Goal: Task Accomplishment & Management: Manage account settings

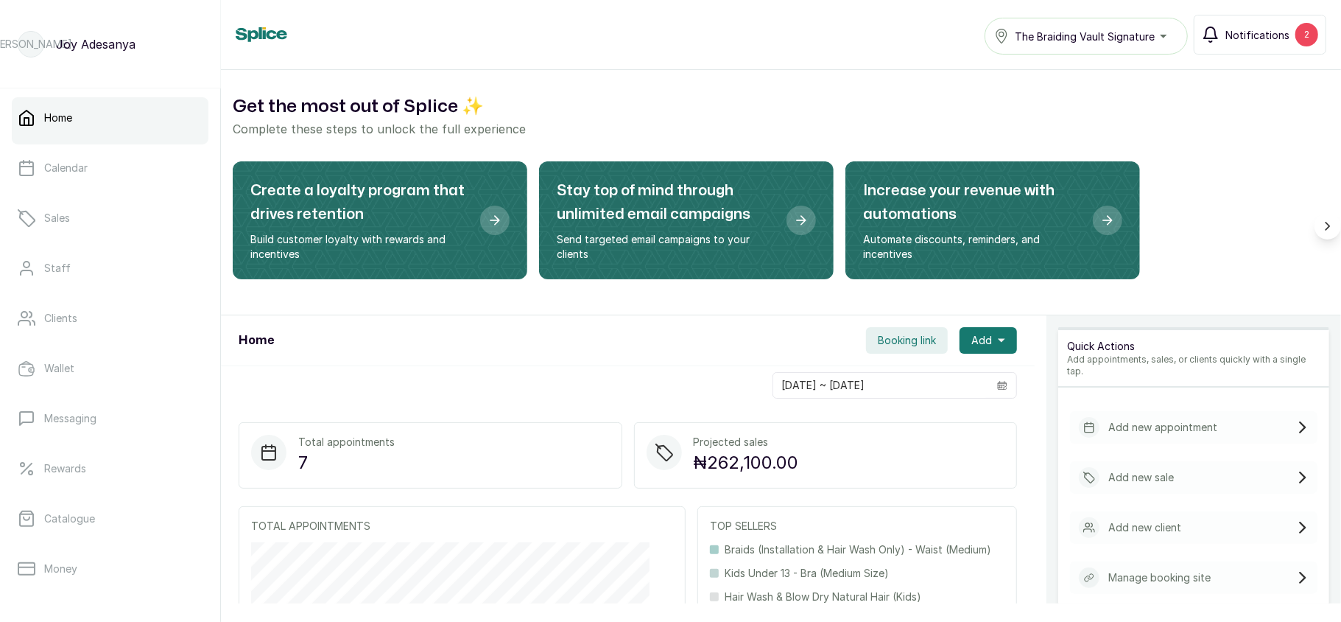
click at [1265, 43] on button "Notifications 2" at bounding box center [1260, 35] width 133 height 40
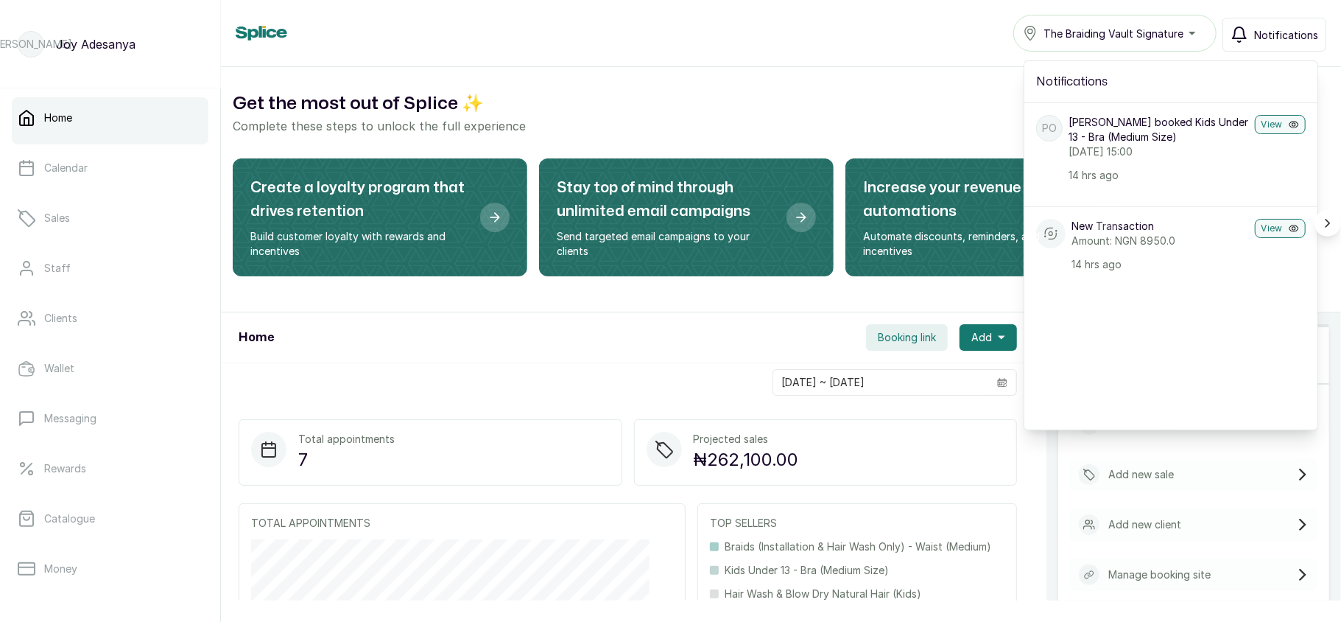
click at [1288, 30] on span "Notifications" at bounding box center [1286, 34] width 64 height 15
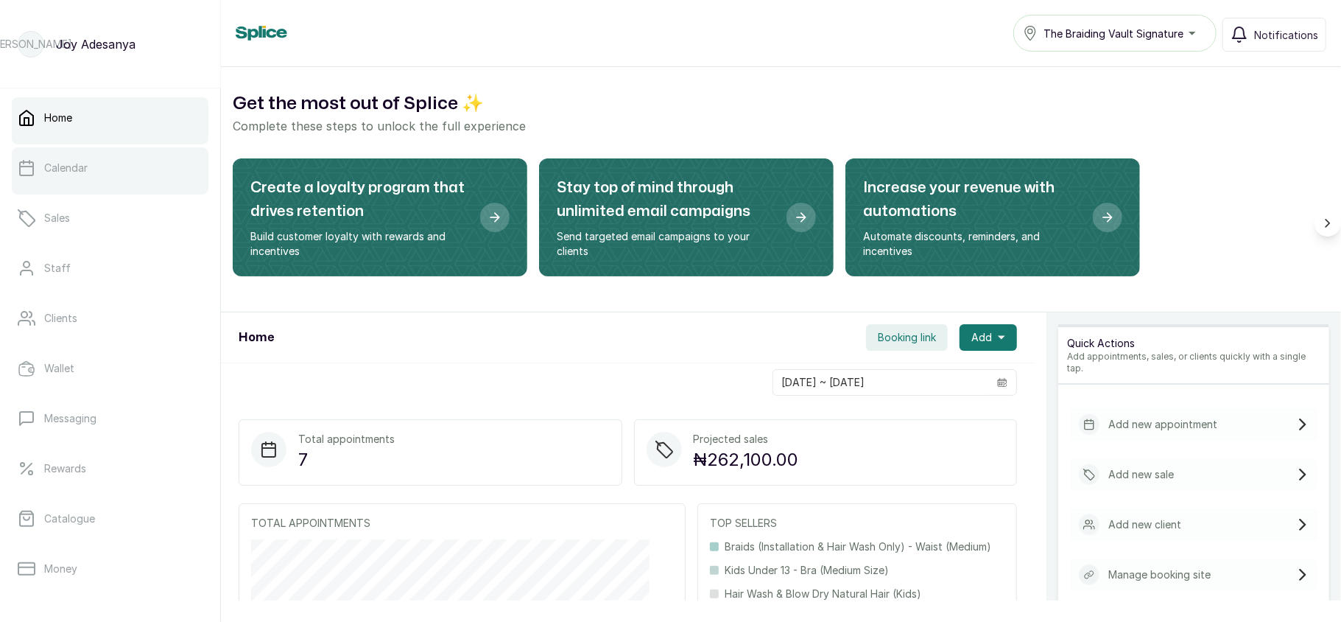
click at [122, 181] on link "Calendar" at bounding box center [110, 167] width 197 height 41
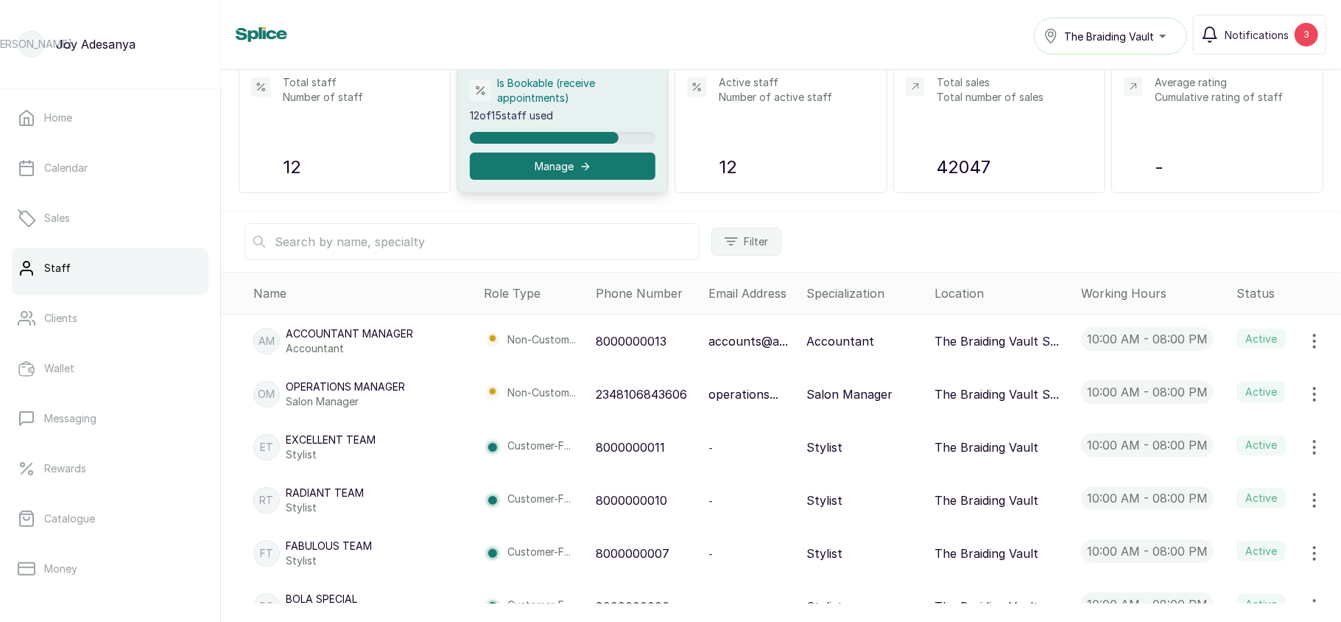
scroll to position [108, 0]
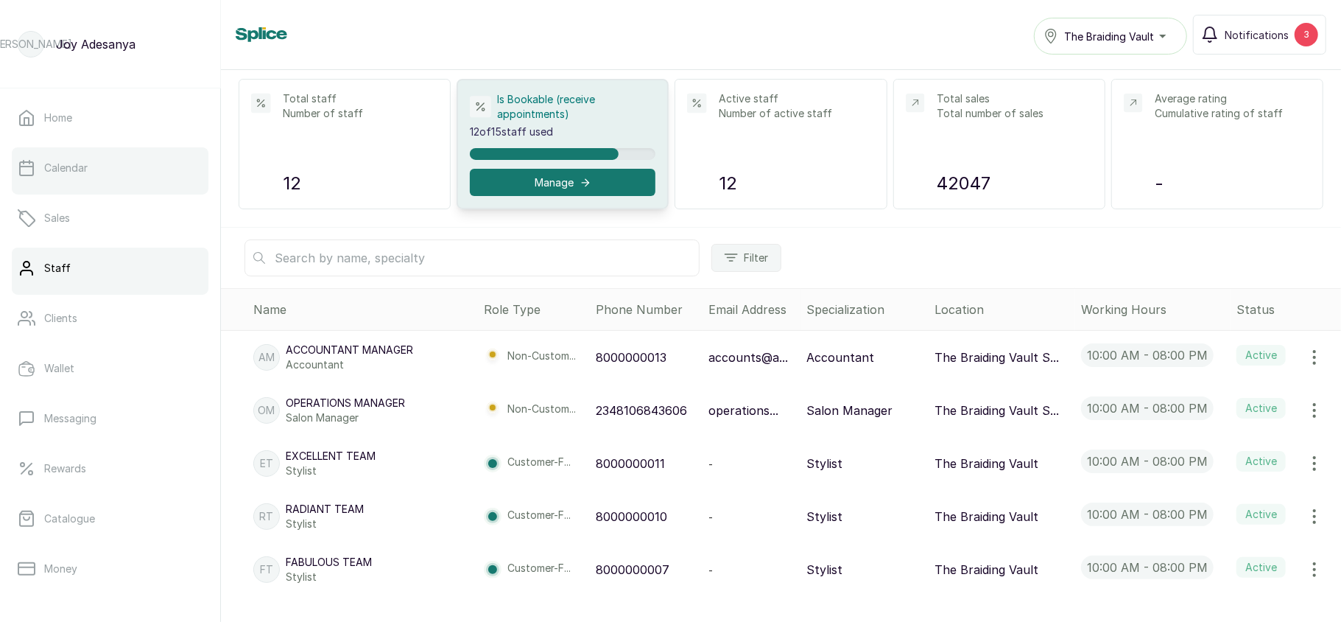
click at [116, 171] on link "Calendar" at bounding box center [110, 167] width 197 height 41
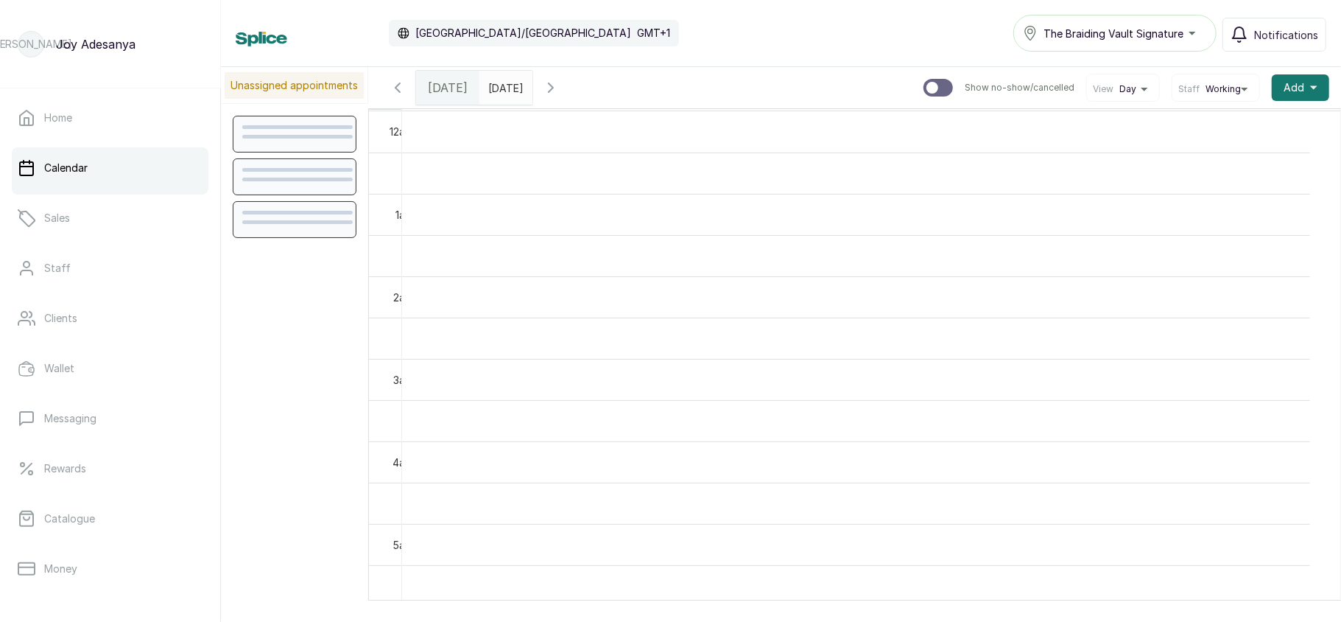
scroll to position [496, 0]
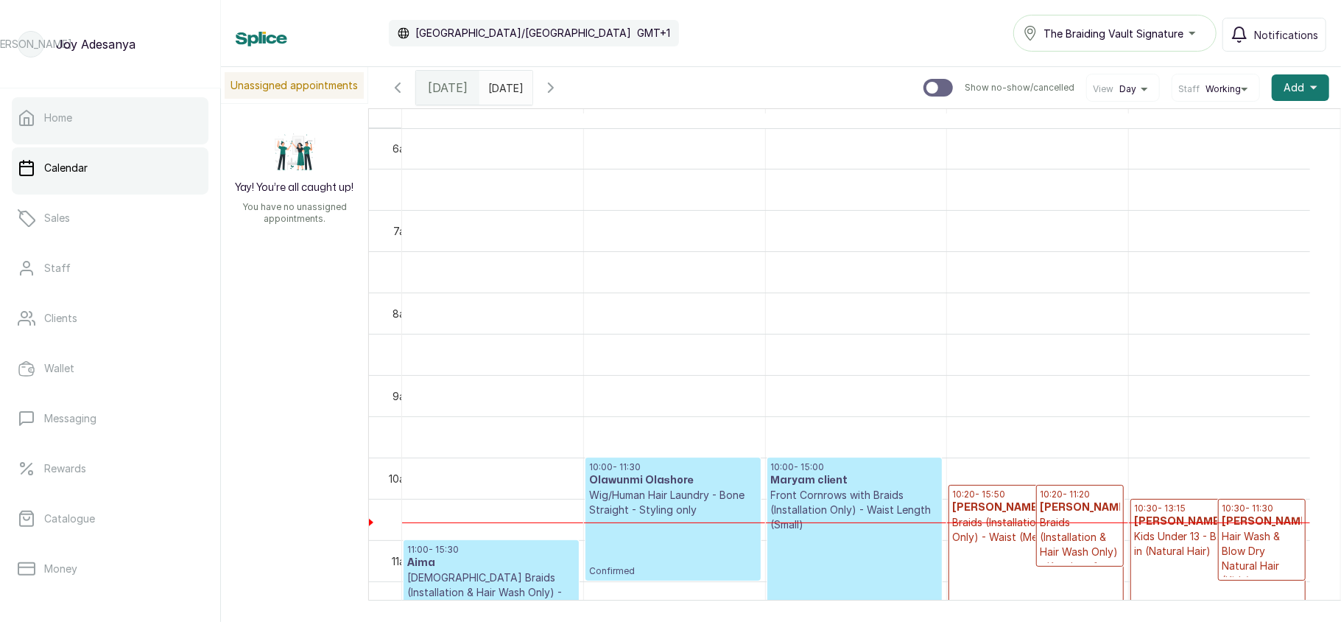
click at [48, 125] on link "Home" at bounding box center [110, 117] width 197 height 41
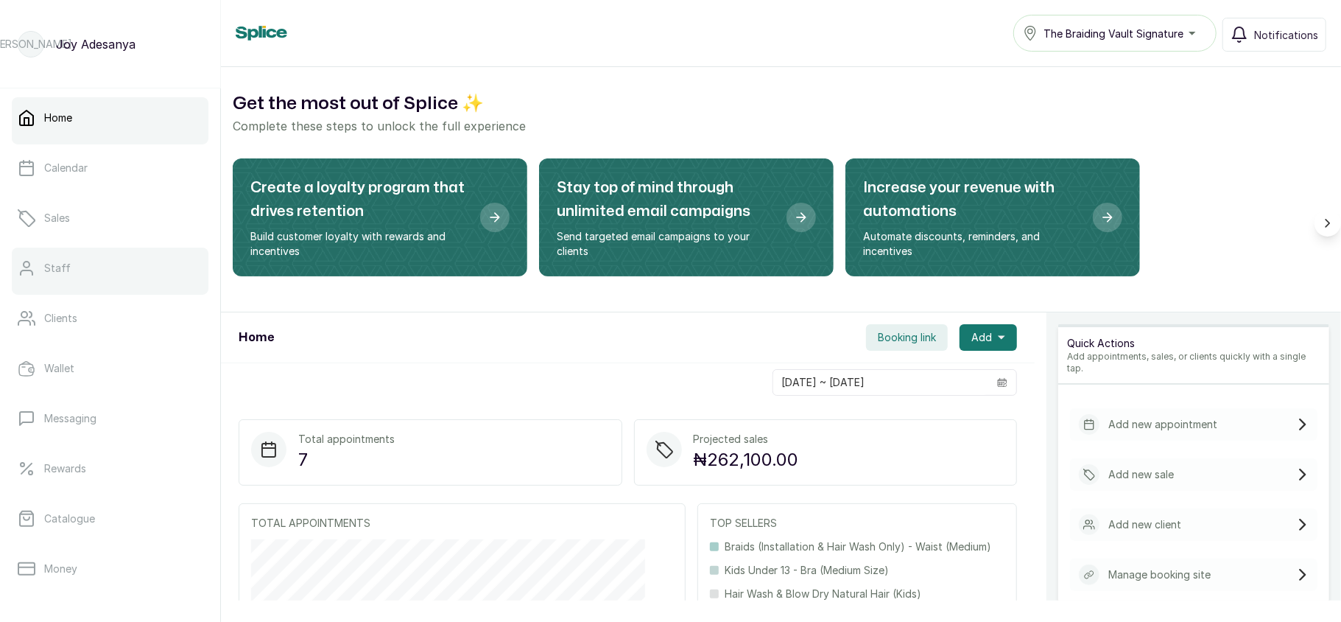
click at [84, 275] on link "Staff" at bounding box center [110, 267] width 197 height 41
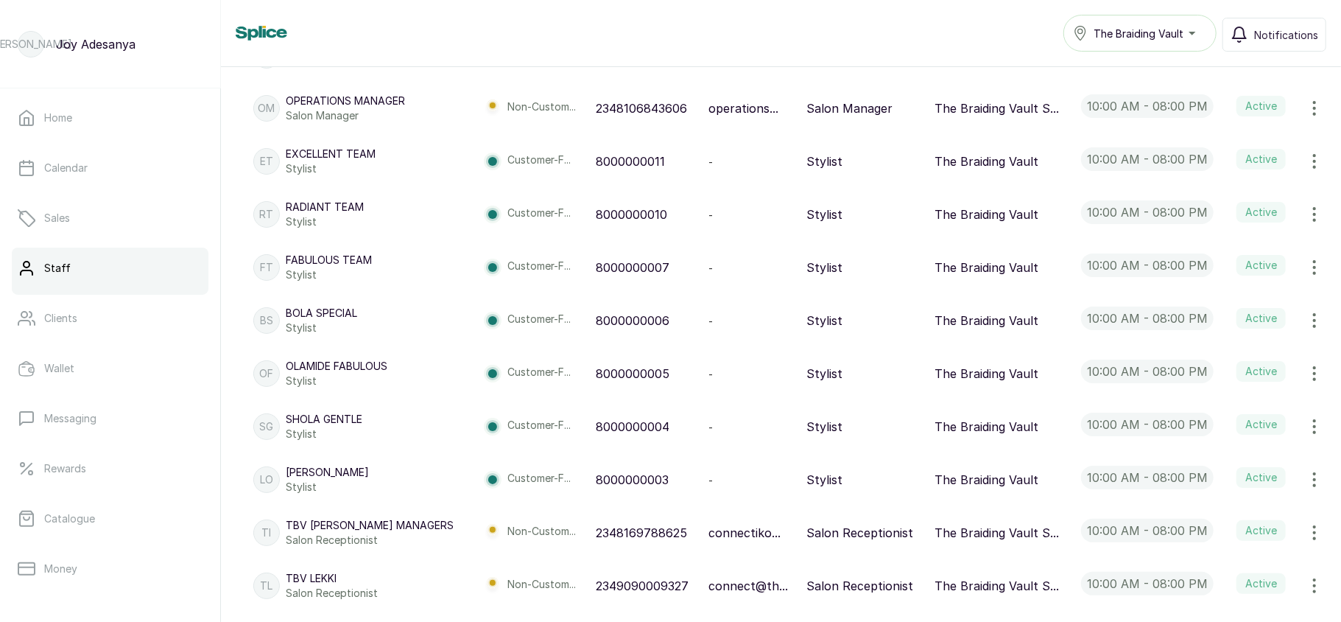
scroll to position [213, 0]
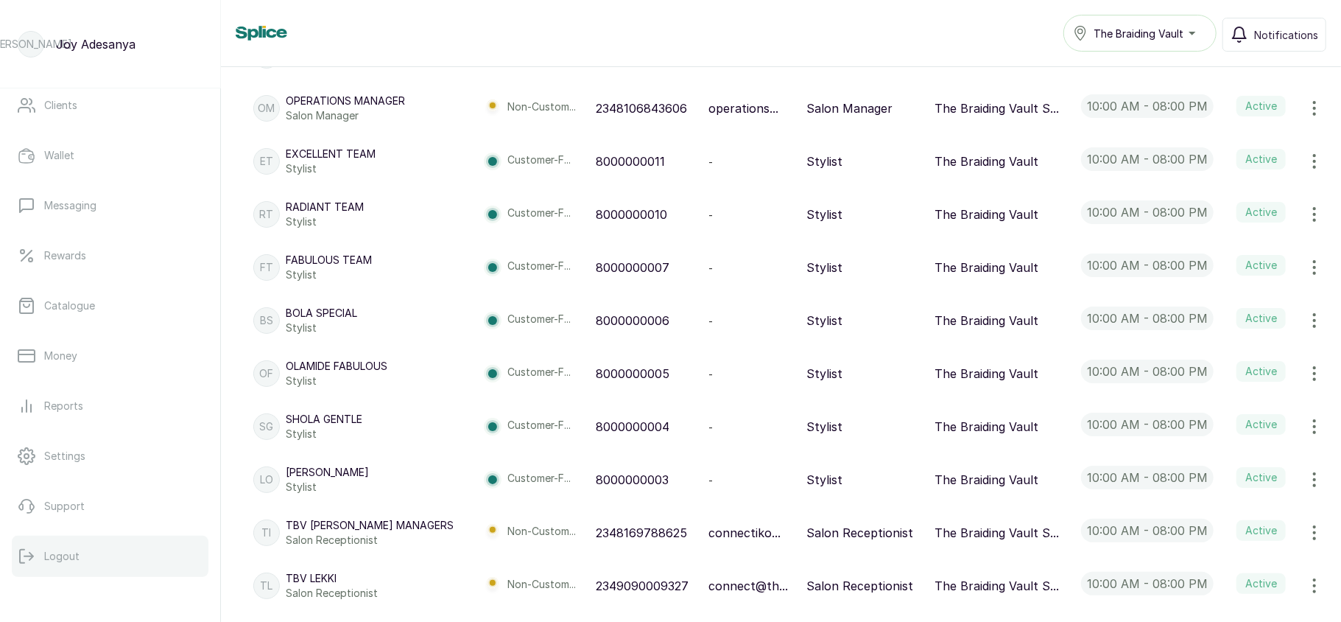
click at [78, 566] on button "Logout" at bounding box center [110, 555] width 197 height 41
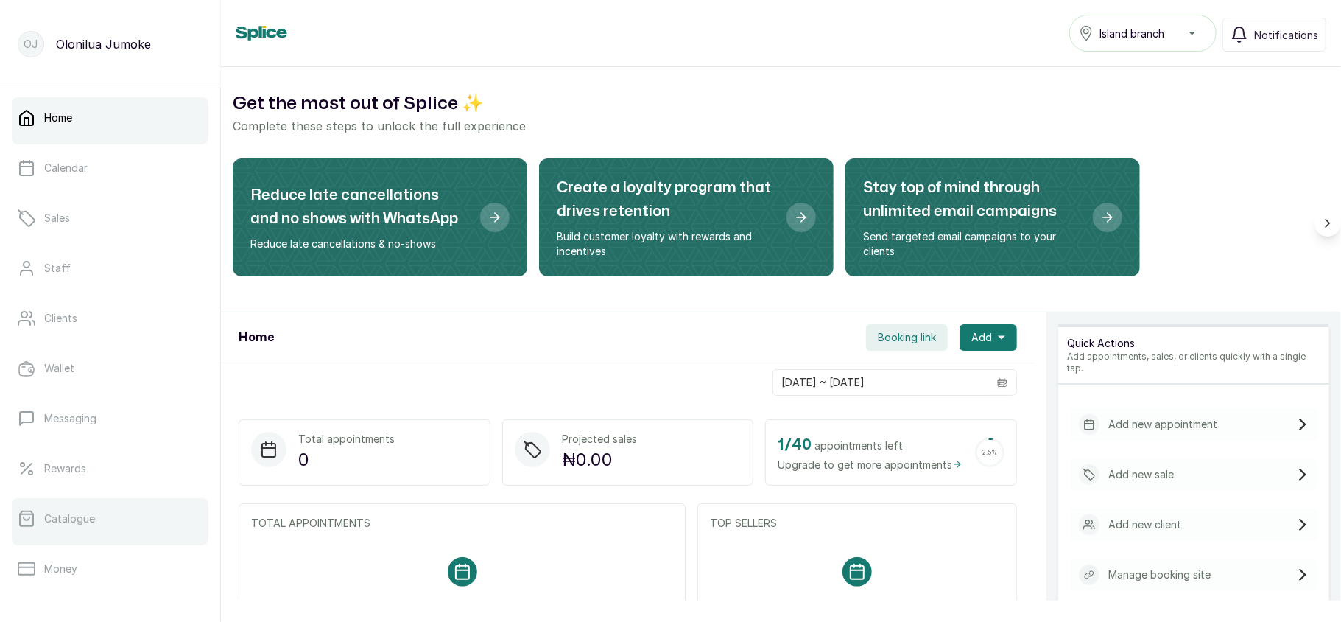
click at [99, 527] on link "Catalogue" at bounding box center [110, 518] width 197 height 41
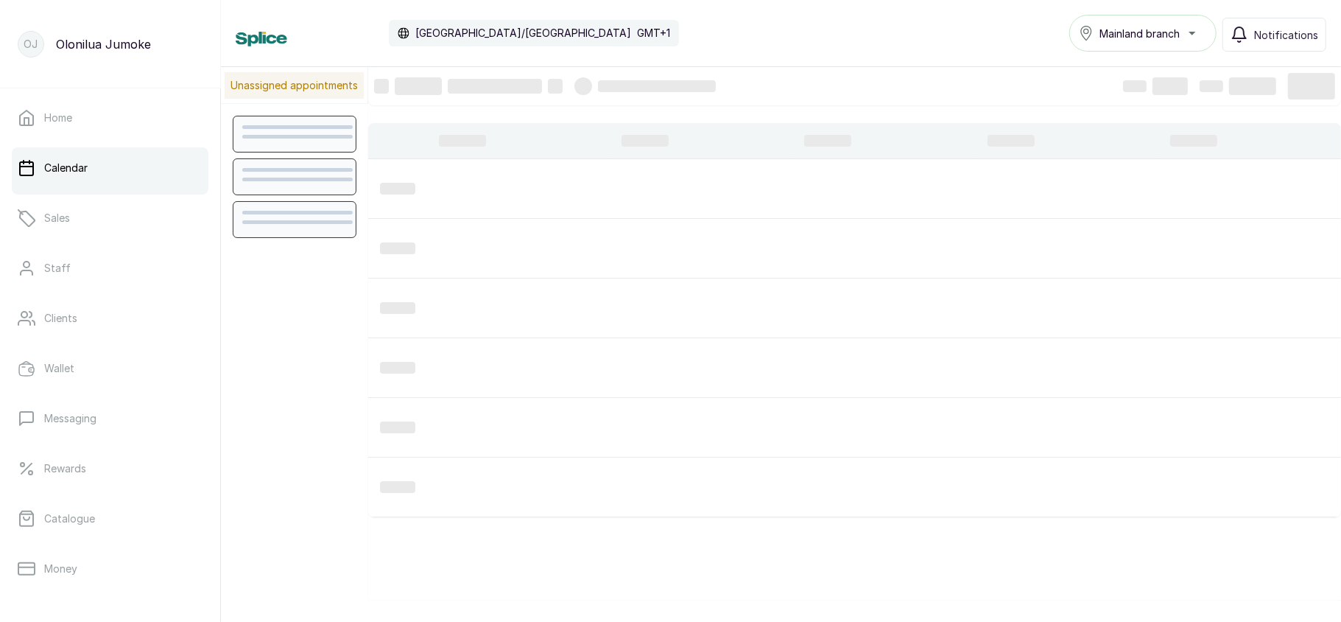
scroll to position [496, 0]
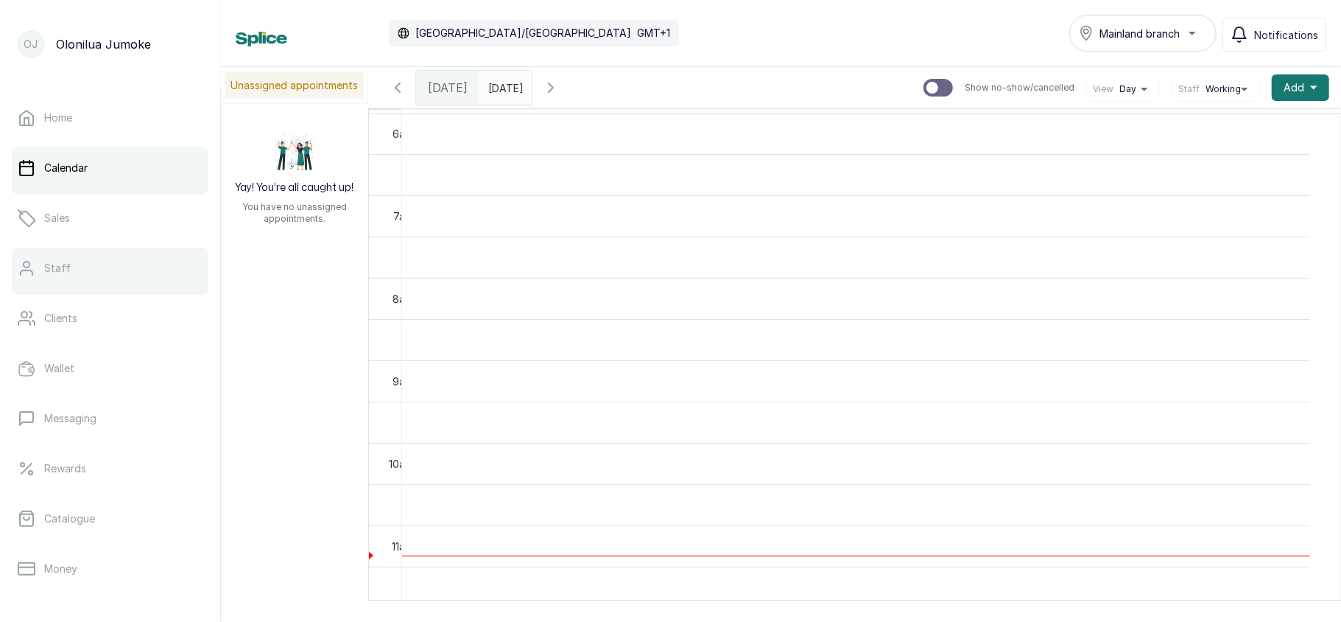
click at [39, 275] on link "Staff" at bounding box center [110, 267] width 197 height 41
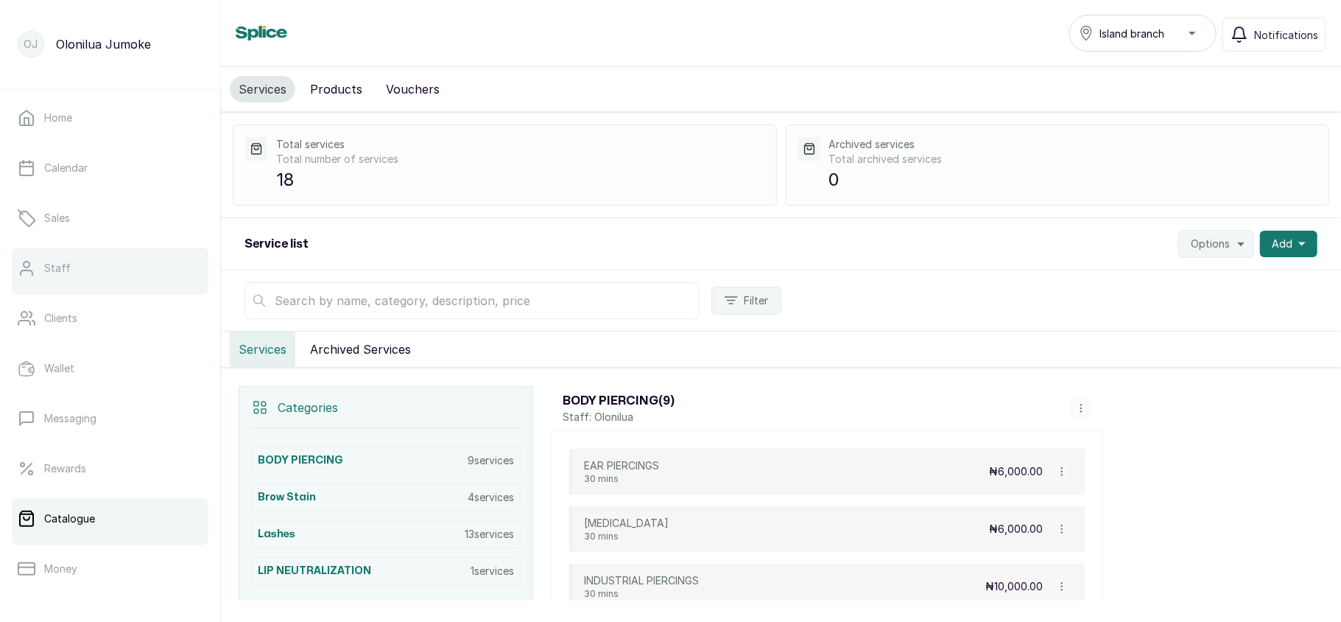
click at [89, 271] on link "Staff" at bounding box center [110, 267] width 197 height 41
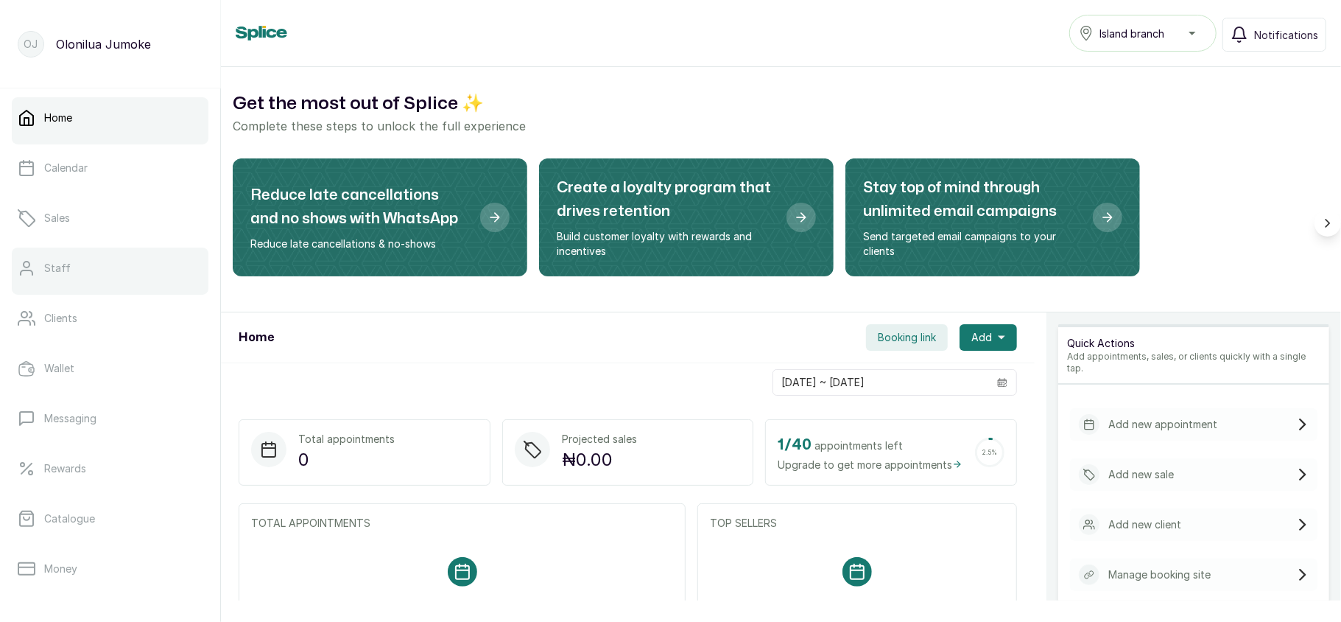
click at [115, 258] on link "Staff" at bounding box center [110, 267] width 197 height 41
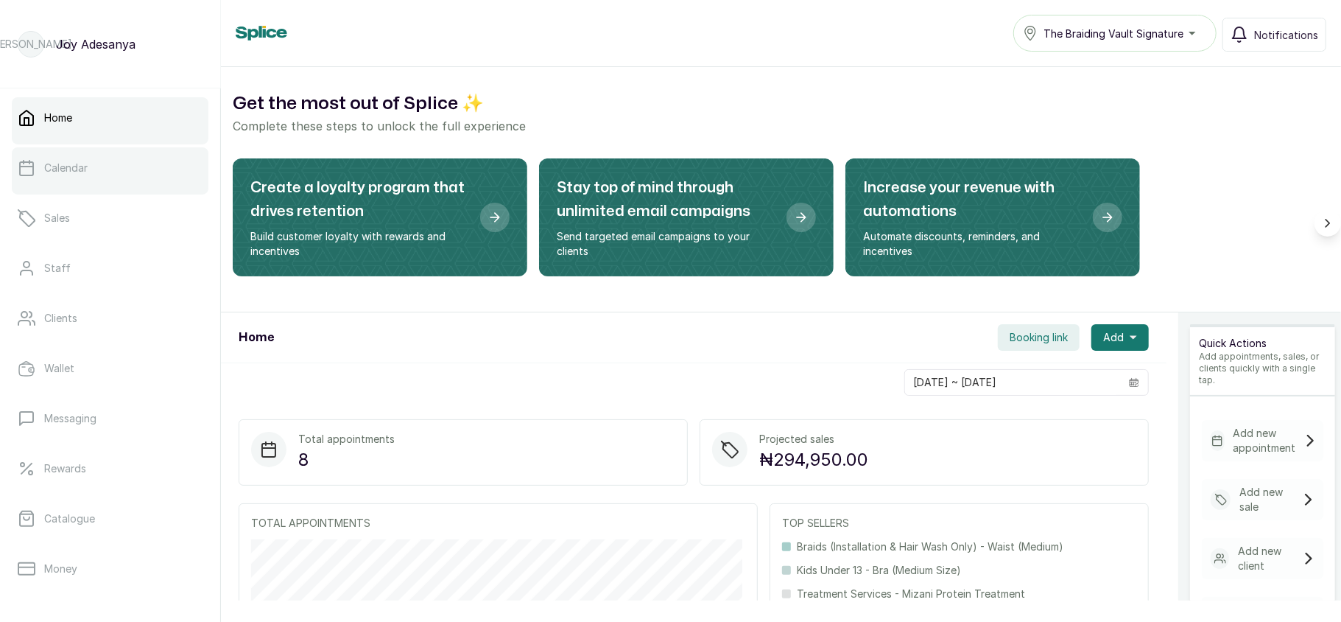
click at [93, 172] on link "Calendar" at bounding box center [110, 167] width 197 height 41
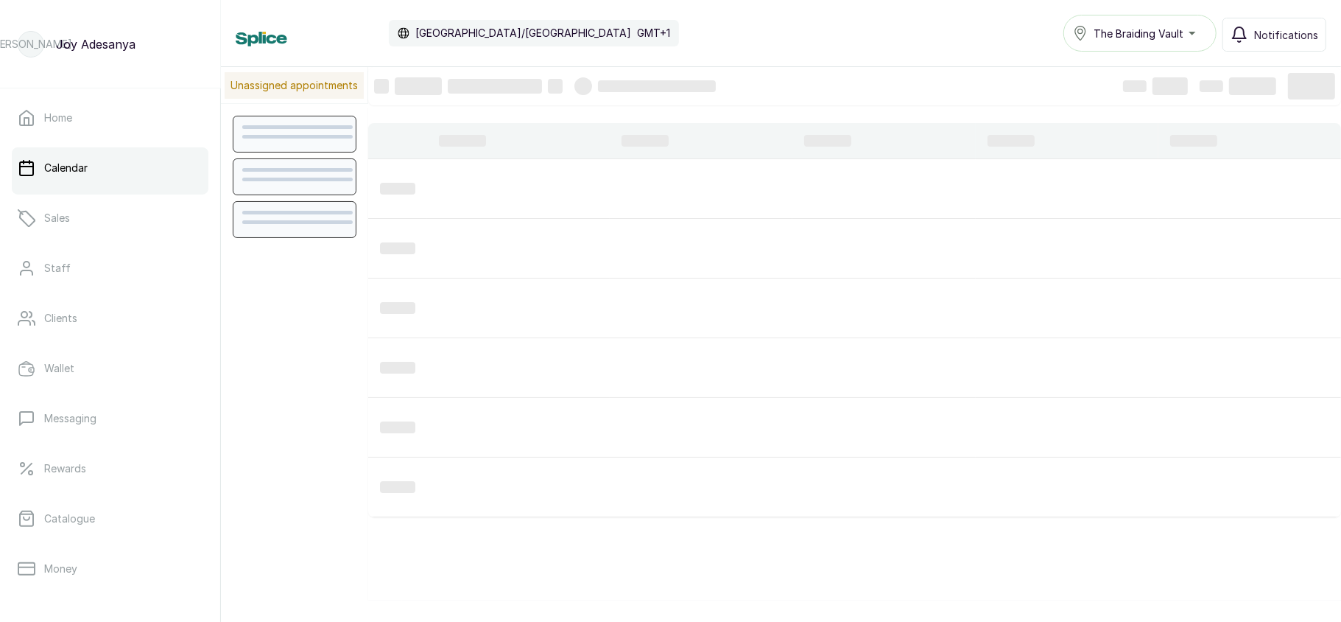
scroll to position [496, 0]
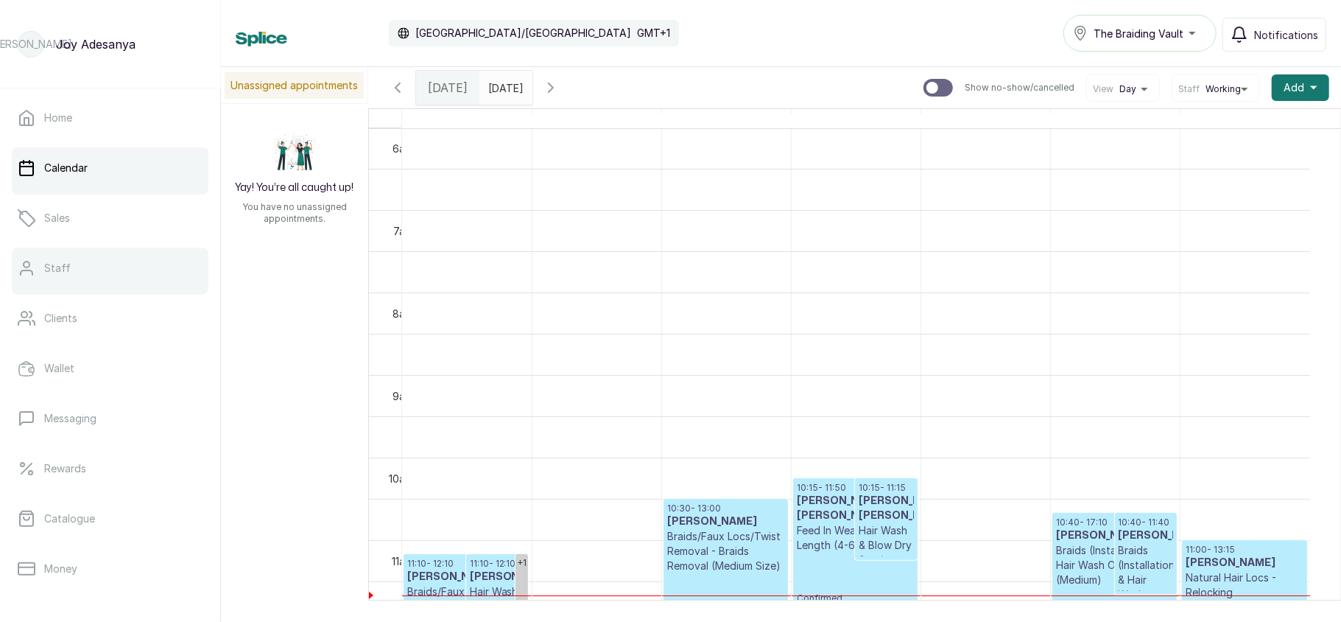
click at [77, 272] on link "Staff" at bounding box center [110, 267] width 197 height 41
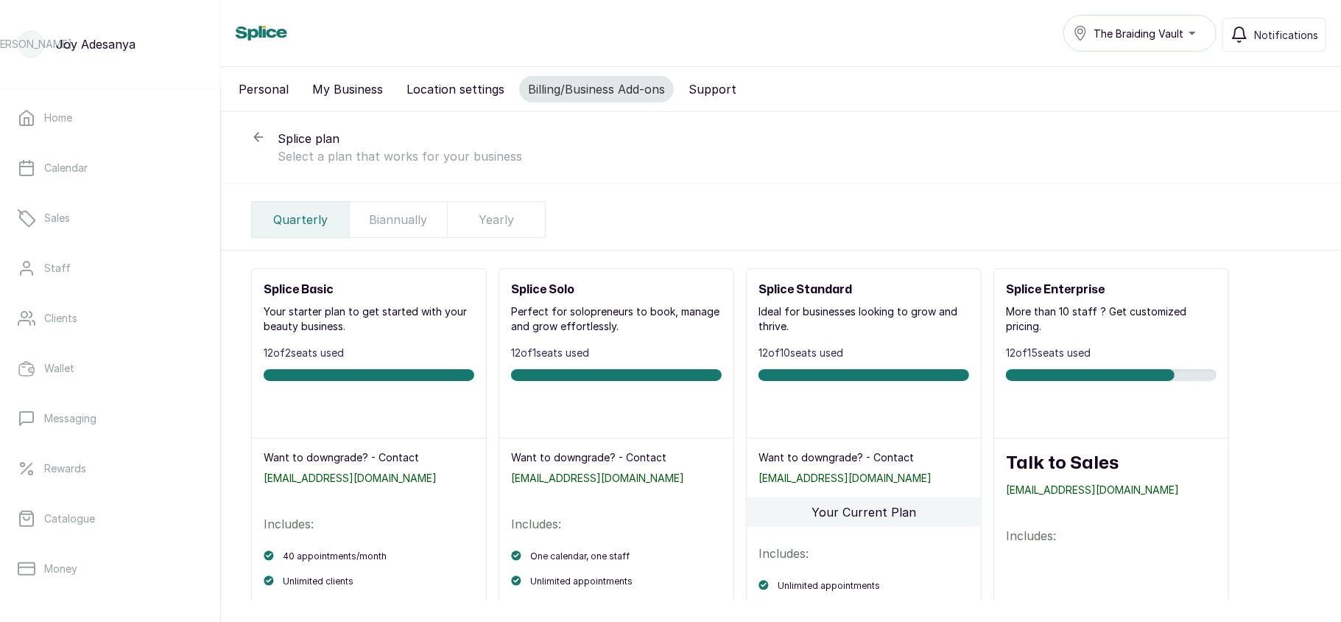
click at [1128, 22] on button "The Braiding Vault" at bounding box center [1139, 33] width 153 height 37
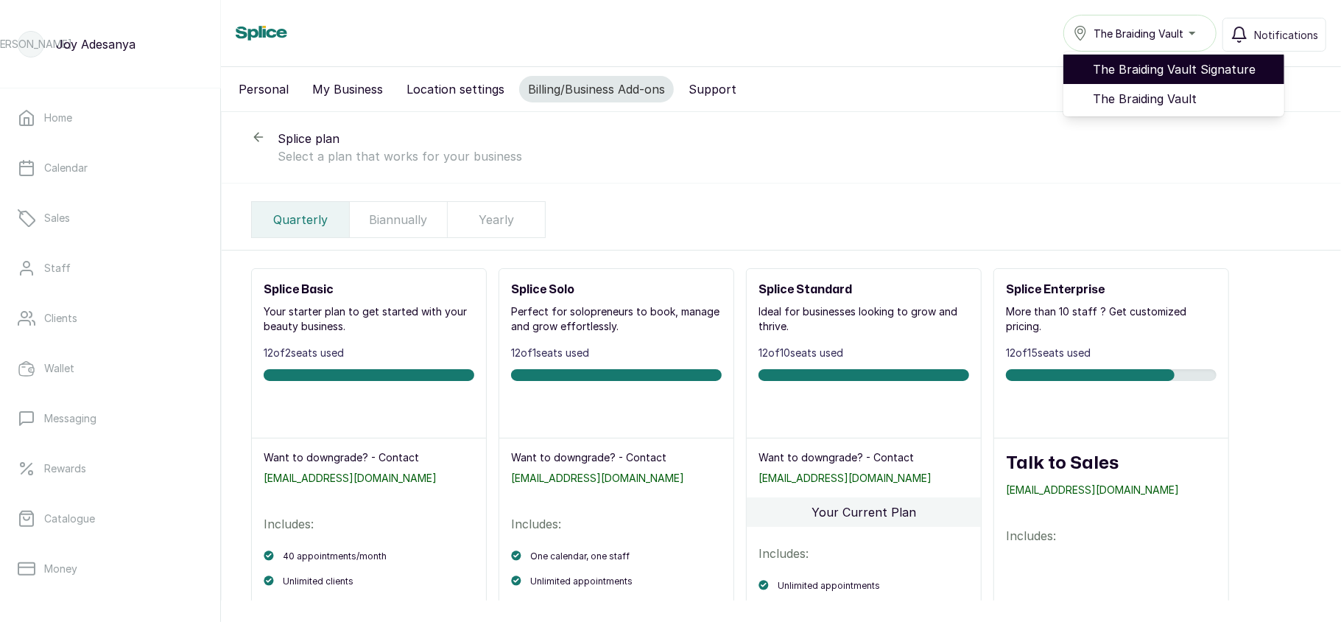
click at [1150, 62] on span "The Braiding Vault Signature" at bounding box center [1183, 69] width 180 height 18
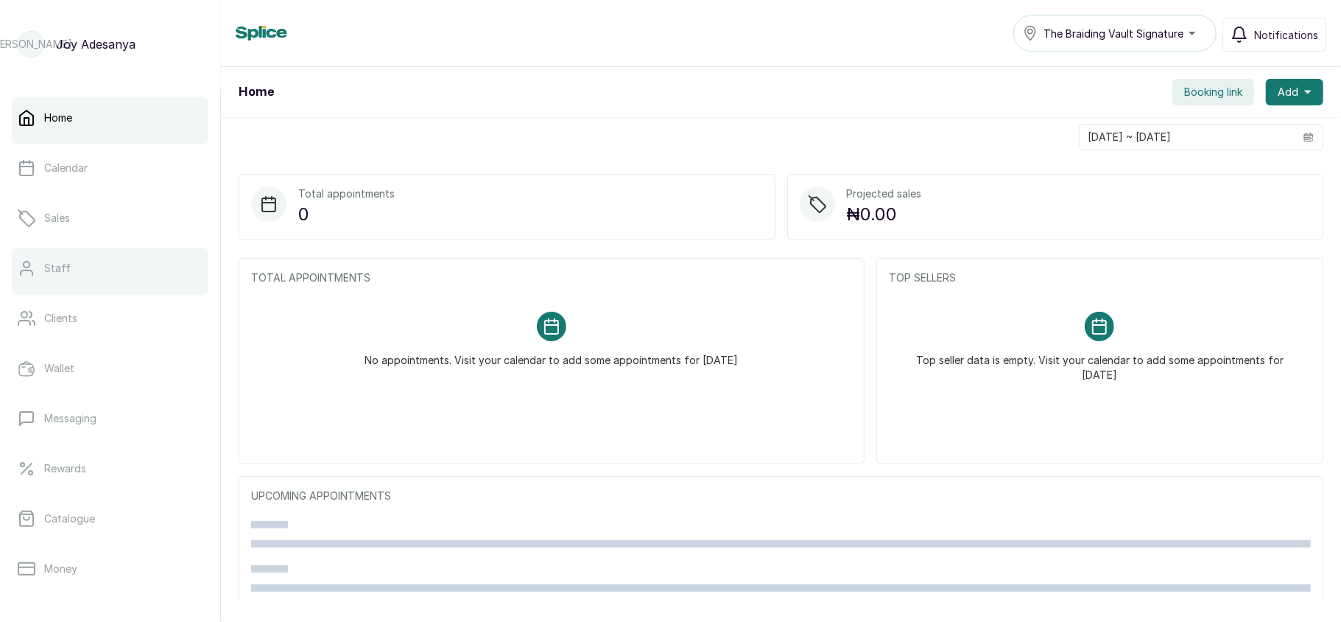
click at [92, 269] on link "Staff" at bounding box center [110, 267] width 197 height 41
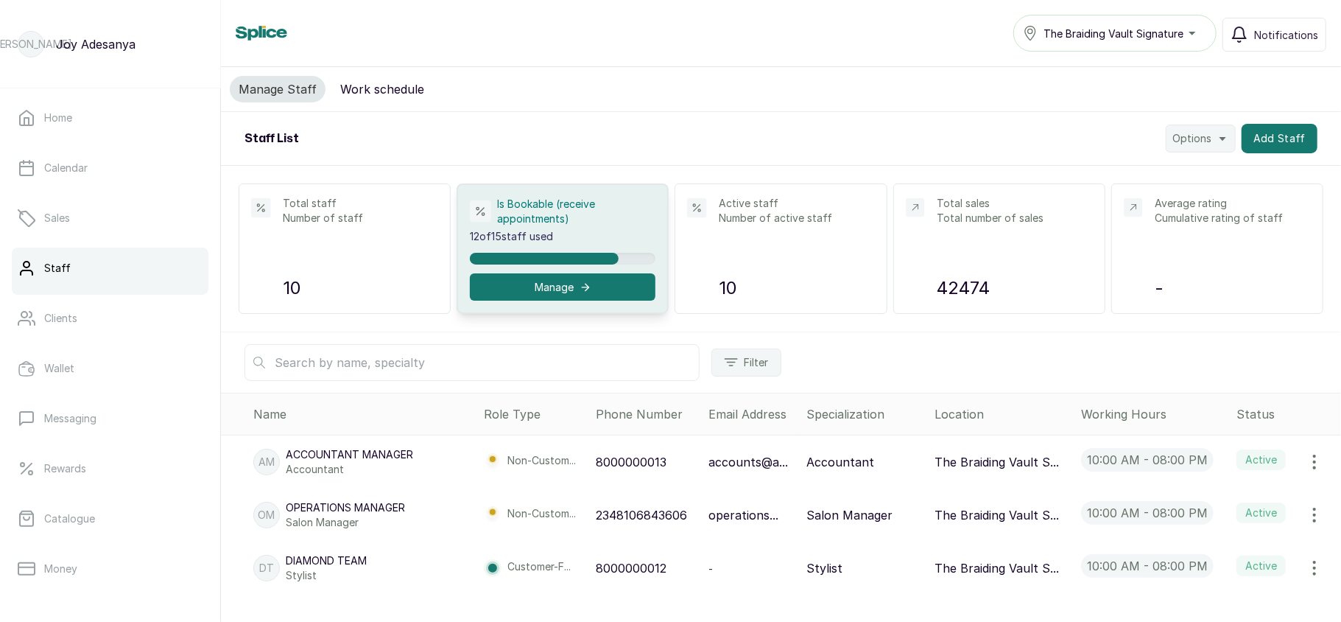
click at [1099, 43] on button "The Braiding Vault Signature" at bounding box center [1114, 33] width 203 height 37
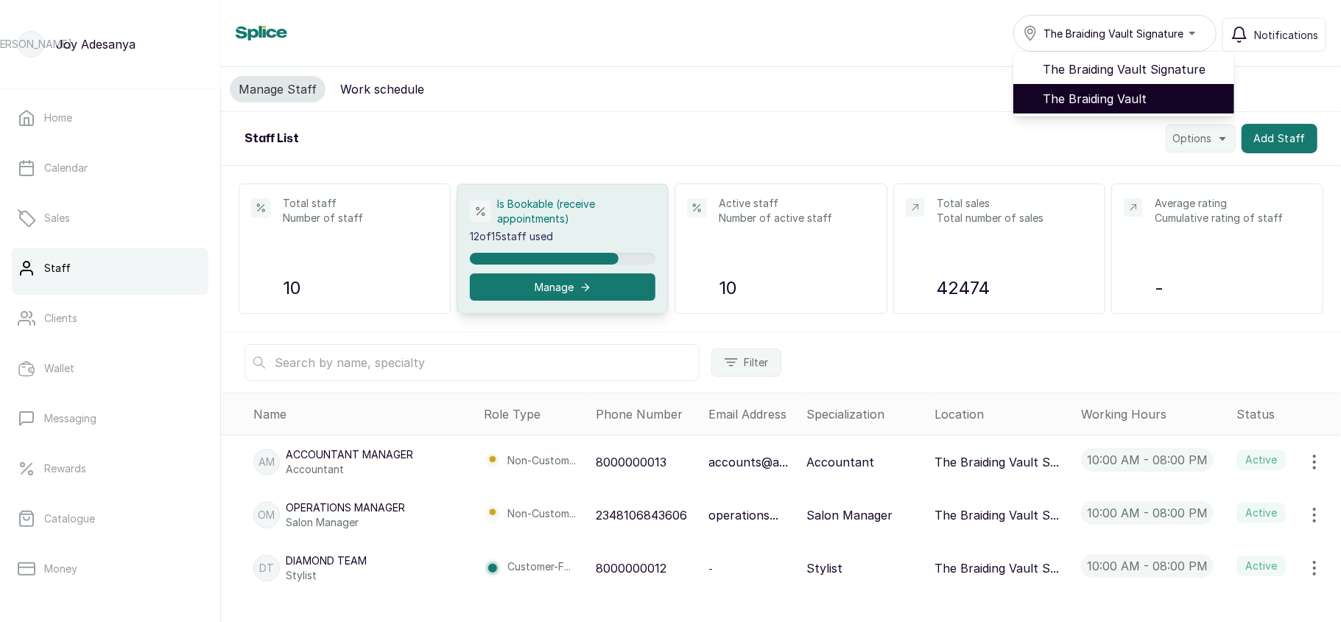
click at [1109, 93] on span "The Braiding Vault" at bounding box center [1133, 99] width 180 height 18
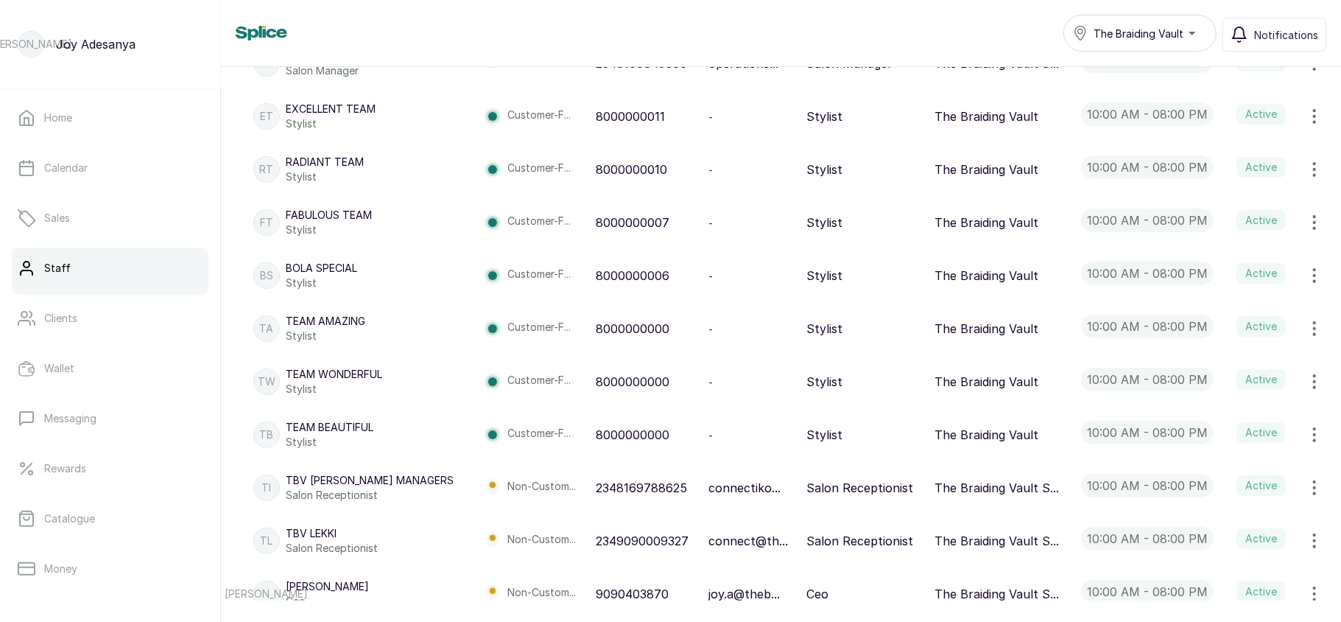
scroll to position [452, 0]
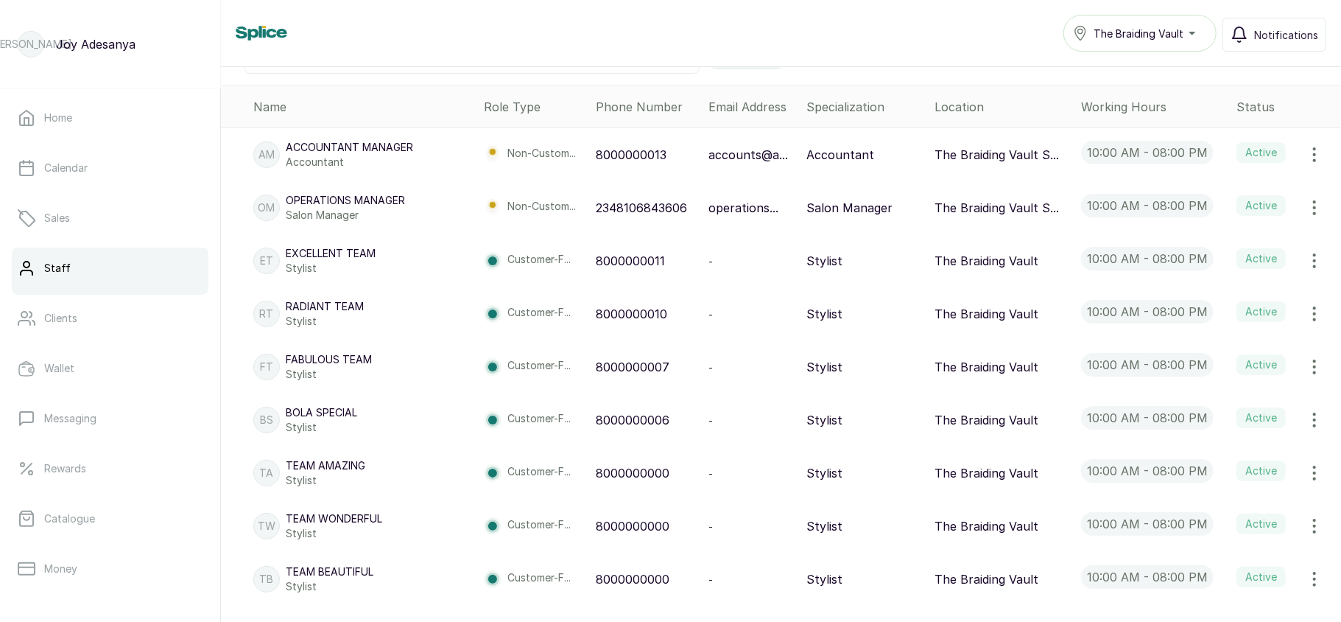
scroll to position [314, 0]
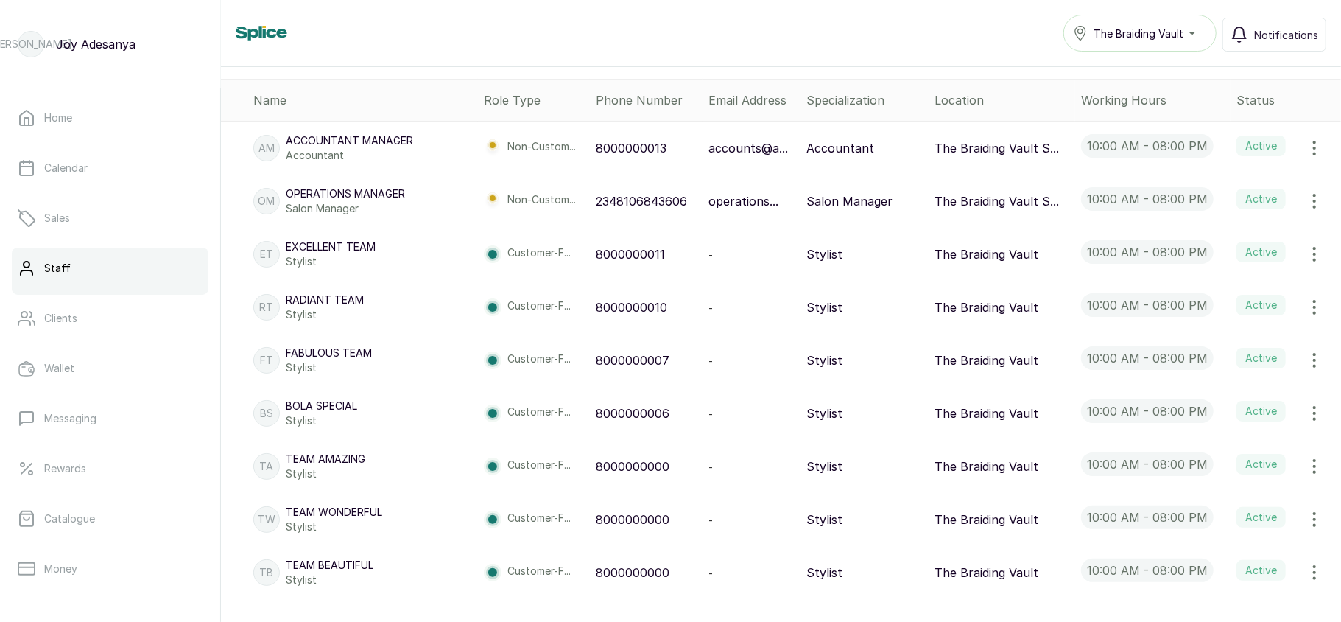
click at [1089, 360] on p "10:00 am - 08:00 pm" at bounding box center [1147, 358] width 133 height 24
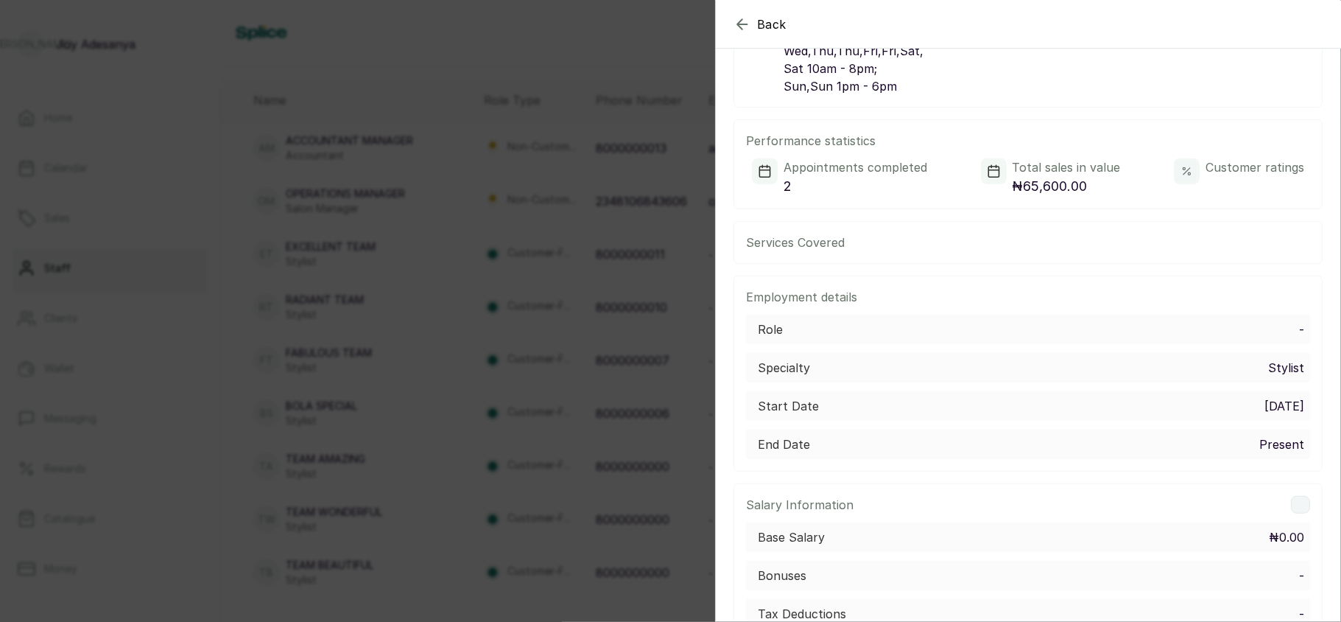
scroll to position [511, 0]
click at [566, 404] on div "Back FT Fabulous Team Stylist Edit Personal information First name Fabulous Las…" at bounding box center [670, 311] width 1341 height 622
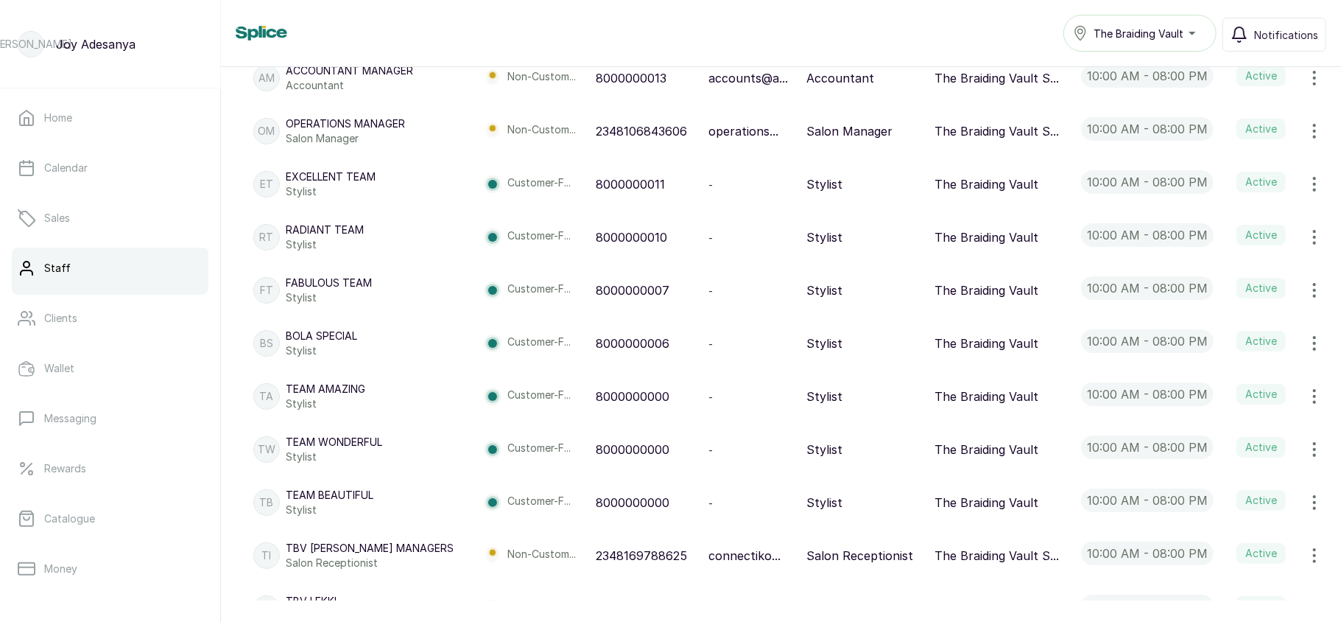
scroll to position [384, 0]
click at [1314, 502] on icon "button" at bounding box center [1314, 501] width 1 height 13
click at [1206, 540] on span "Edit" at bounding box center [1216, 543] width 21 height 18
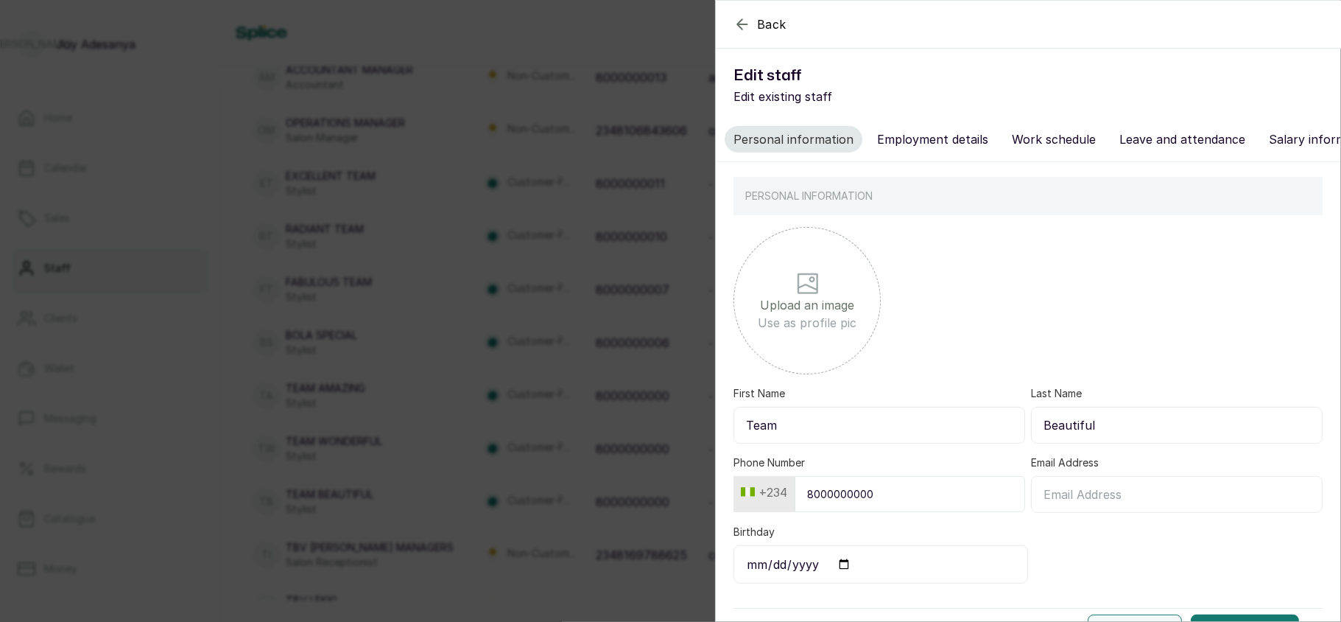
click at [866, 430] on input "Team" at bounding box center [880, 425] width 292 height 37
type input "T"
type input "Beautiful"
click at [1156, 437] on input "Beautiful" at bounding box center [1177, 425] width 292 height 37
type input "B"
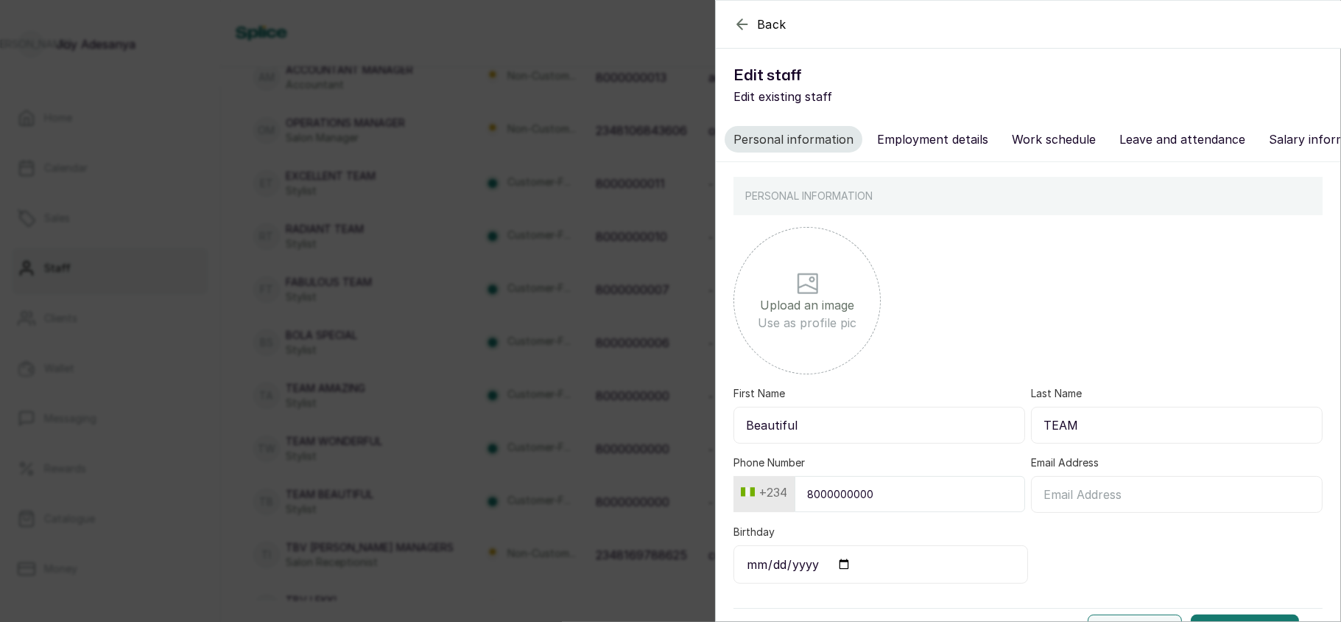
type input "Team"
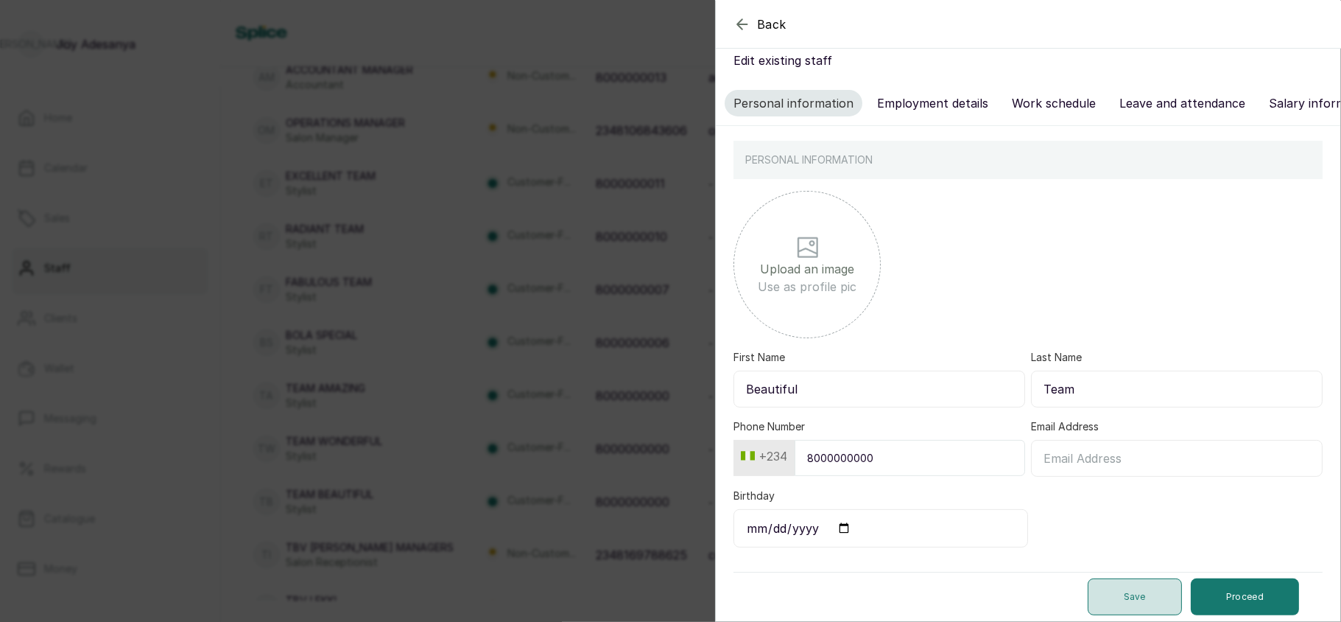
click at [1099, 583] on button "Save" at bounding box center [1135, 596] width 94 height 37
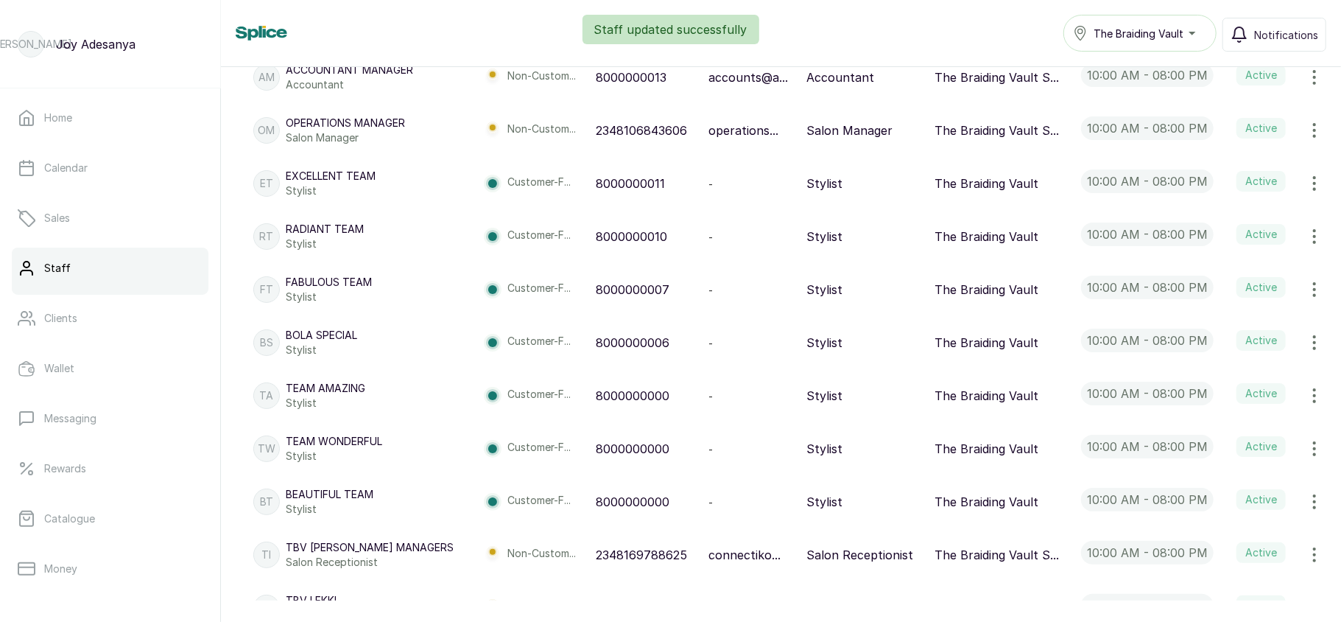
click at [1306, 449] on icon "button" at bounding box center [1315, 449] width 18 height 18
click at [1206, 488] on span "Edit" at bounding box center [1216, 490] width 21 height 18
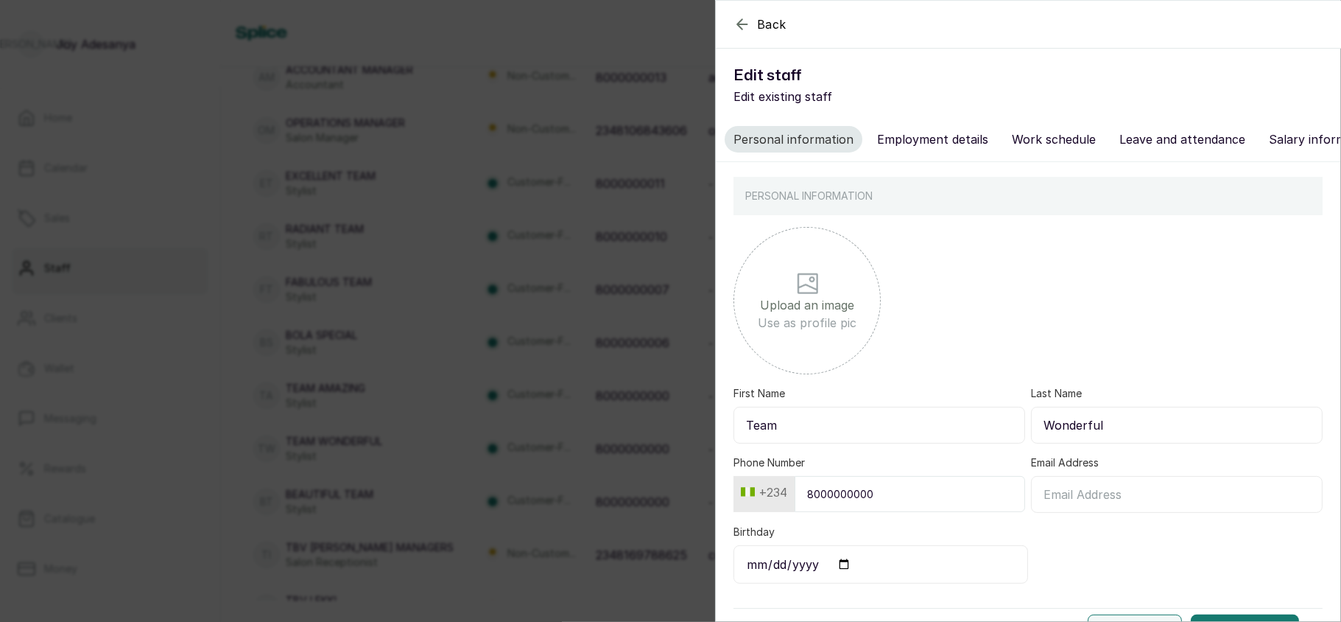
click at [879, 440] on input "Team" at bounding box center [880, 425] width 292 height 37
type input "T"
type input "Wonderful"
click at [1139, 439] on input "Wonderful" at bounding box center [1177, 425] width 292 height 37
type input "W"
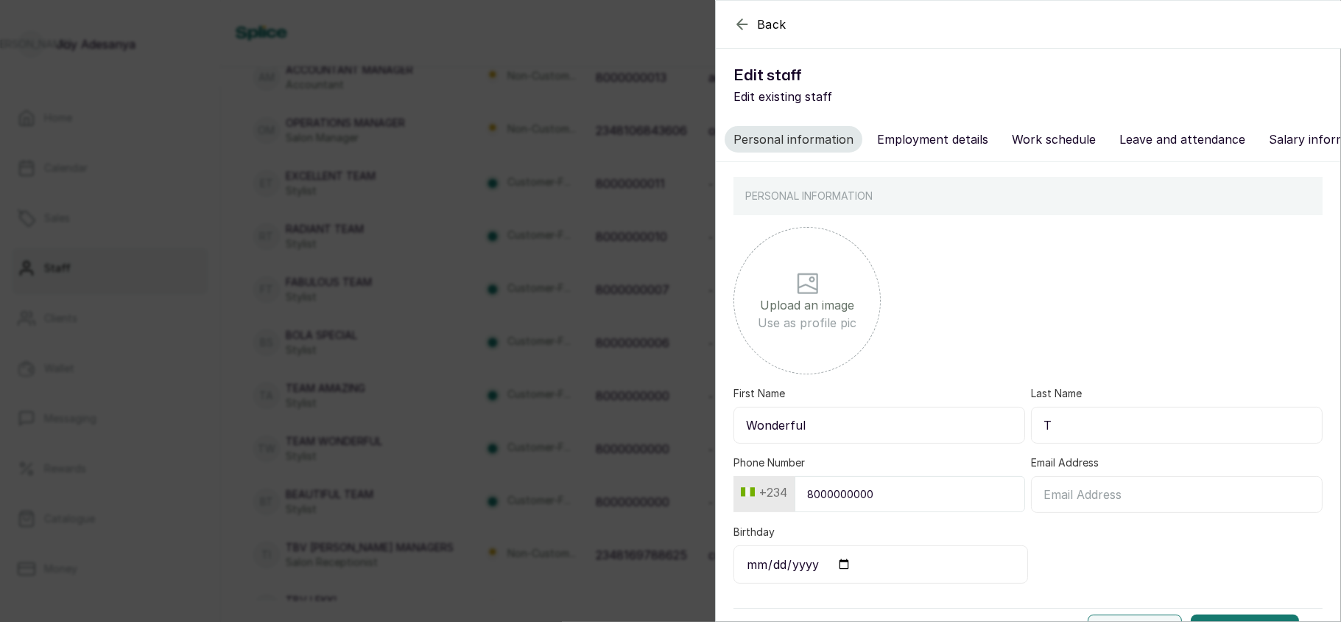
type input "Team"
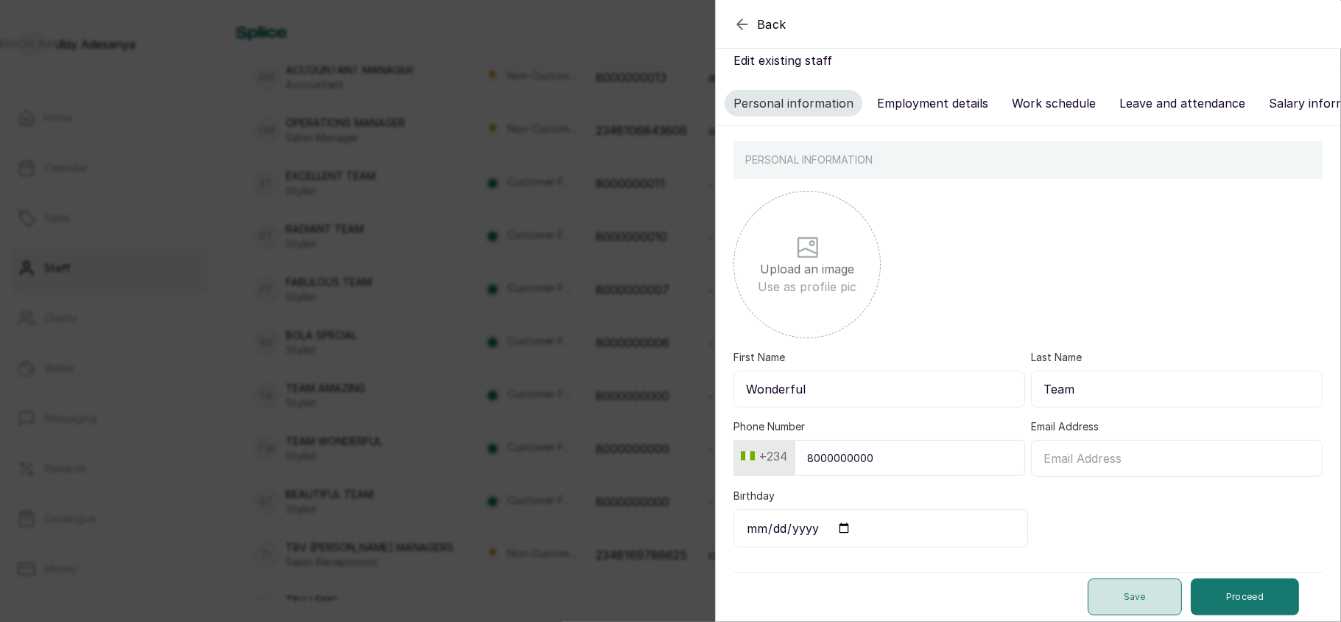
click at [1115, 586] on button "Save" at bounding box center [1135, 596] width 94 height 37
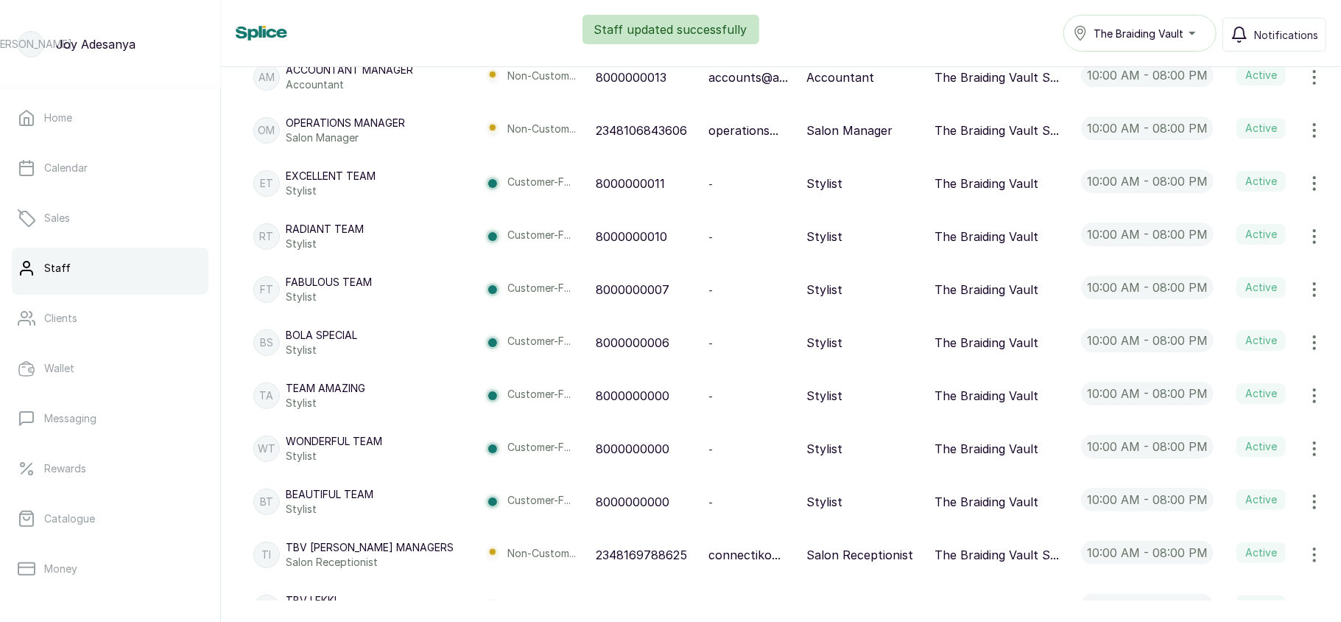
click at [1306, 398] on icon "button" at bounding box center [1315, 396] width 18 height 18
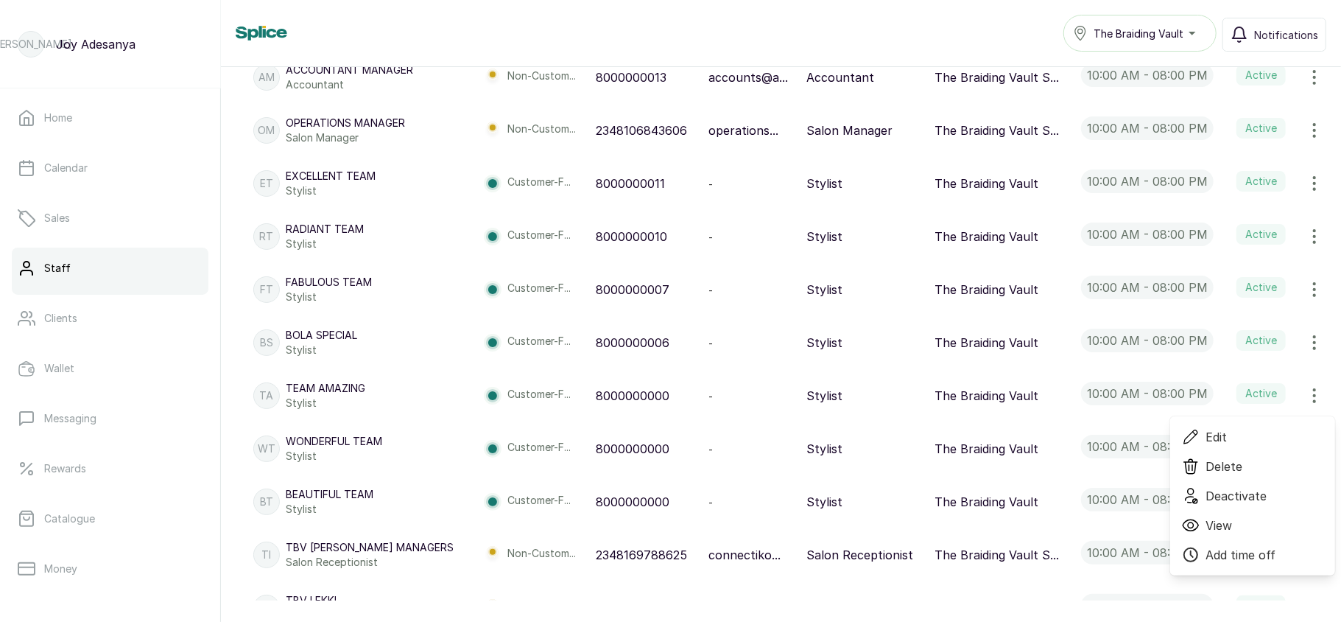
click at [1206, 436] on span "Edit" at bounding box center [1216, 437] width 21 height 18
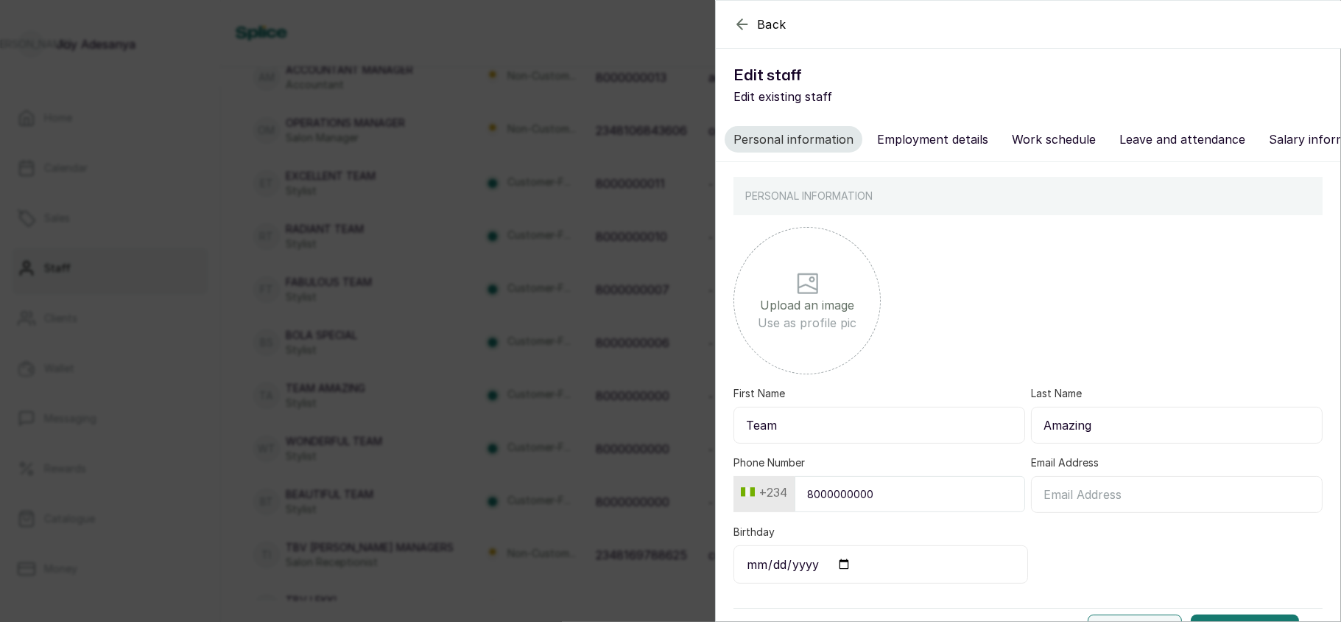
click at [853, 443] on input "Team" at bounding box center [880, 425] width 292 height 37
type input "T"
type input "Amazing"
click at [1120, 434] on input "Amazing" at bounding box center [1177, 425] width 292 height 37
type input "A"
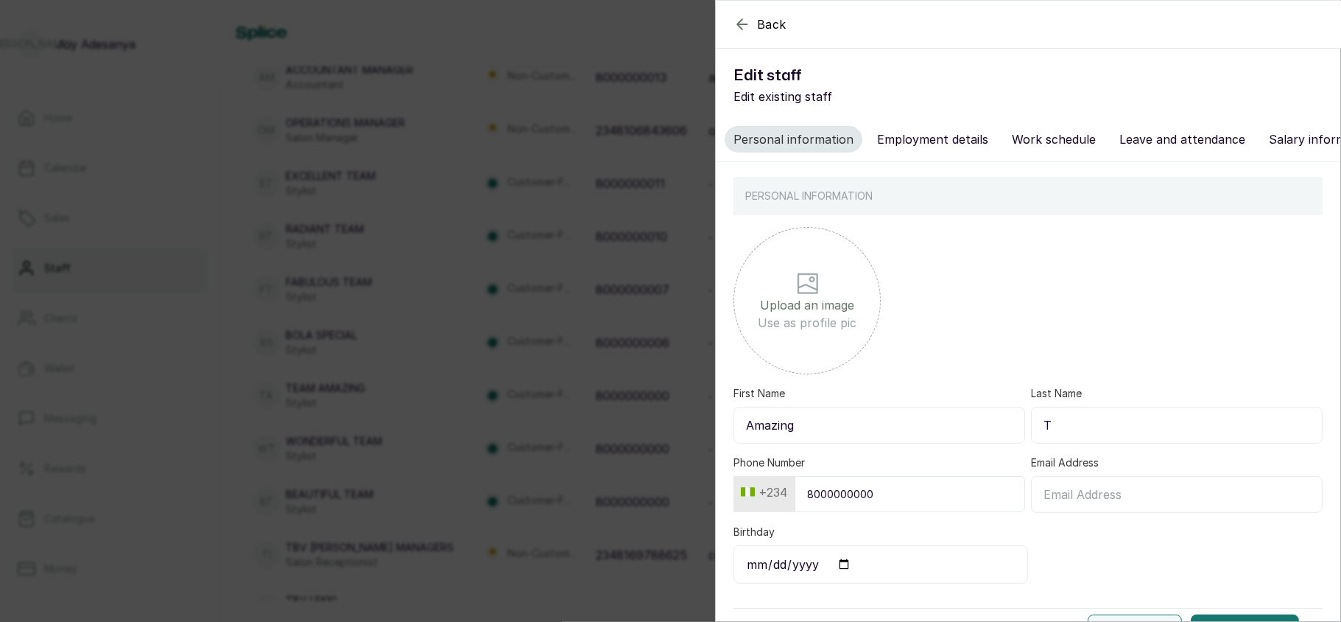
type input "Team"
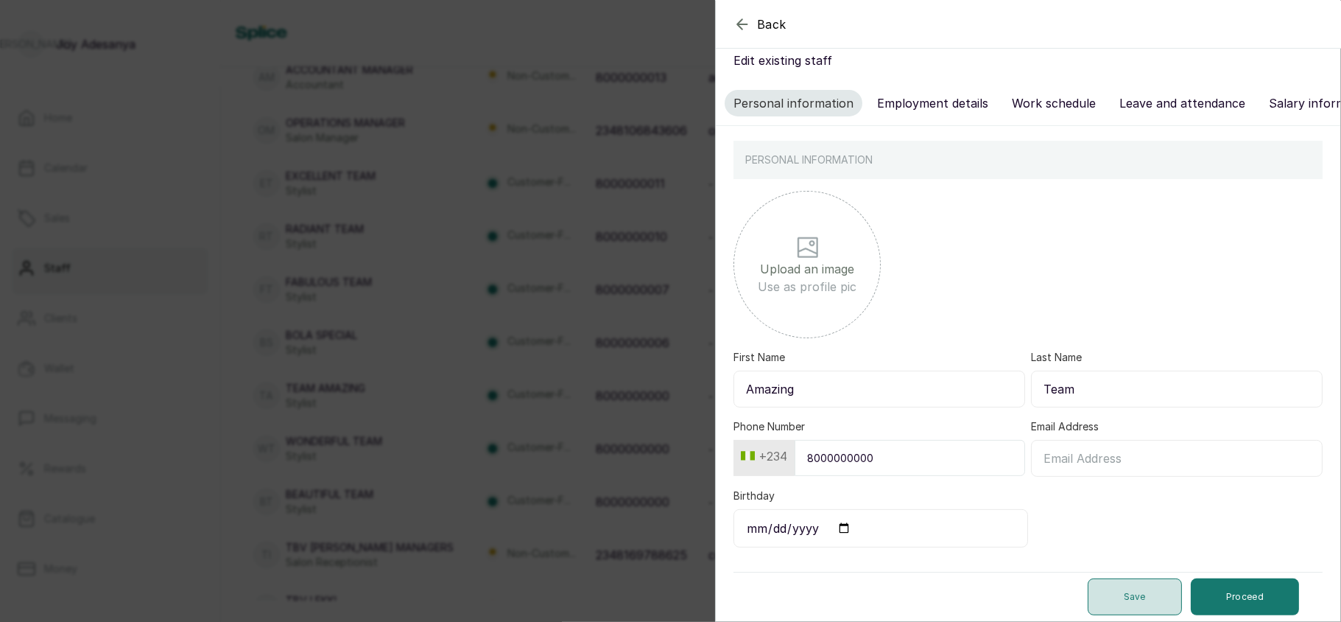
click at [1120, 585] on button "Save" at bounding box center [1135, 596] width 94 height 37
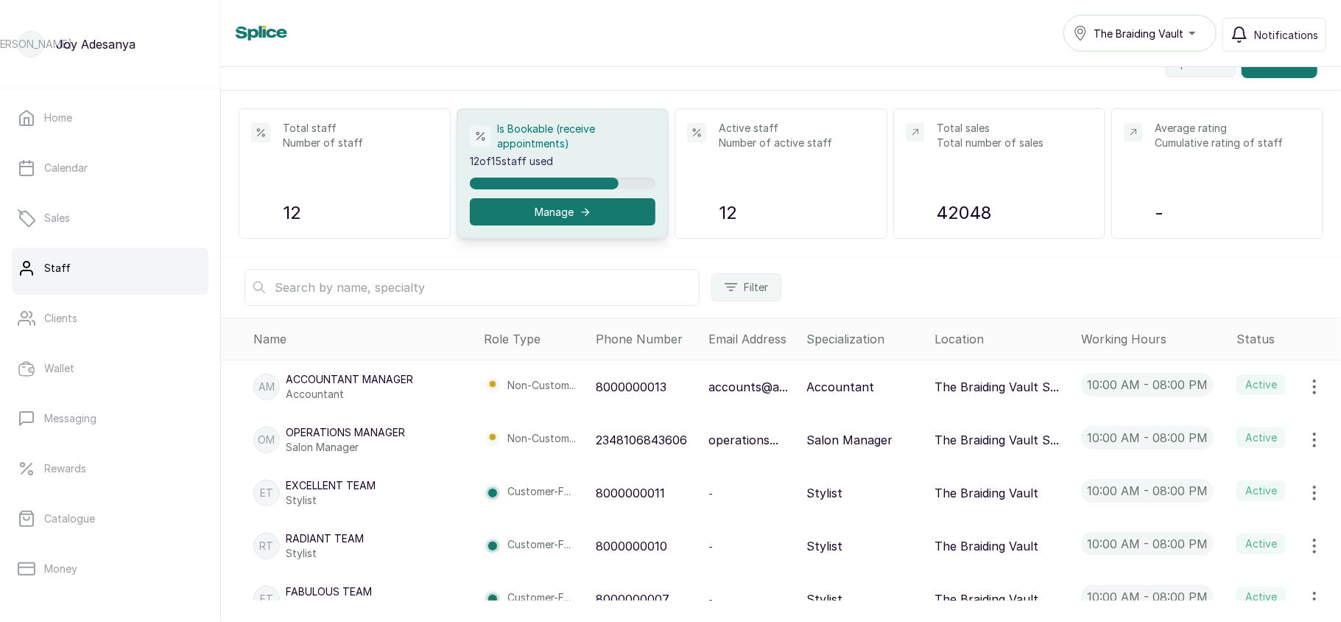
scroll to position [0, 0]
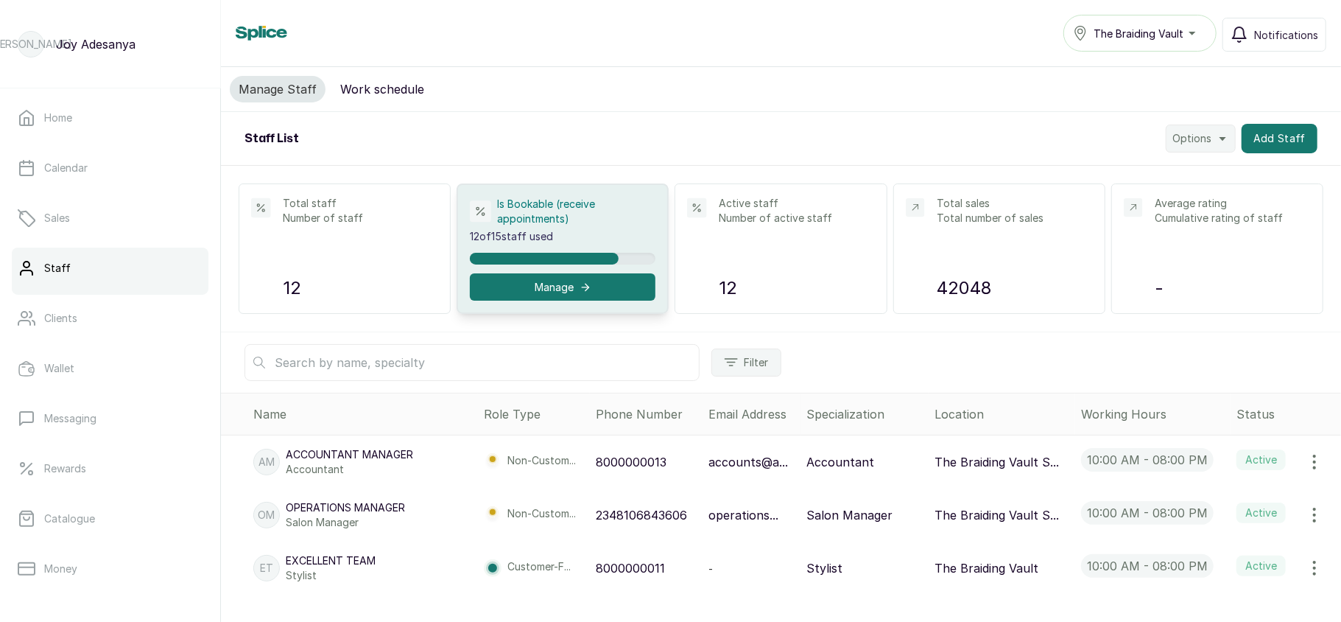
click at [1165, 27] on span "The Braiding Vault" at bounding box center [1139, 33] width 90 height 15
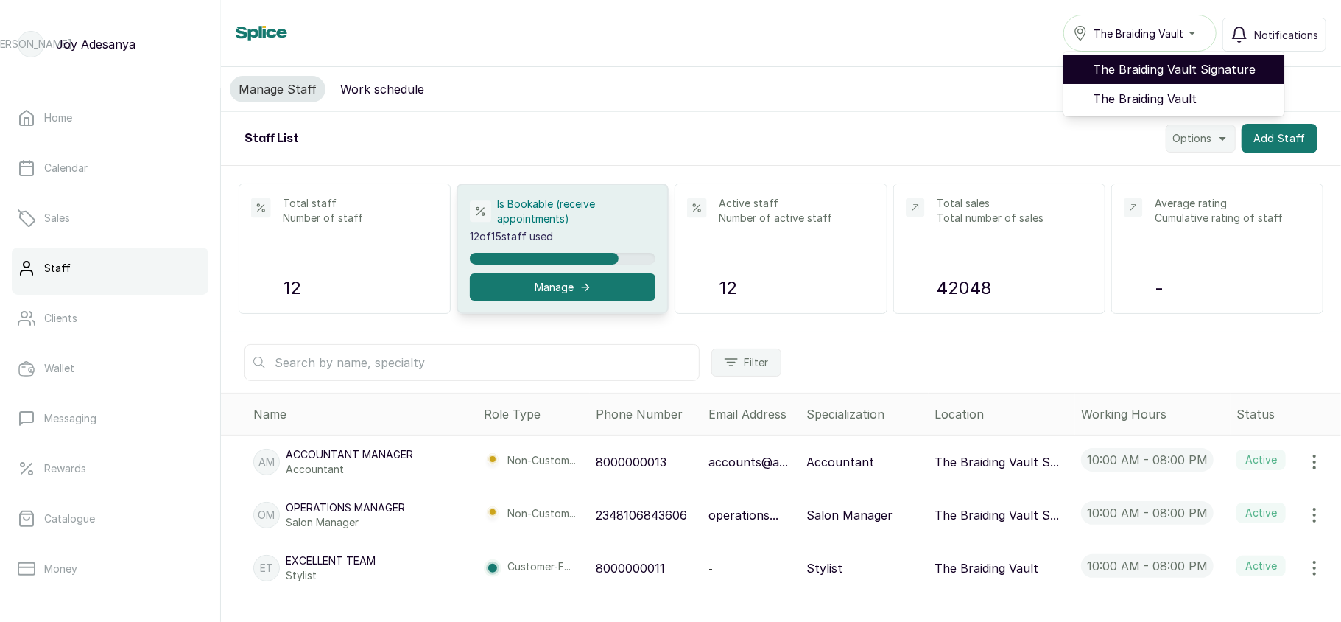
click at [1165, 59] on li "The Braiding Vault Signature" at bounding box center [1173, 68] width 221 height 29
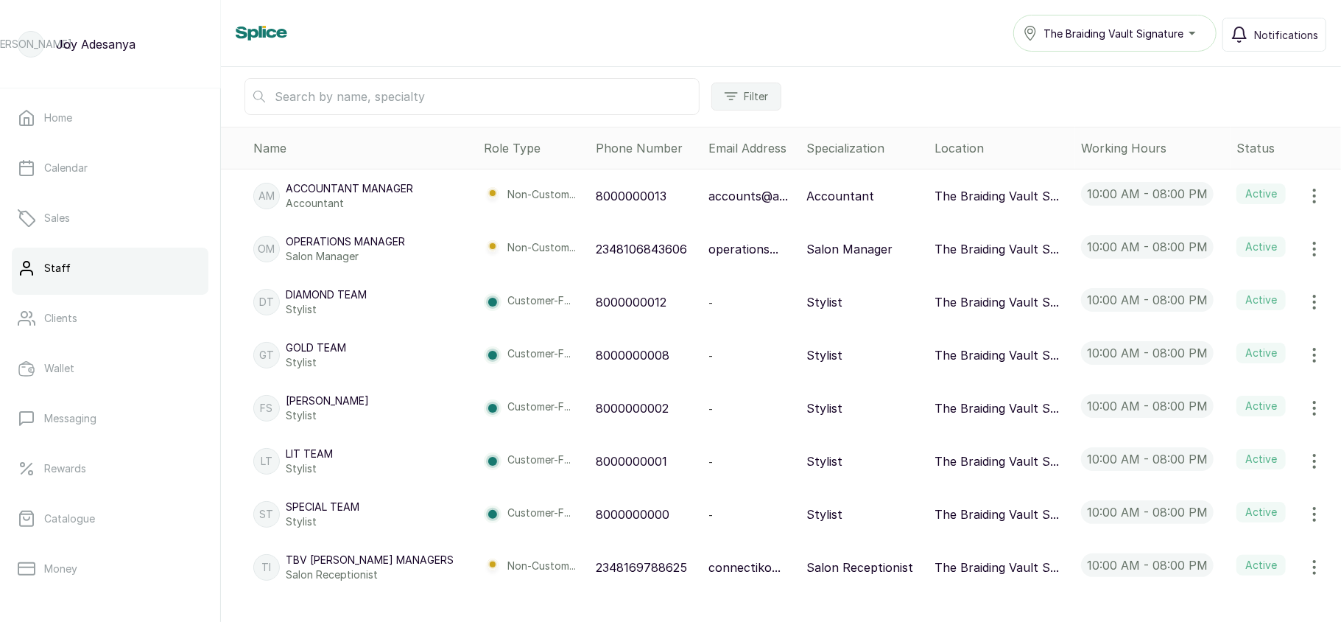
scroll to position [366, 0]
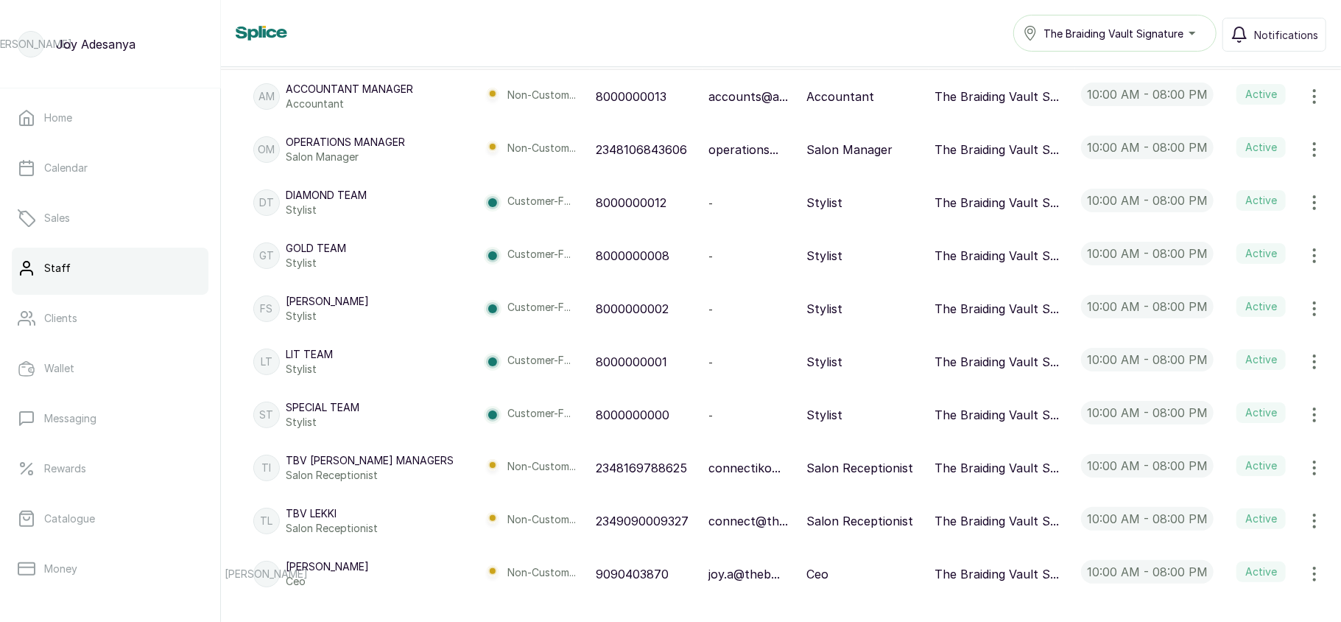
click at [1306, 306] on icon "button" at bounding box center [1315, 309] width 18 height 18
click at [1184, 345] on icon at bounding box center [1191, 350] width 18 height 18
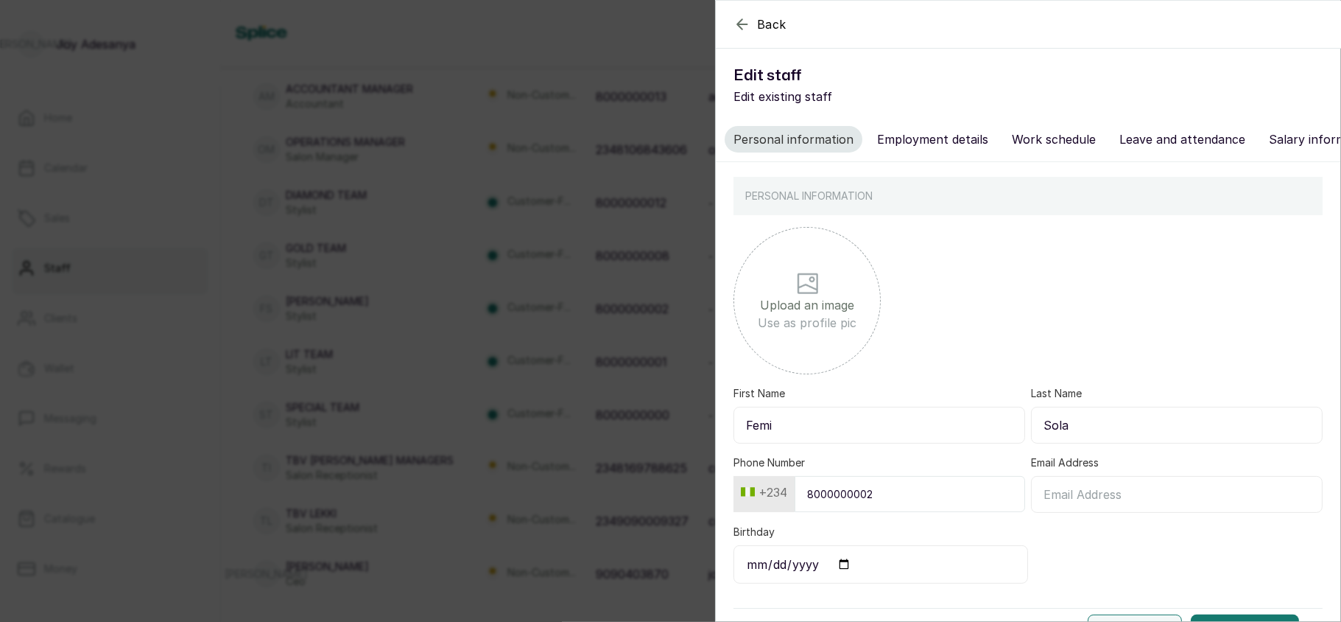
click at [919, 432] on input "Femi" at bounding box center [880, 425] width 292 height 37
type input "F"
type input "Dream"
click at [1167, 440] on input "Sola" at bounding box center [1177, 425] width 292 height 37
type input "S"
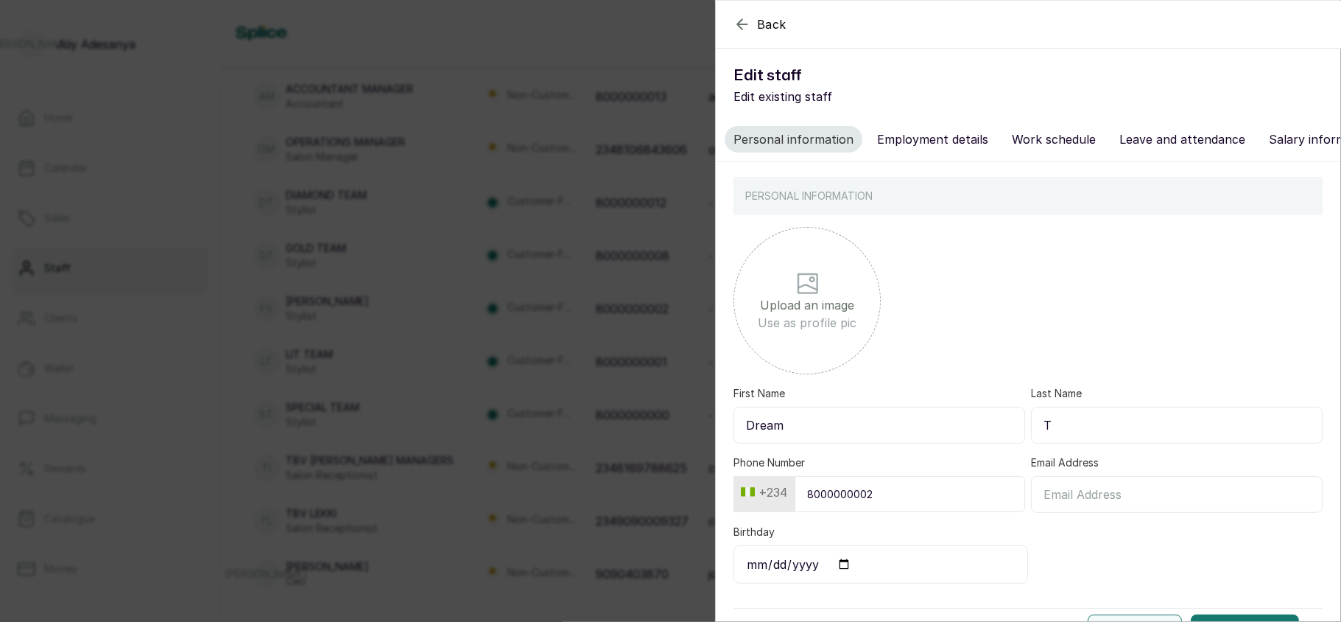
type input "Team"
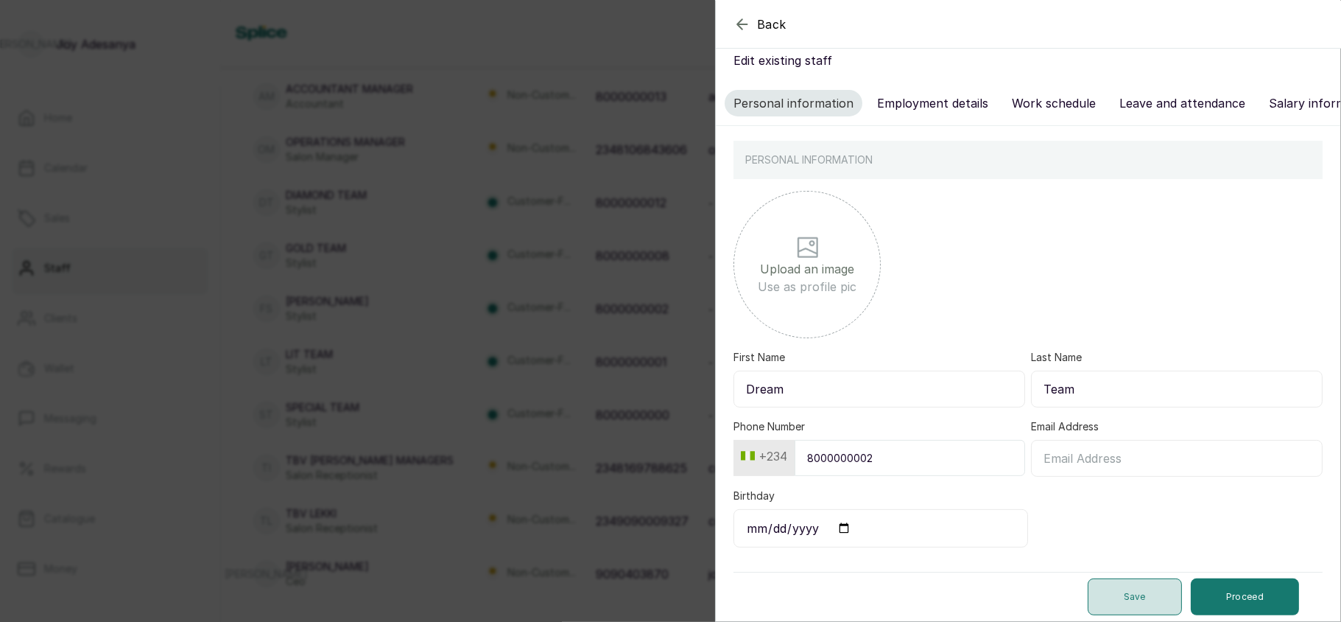
click at [1102, 583] on button "Save" at bounding box center [1135, 596] width 94 height 37
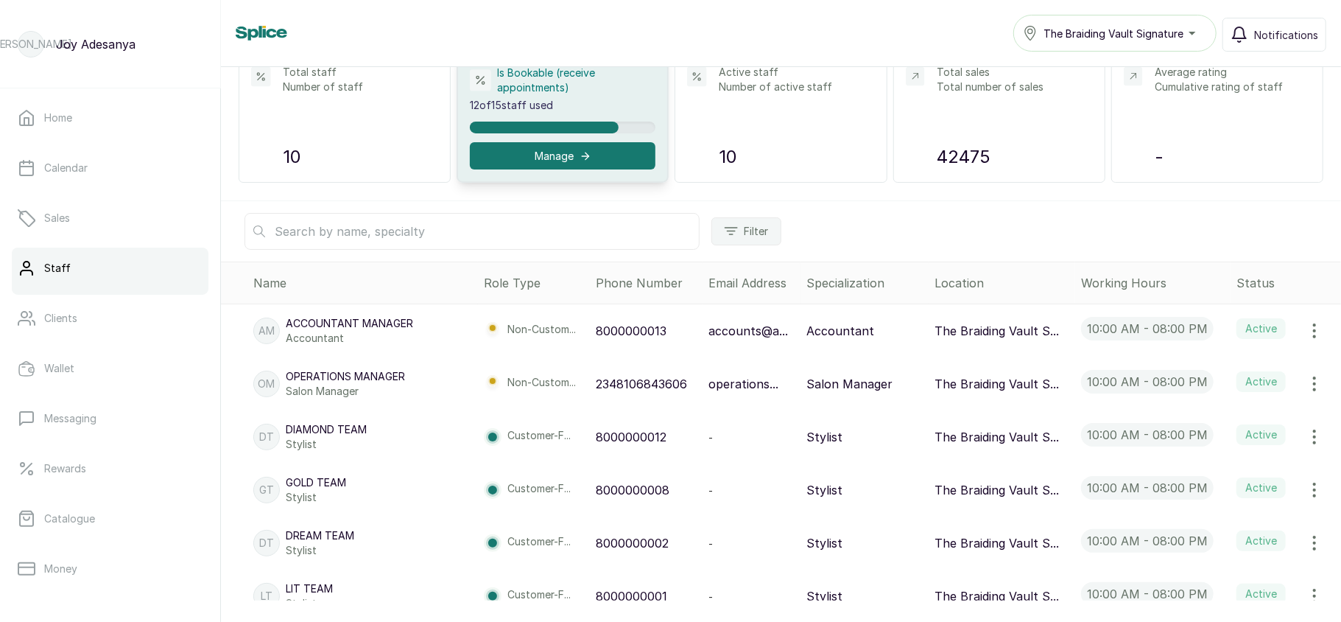
scroll to position [130, 0]
click at [161, 175] on link "Calendar" at bounding box center [110, 167] width 197 height 41
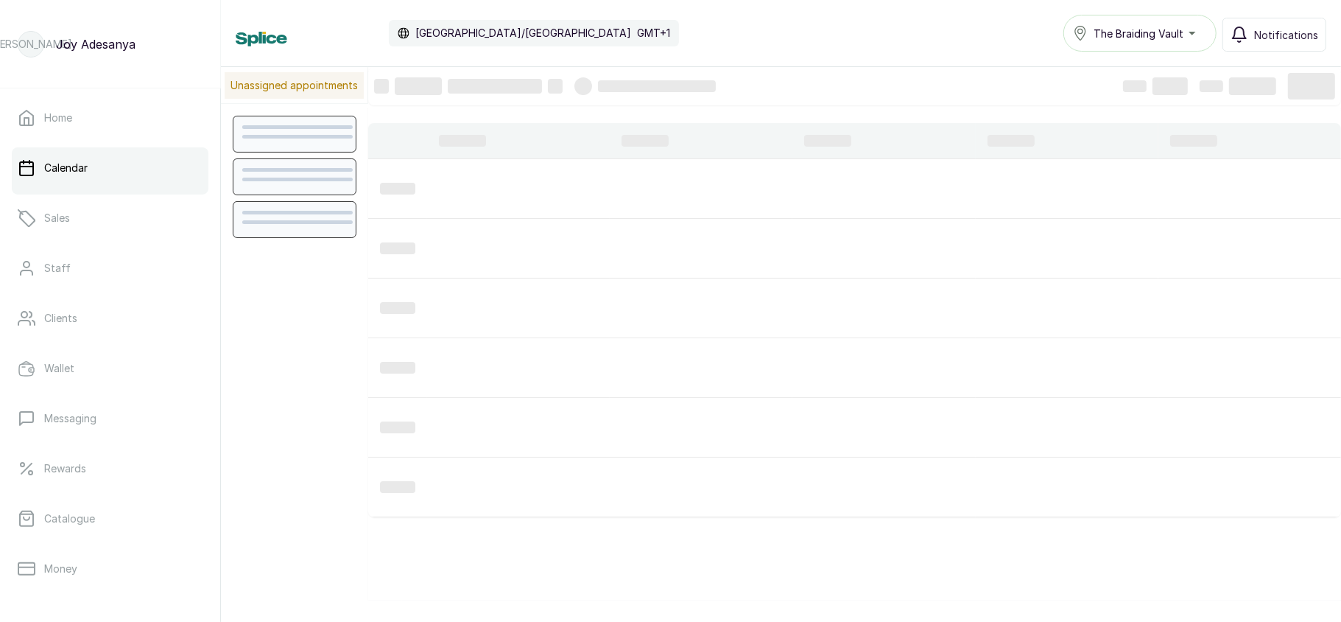
scroll to position [496, 0]
click at [74, 277] on link "Staff" at bounding box center [110, 267] width 197 height 41
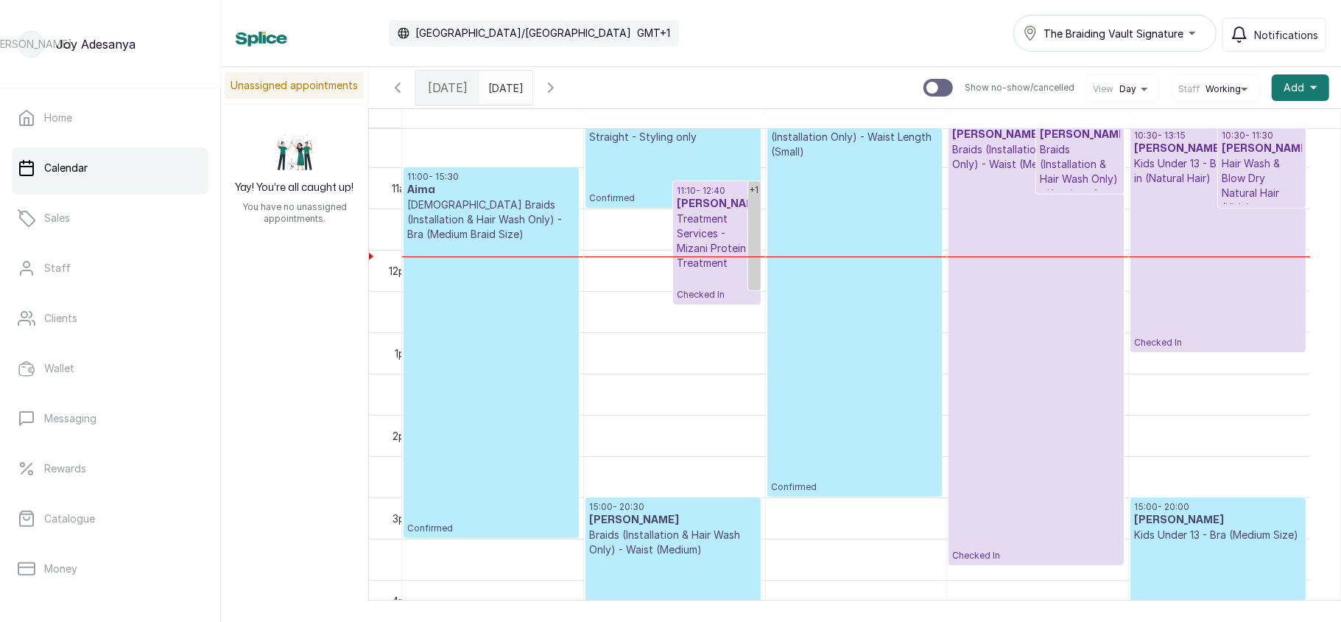
scroll to position [908, 0]
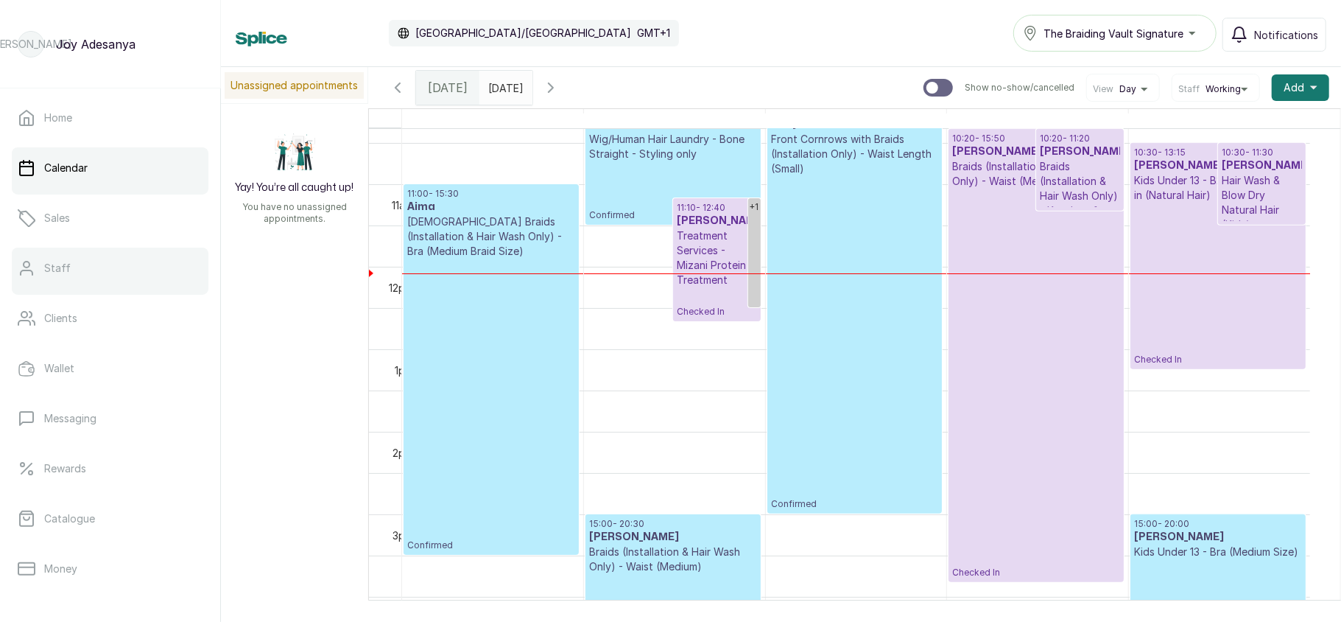
click at [116, 262] on link "Staff" at bounding box center [110, 267] width 197 height 41
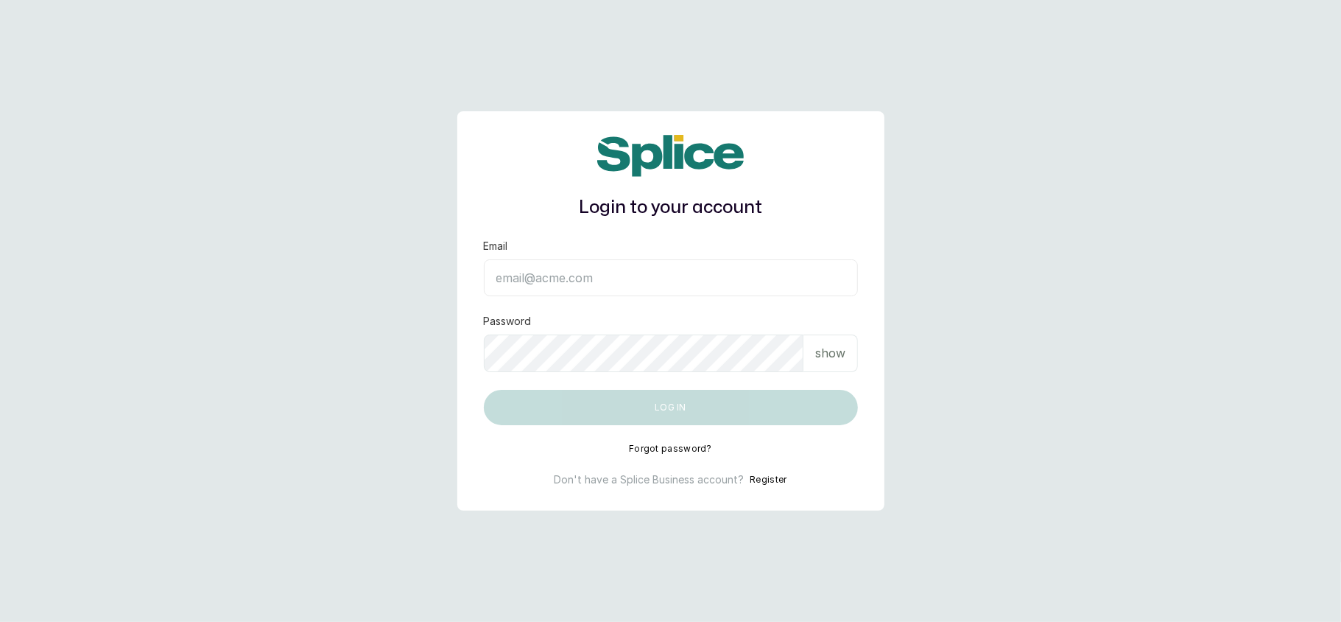
click at [548, 283] on input "Email" at bounding box center [671, 277] width 374 height 37
type input "[EMAIL_ADDRESS][DOMAIN_NAME]"
click at [820, 345] on p "show" at bounding box center [830, 353] width 30 height 18
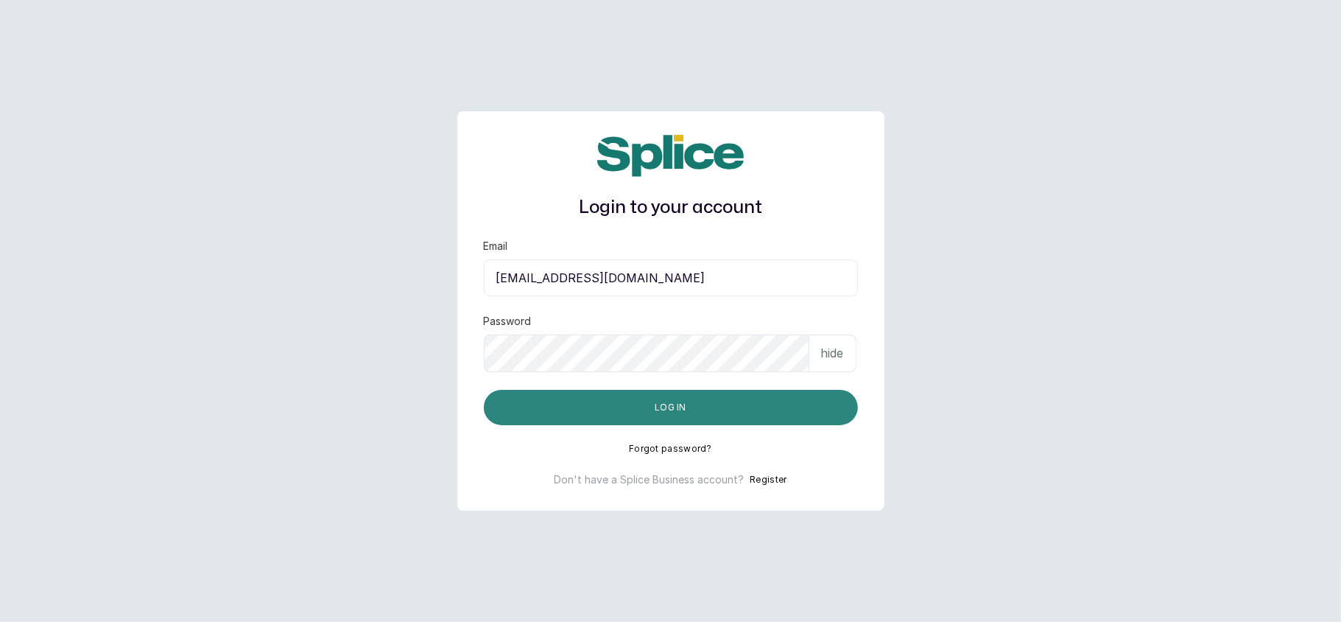
click at [525, 413] on button "Log in" at bounding box center [671, 407] width 374 height 35
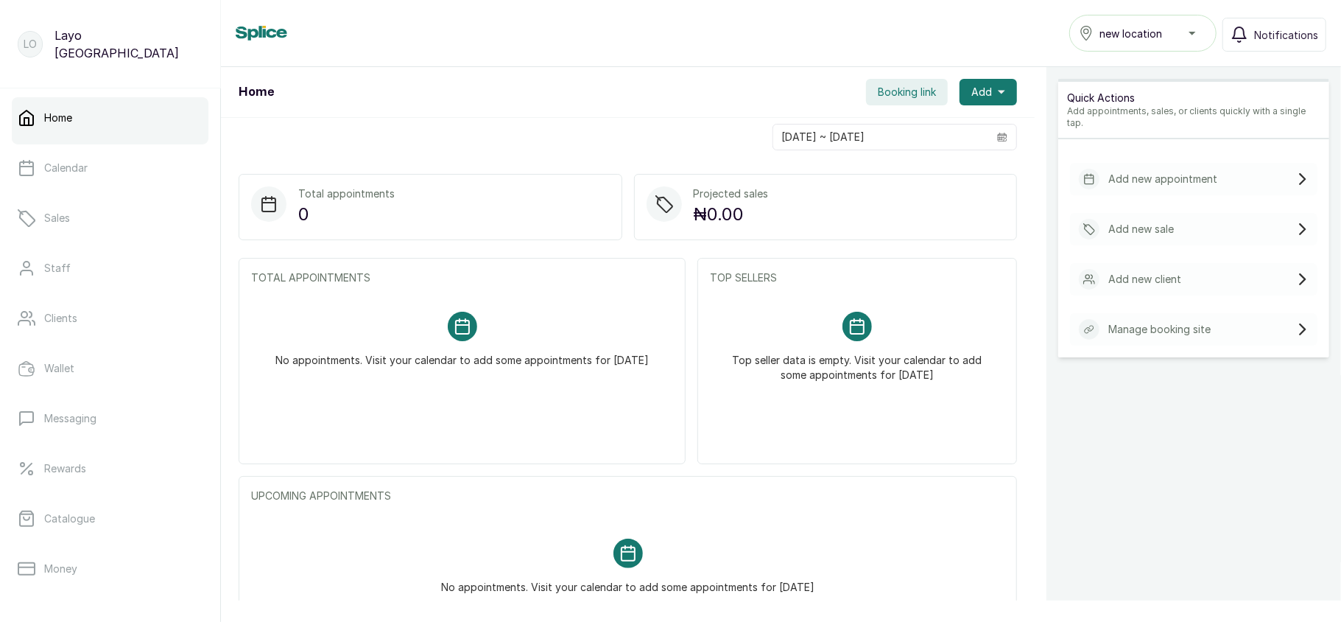
click at [1150, 32] on span "new location" at bounding box center [1131, 33] width 63 height 15
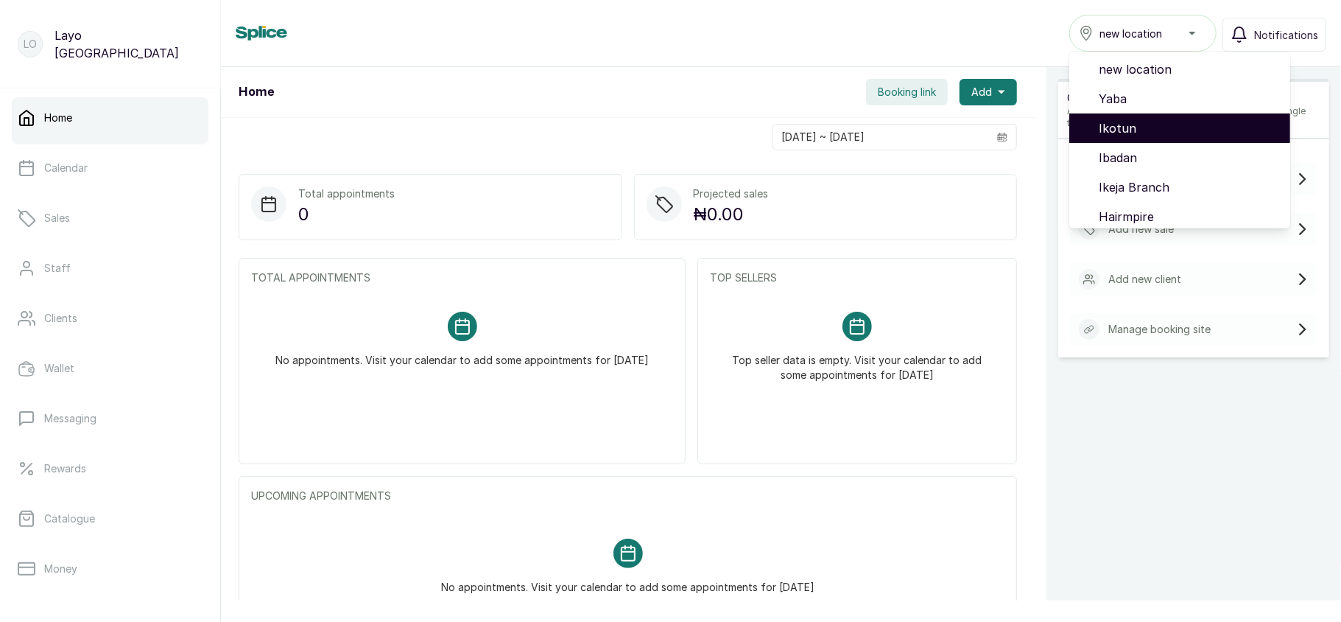
click at [1131, 121] on span "Ikotun" at bounding box center [1189, 128] width 180 height 18
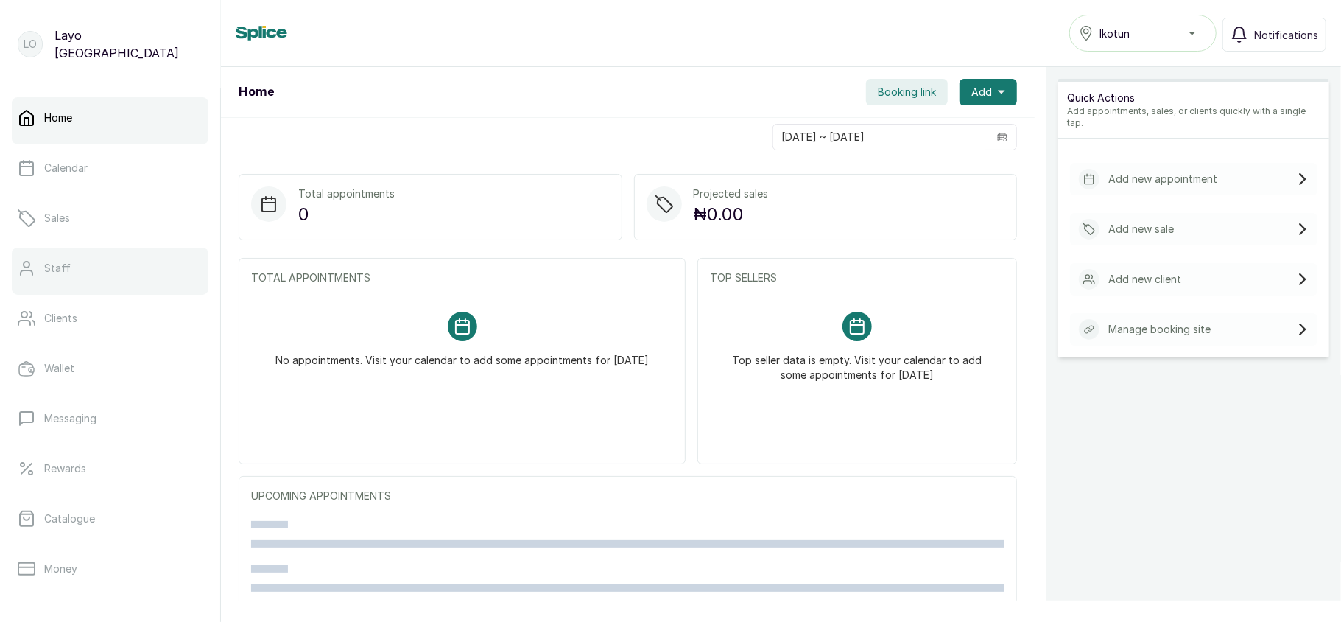
click at [87, 263] on link "Staff" at bounding box center [110, 267] width 197 height 41
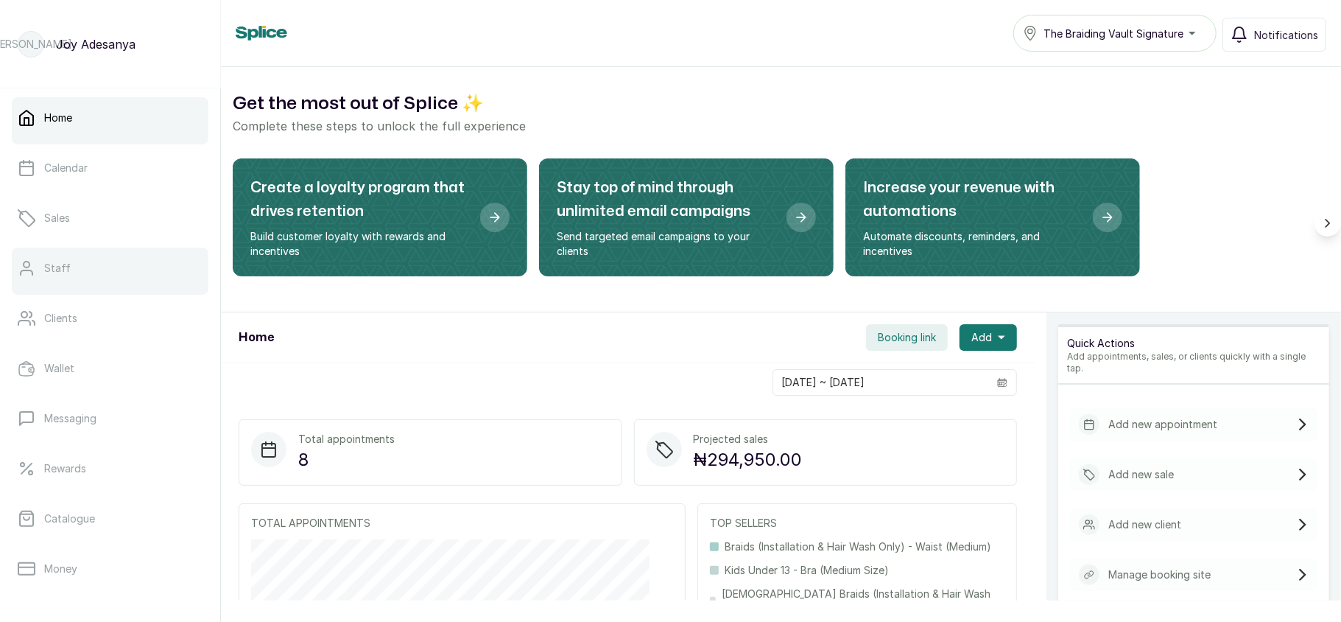
click at [93, 264] on link "Staff" at bounding box center [110, 267] width 197 height 41
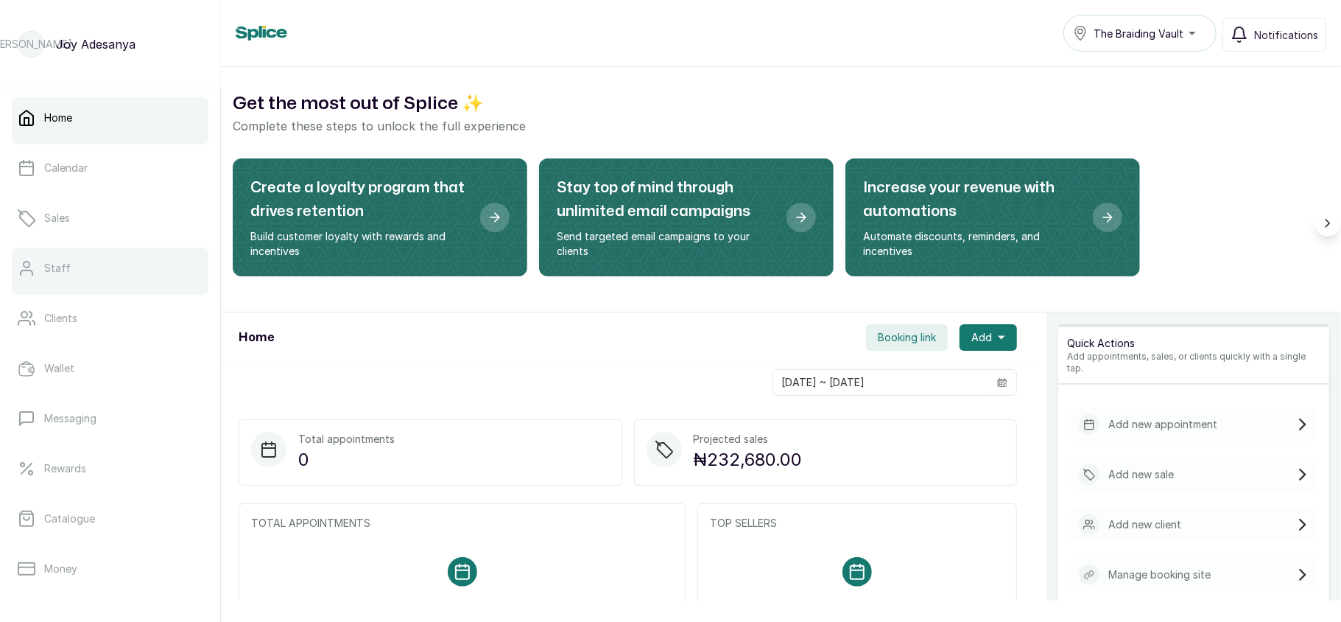
click at [39, 254] on link "Staff" at bounding box center [110, 267] width 197 height 41
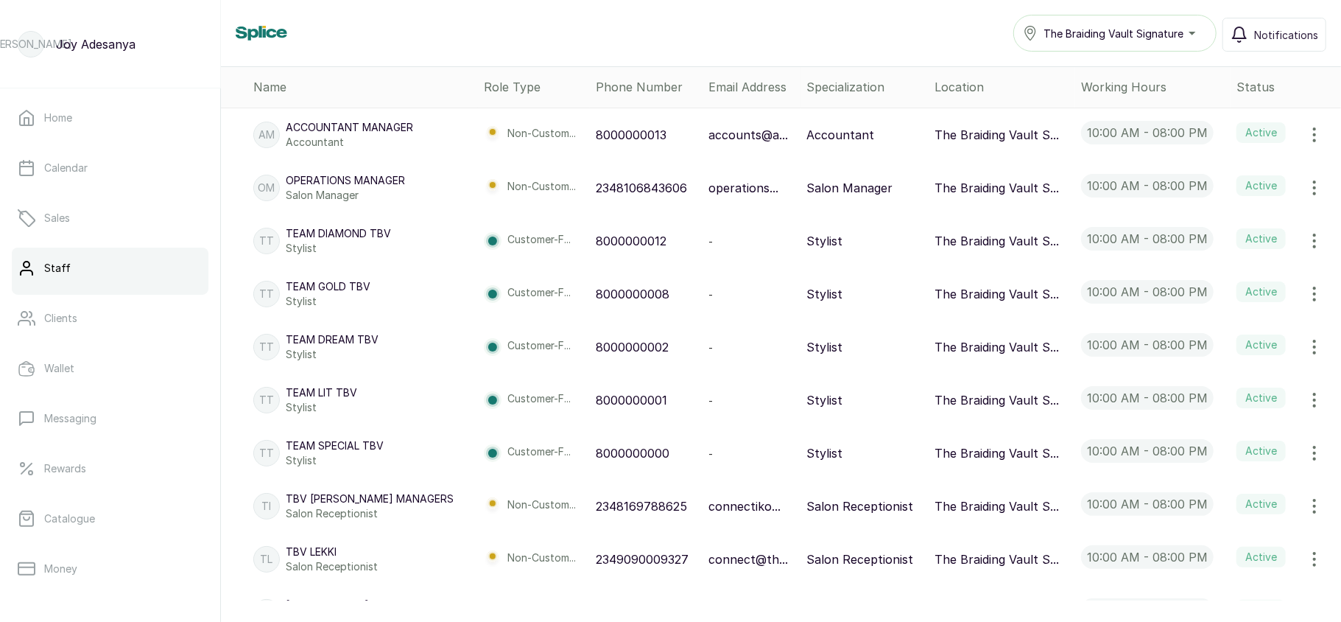
scroll to position [366, 0]
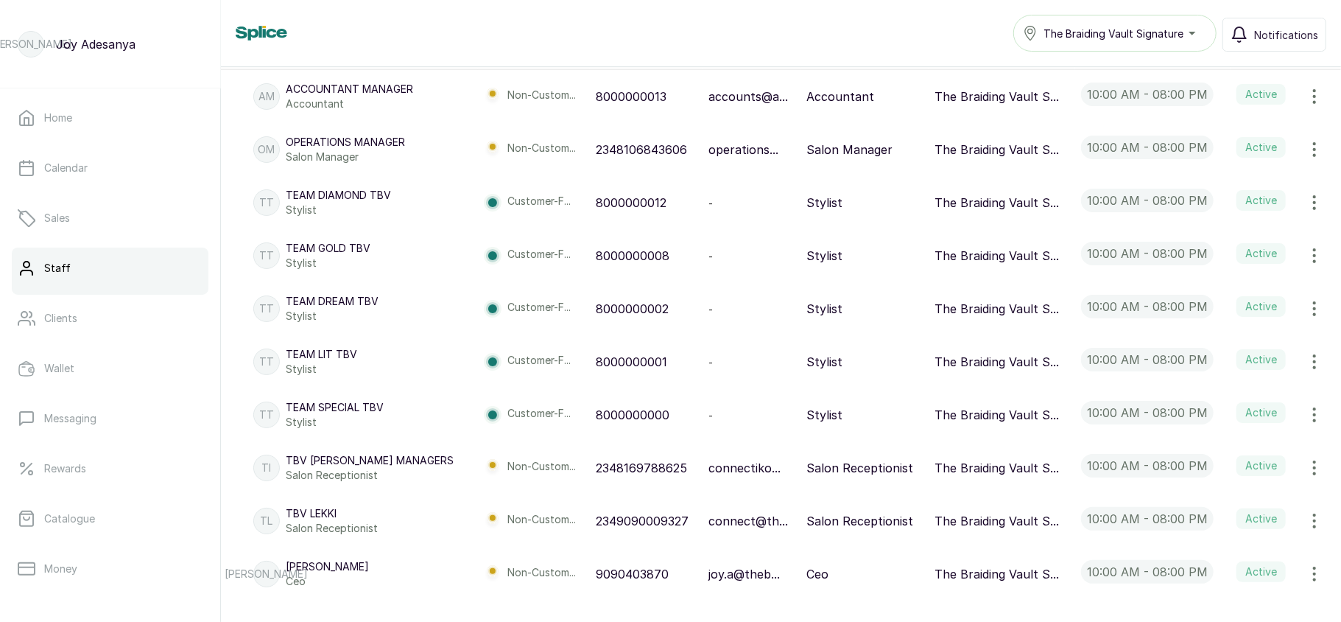
click at [1306, 412] on icon "button" at bounding box center [1315, 415] width 18 height 18
click at [1187, 460] on span "Edit" at bounding box center [1252, 456] width 141 height 18
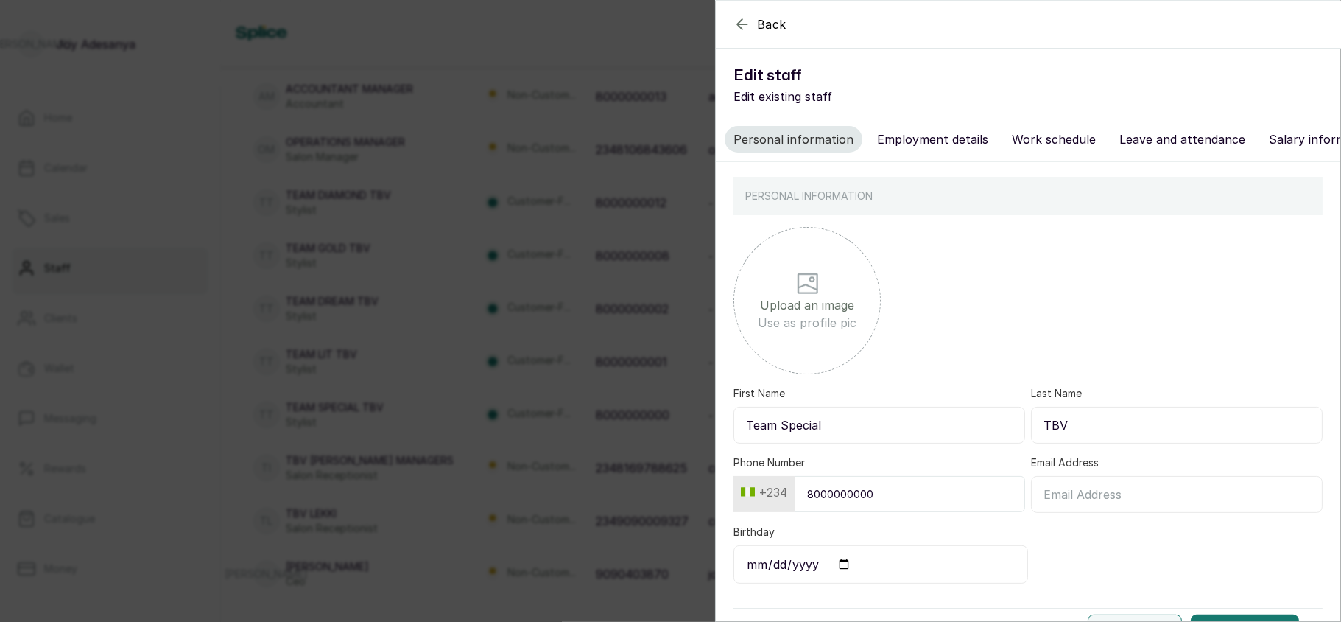
click at [909, 443] on input "Team Special" at bounding box center [880, 425] width 292 height 37
type input "T"
type input "Special"
click at [1100, 443] on input "TBV" at bounding box center [1177, 425] width 292 height 37
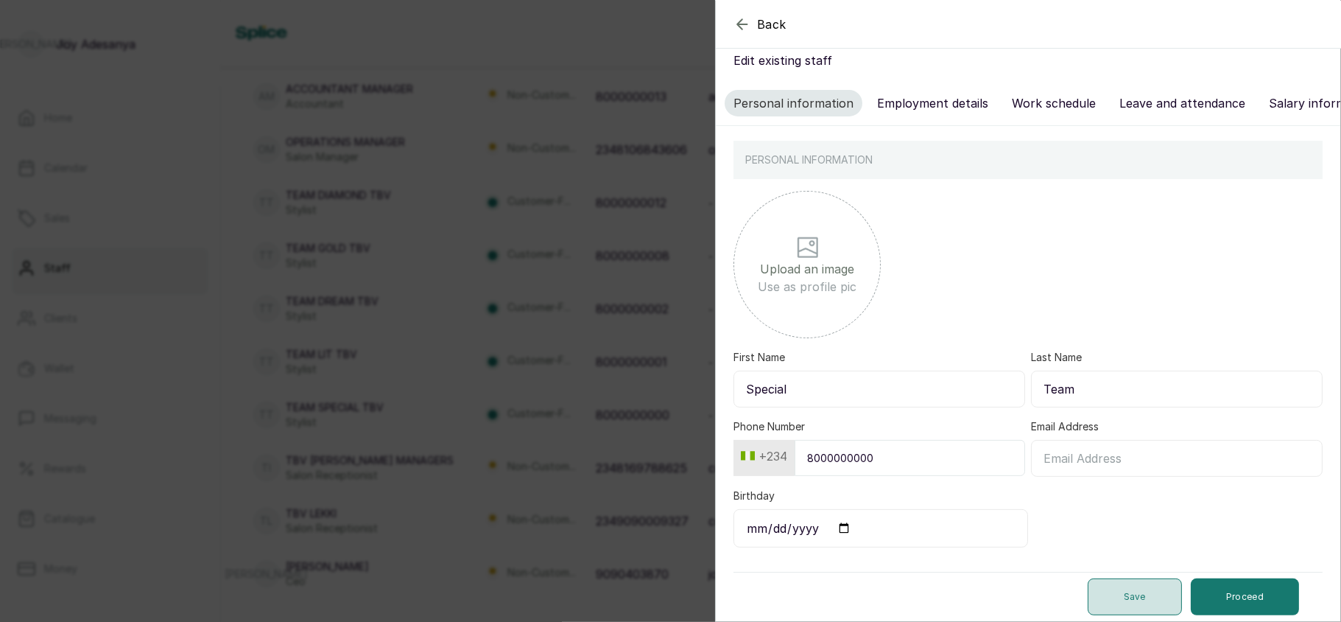
type input "Team"
click at [1134, 580] on button "Save" at bounding box center [1135, 596] width 94 height 37
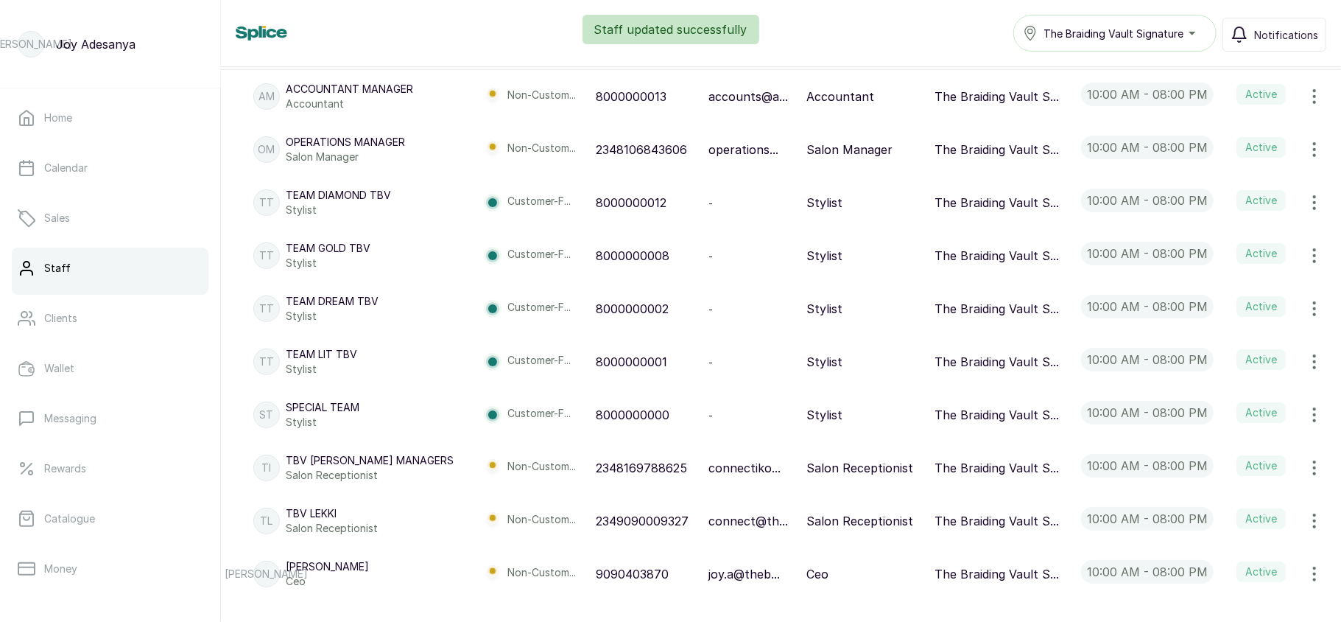
click at [1314, 361] on icon "button" at bounding box center [1314, 361] width 1 height 13
click at [1206, 405] on span "Edit" at bounding box center [1216, 403] width 21 height 18
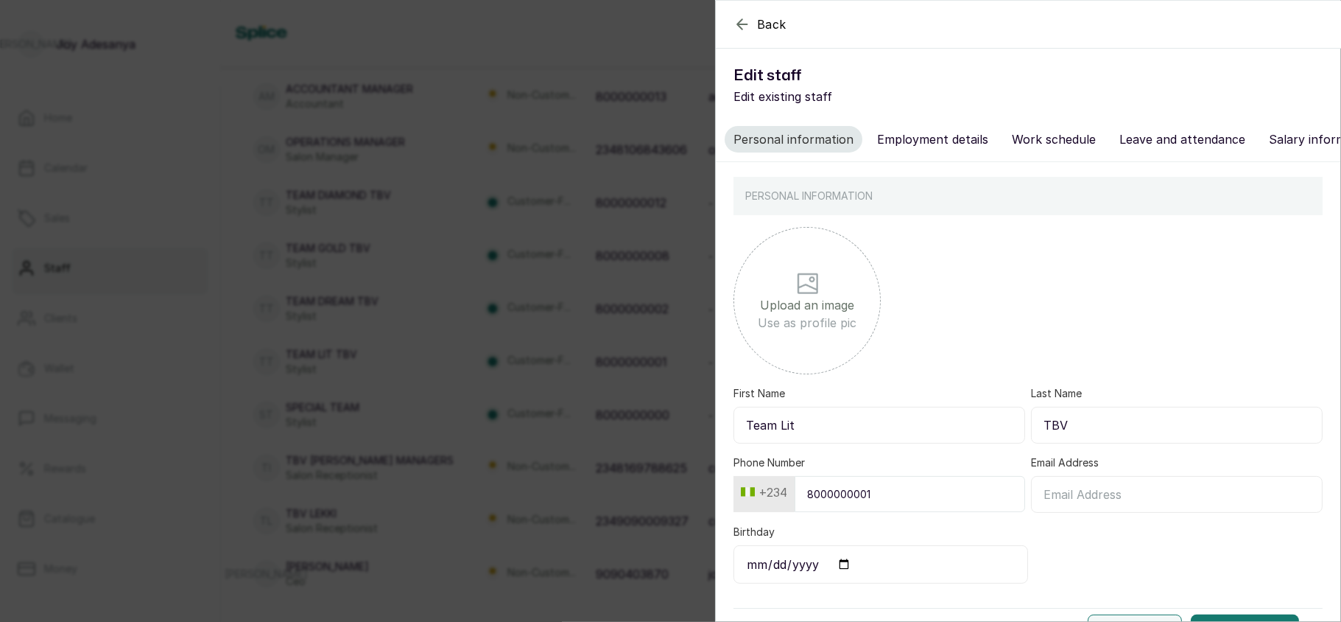
click at [960, 437] on input "Team Lit" at bounding box center [880, 425] width 292 height 37
click at [781, 440] on input "Team Lit" at bounding box center [880, 425] width 292 height 37
type input "Lit"
click at [1078, 429] on input "TBV" at bounding box center [1177, 425] width 292 height 37
type input "Team"
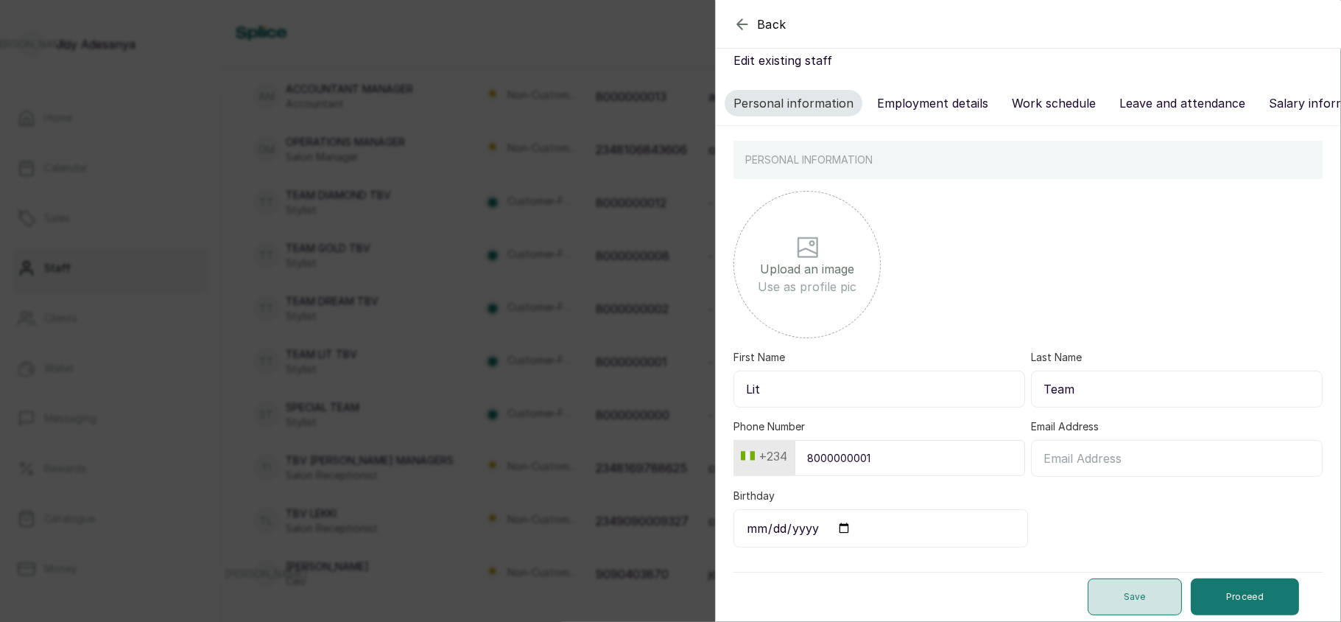
click at [1096, 605] on button "Save" at bounding box center [1135, 596] width 94 height 37
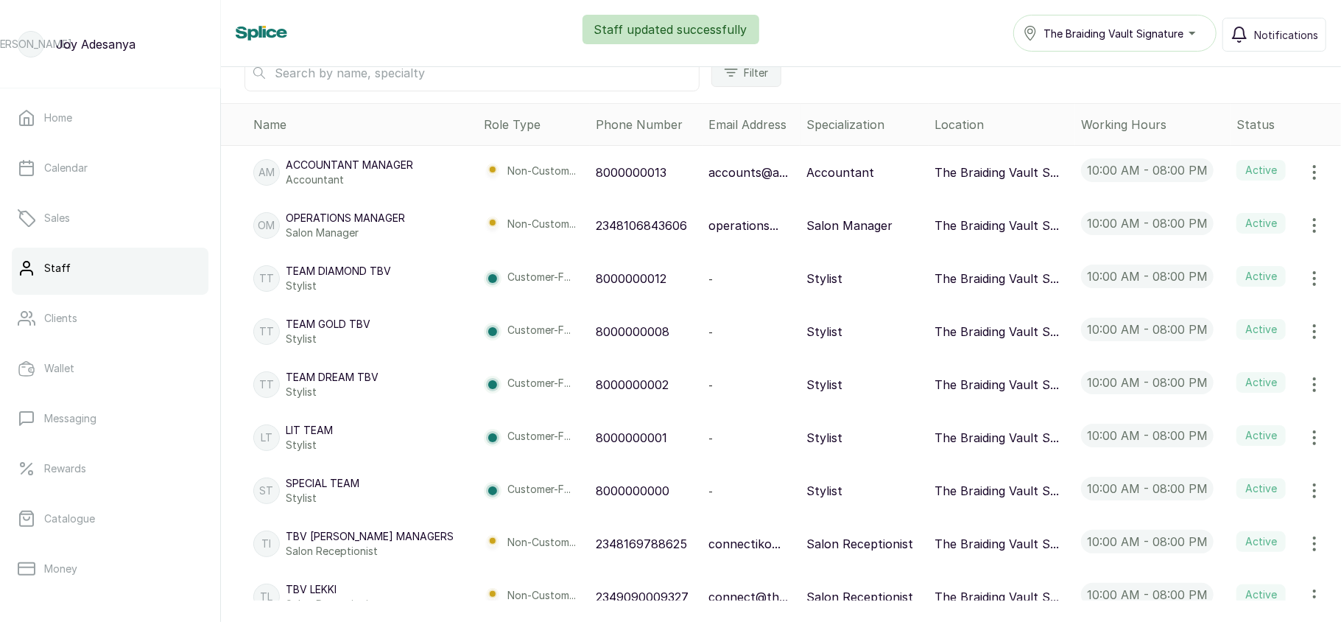
scroll to position [286, 0]
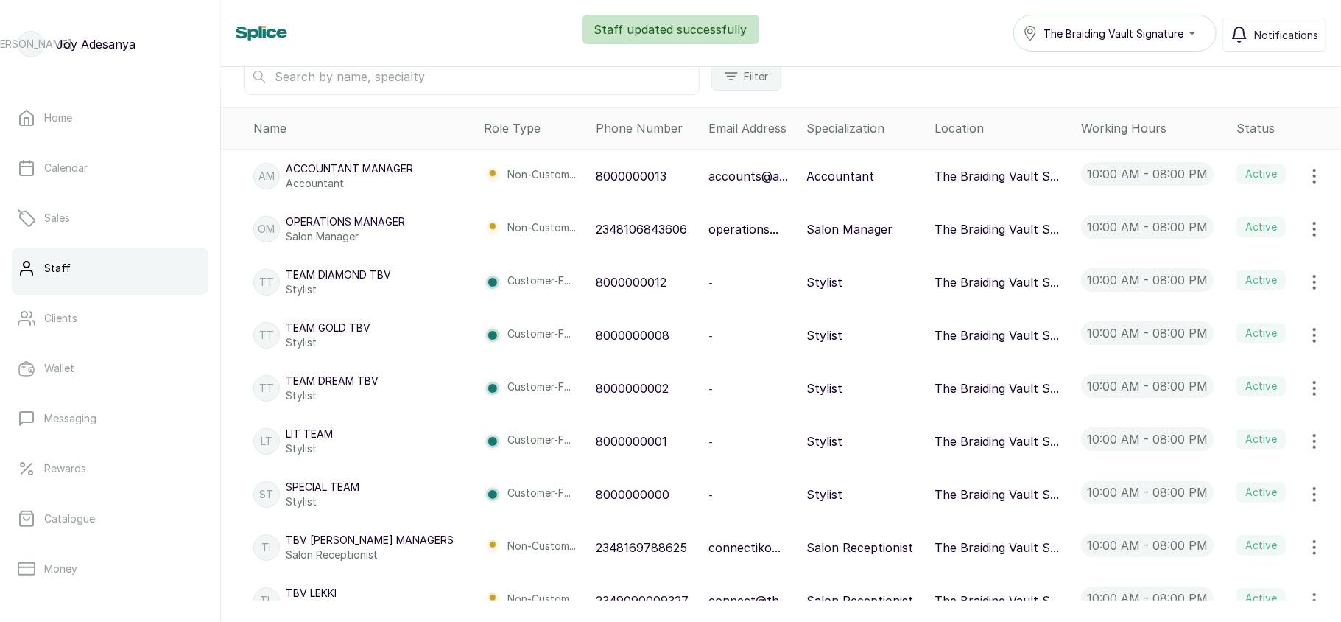
click at [1306, 390] on icon "button" at bounding box center [1315, 388] width 18 height 18
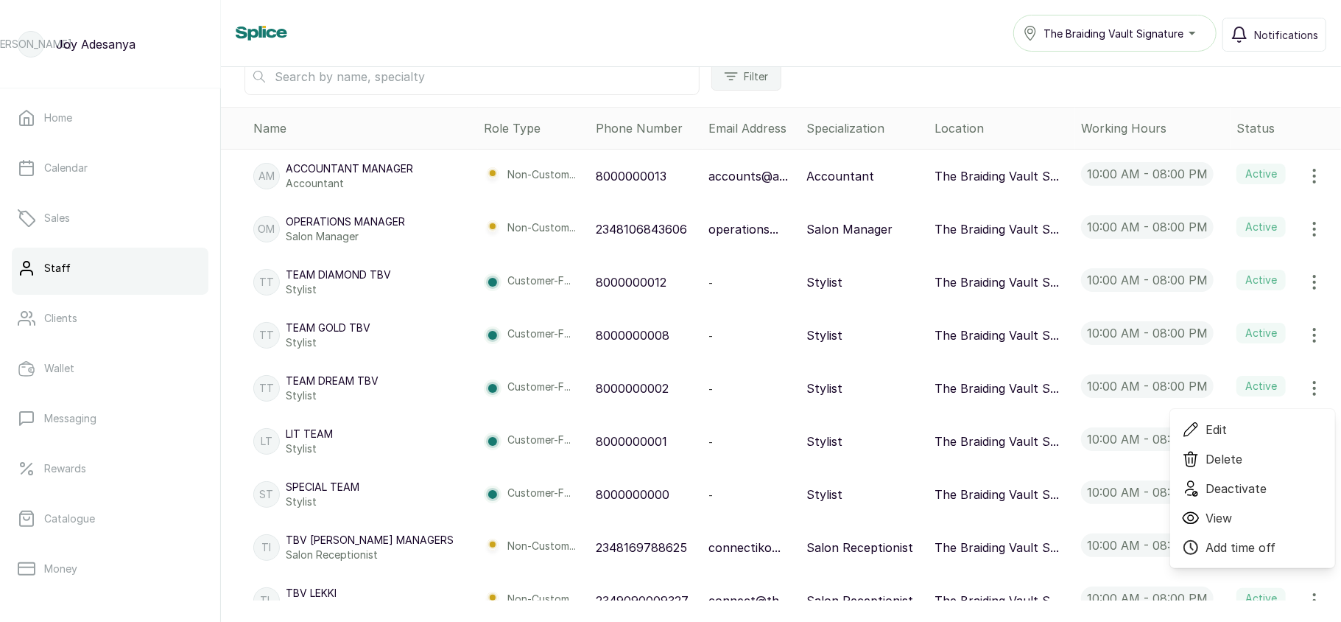
click at [1206, 431] on span "Edit" at bounding box center [1216, 430] width 21 height 18
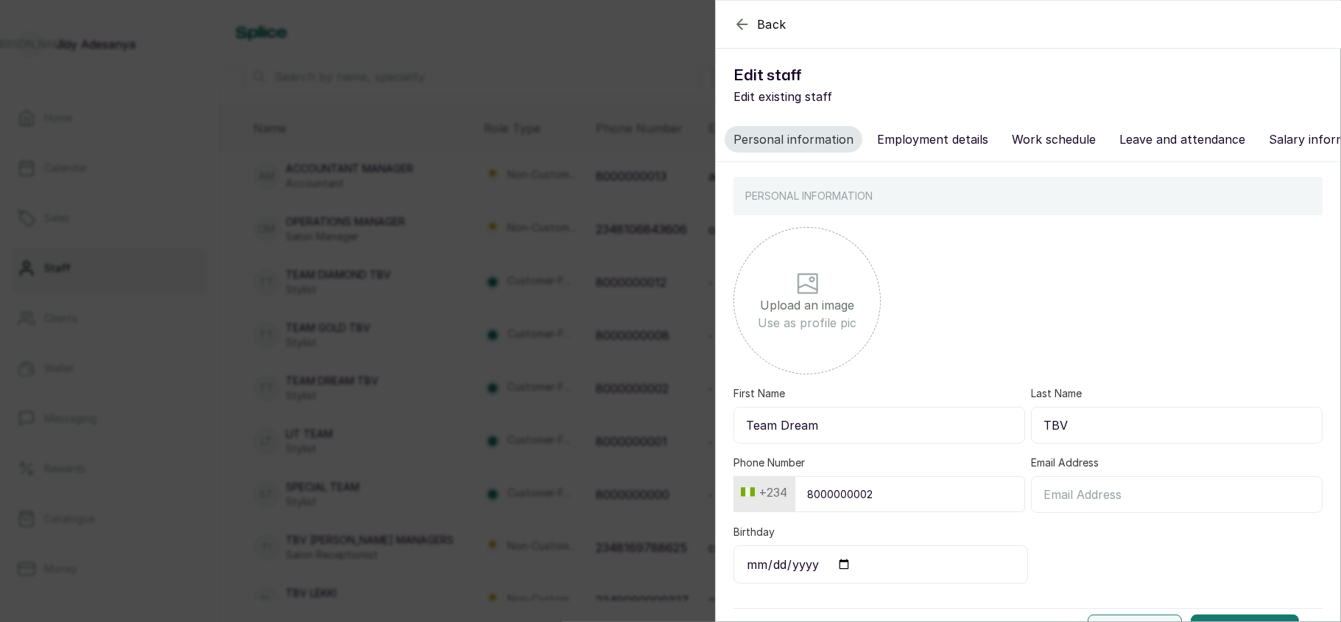
click at [433, 407] on div "Back Edit staff Edit existing staff Personal information Employment details Wor…" at bounding box center [670, 311] width 1341 height 622
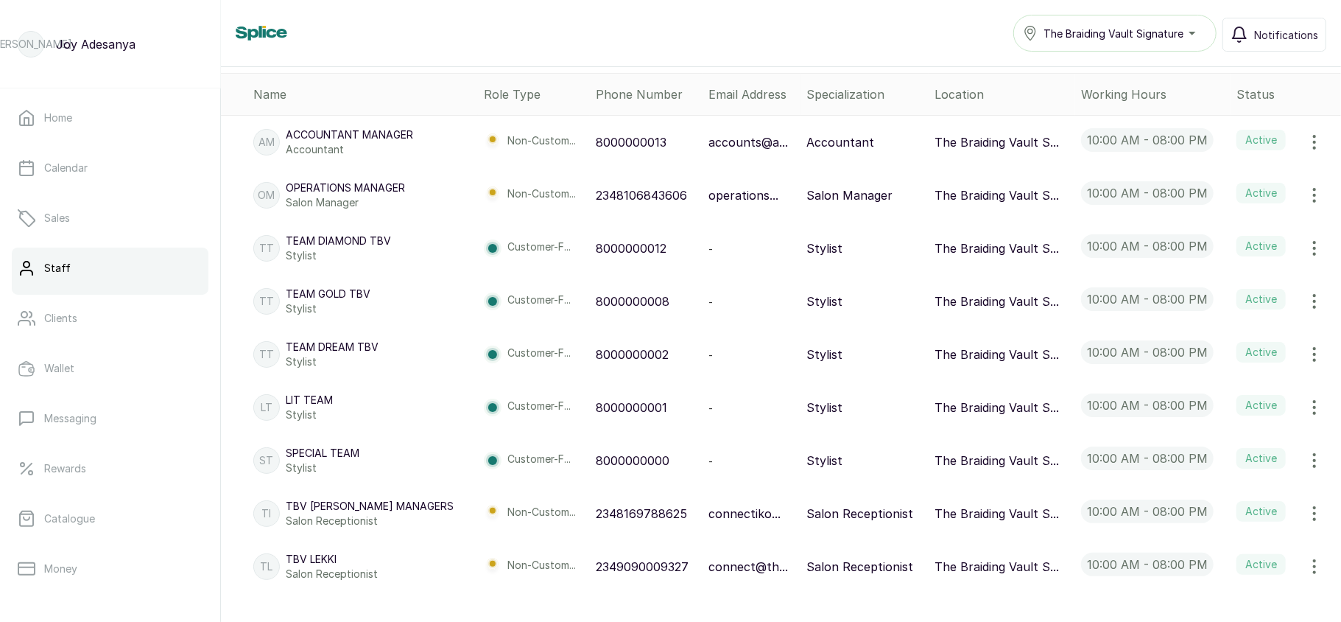
scroll to position [318, 0]
click at [1314, 411] on icon "button" at bounding box center [1314, 408] width 1 height 13
click at [1189, 457] on span "Edit" at bounding box center [1252, 450] width 141 height 18
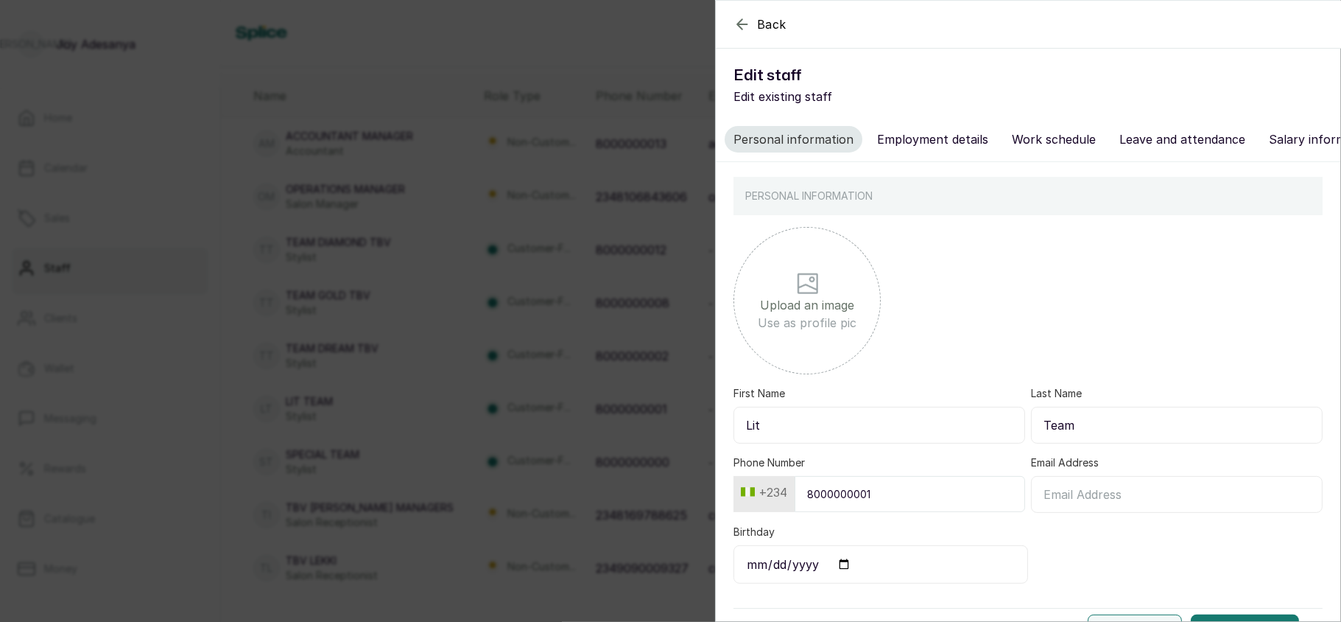
click at [834, 443] on input "Lit" at bounding box center [880, 425] width 292 height 37
type input "L"
type input "Team Lit"
click at [1106, 442] on input "Team" at bounding box center [1177, 425] width 292 height 37
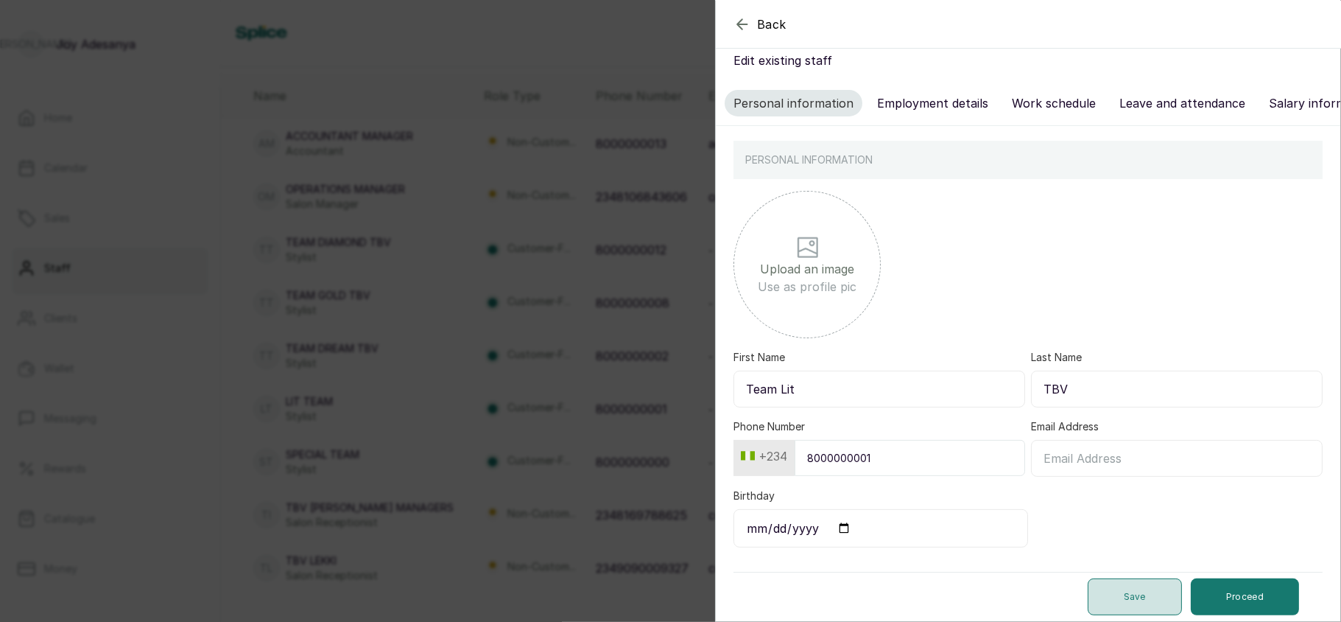
type input "TBV"
click at [1109, 598] on button "Save" at bounding box center [1135, 596] width 94 height 37
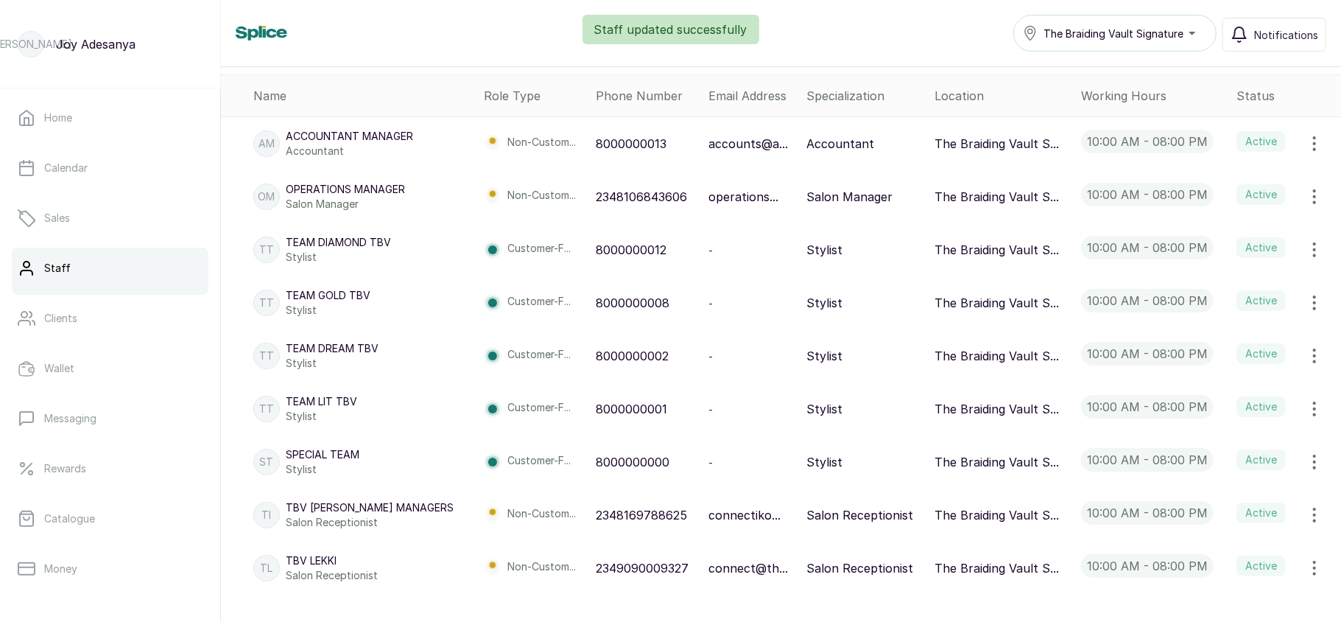
click at [1306, 463] on icon "button" at bounding box center [1315, 462] width 18 height 18
click at [1206, 498] on span "Edit" at bounding box center [1216, 503] width 21 height 18
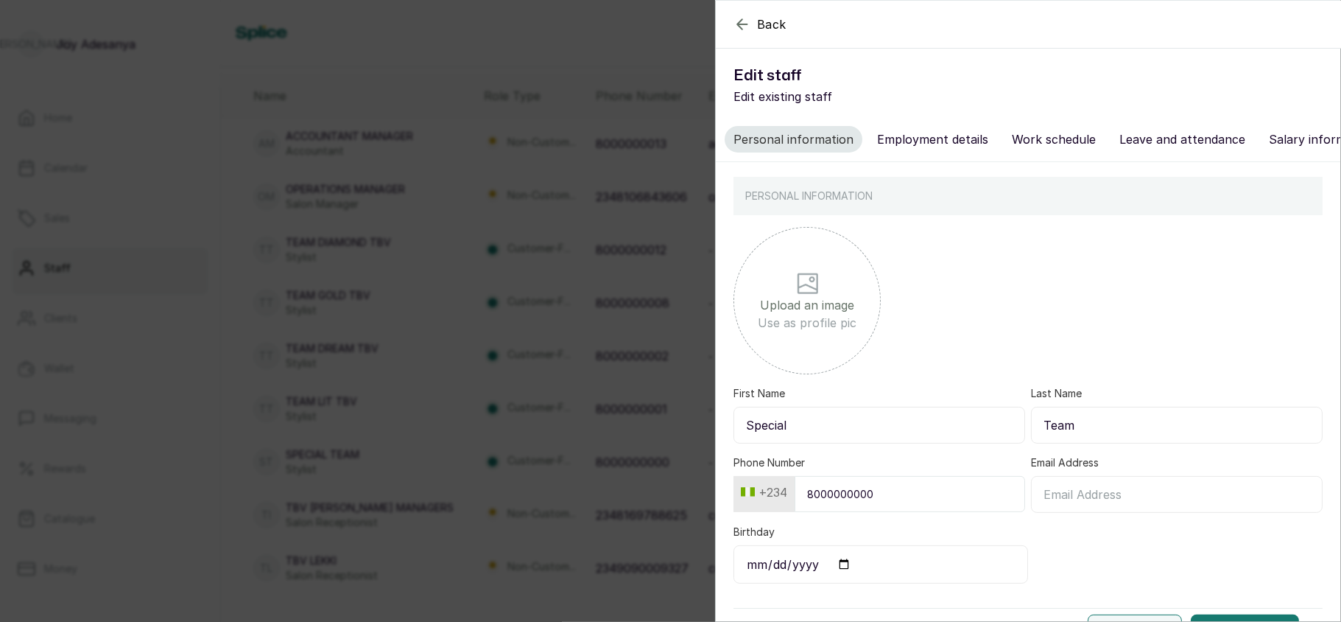
click at [837, 443] on input "Special" at bounding box center [880, 425] width 292 height 37
type input "S"
type input "Team Special"
click at [1078, 430] on input "Team" at bounding box center [1177, 425] width 292 height 37
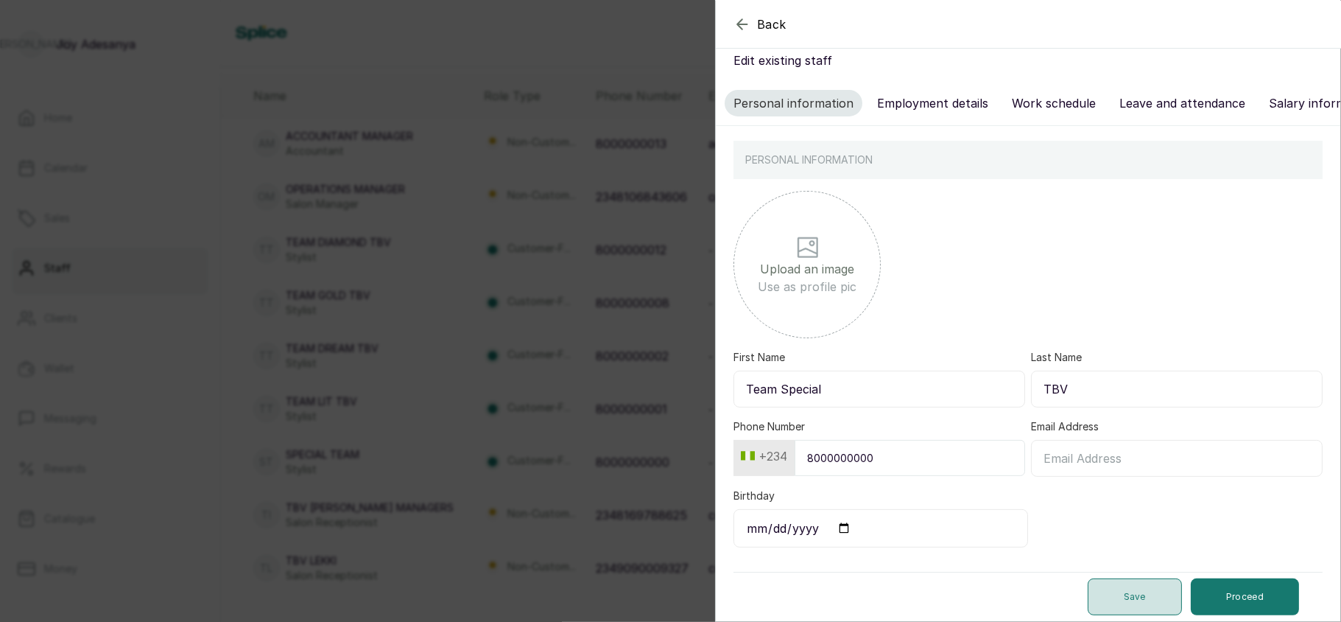
type input "TBV"
click at [1108, 593] on button "Save" at bounding box center [1135, 596] width 94 height 37
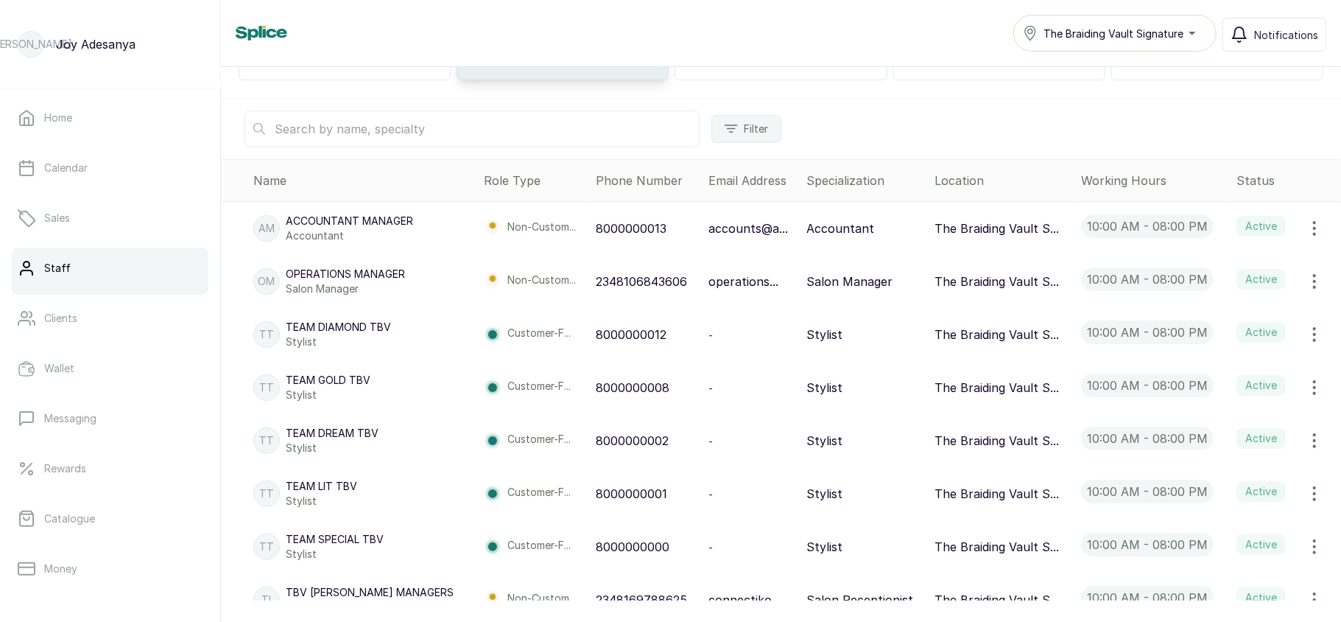
scroll to position [224, 0]
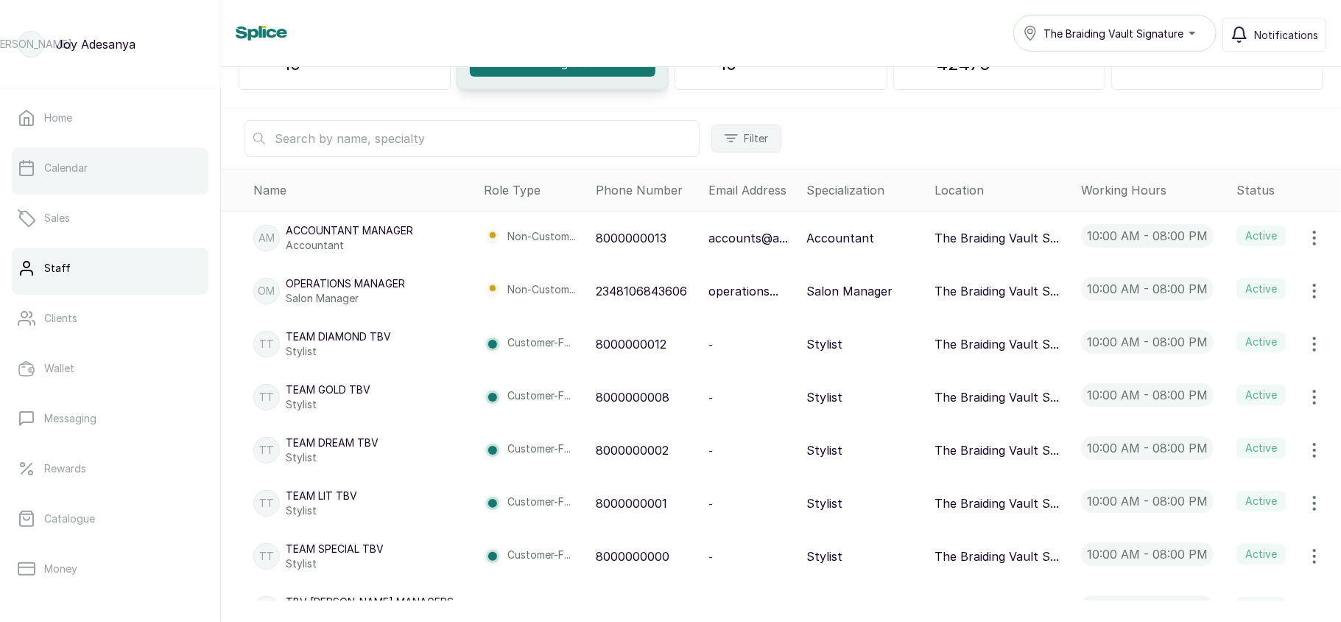
click at [81, 155] on link "Calendar" at bounding box center [110, 167] width 197 height 41
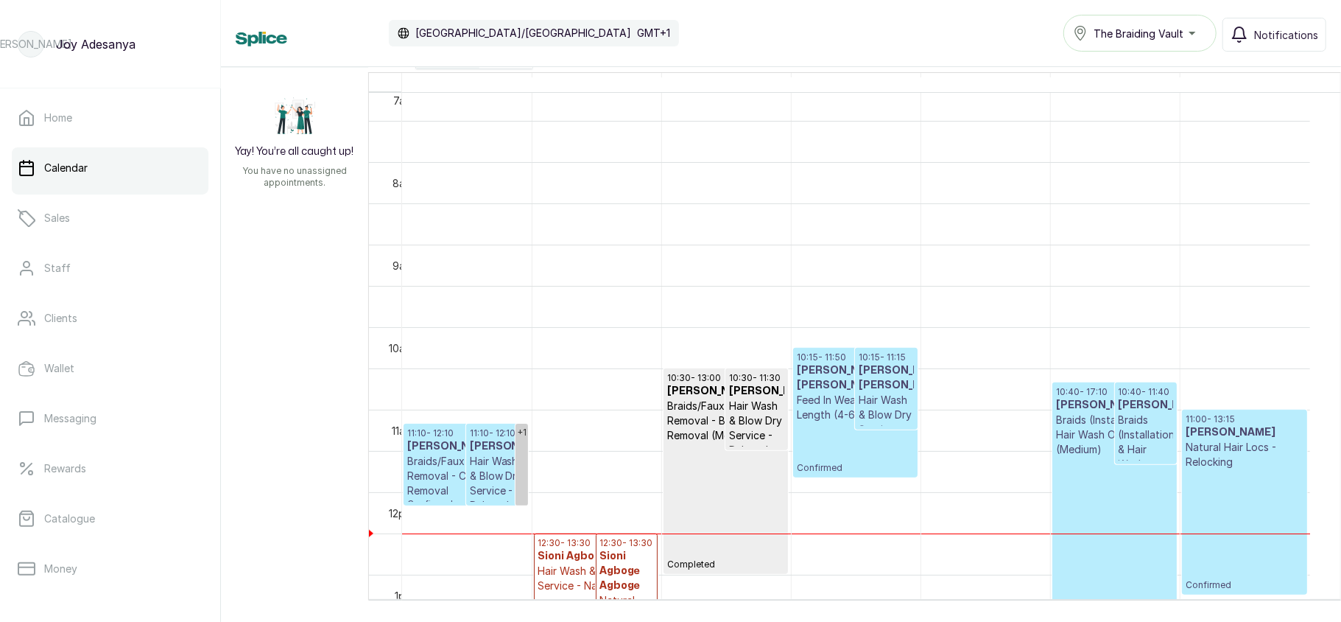
scroll to position [588, 0]
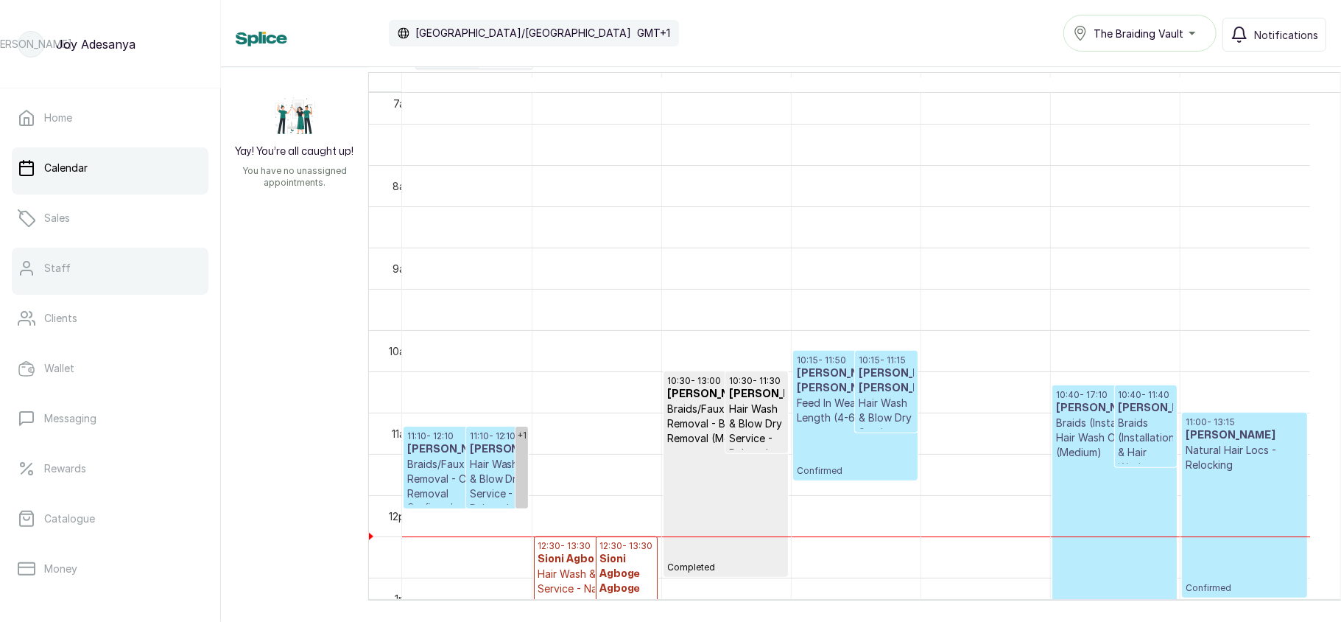
click at [90, 263] on link "Staff" at bounding box center [110, 267] width 197 height 41
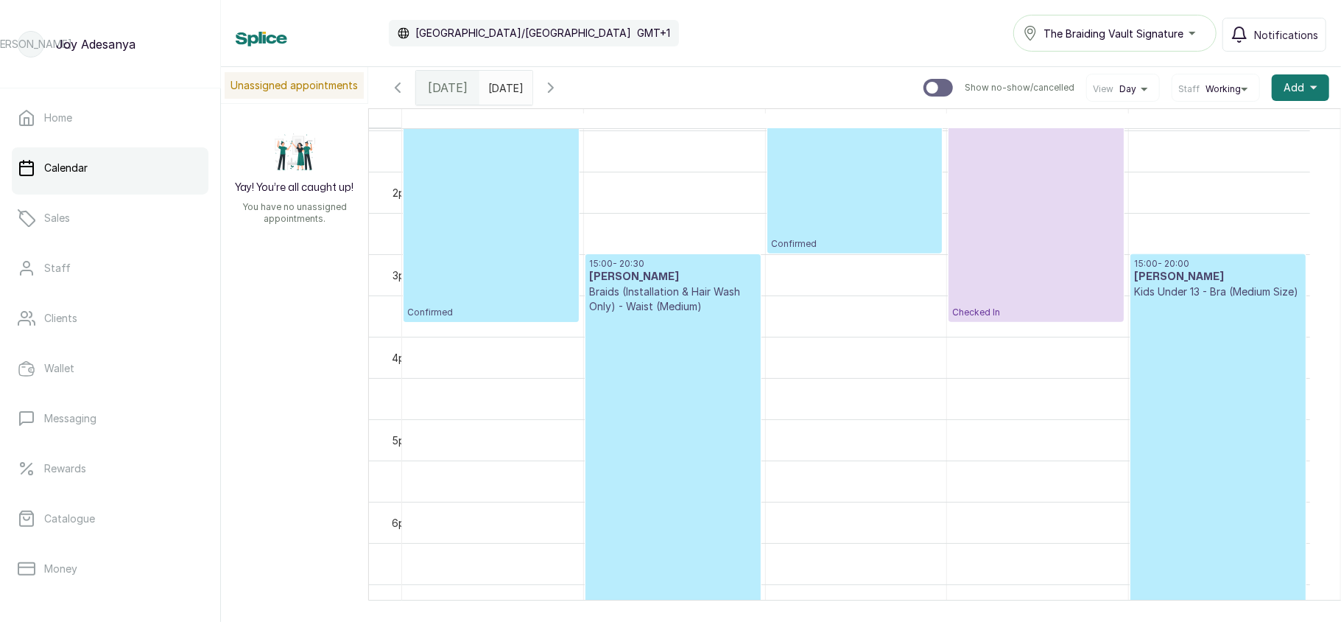
scroll to position [1118, 0]
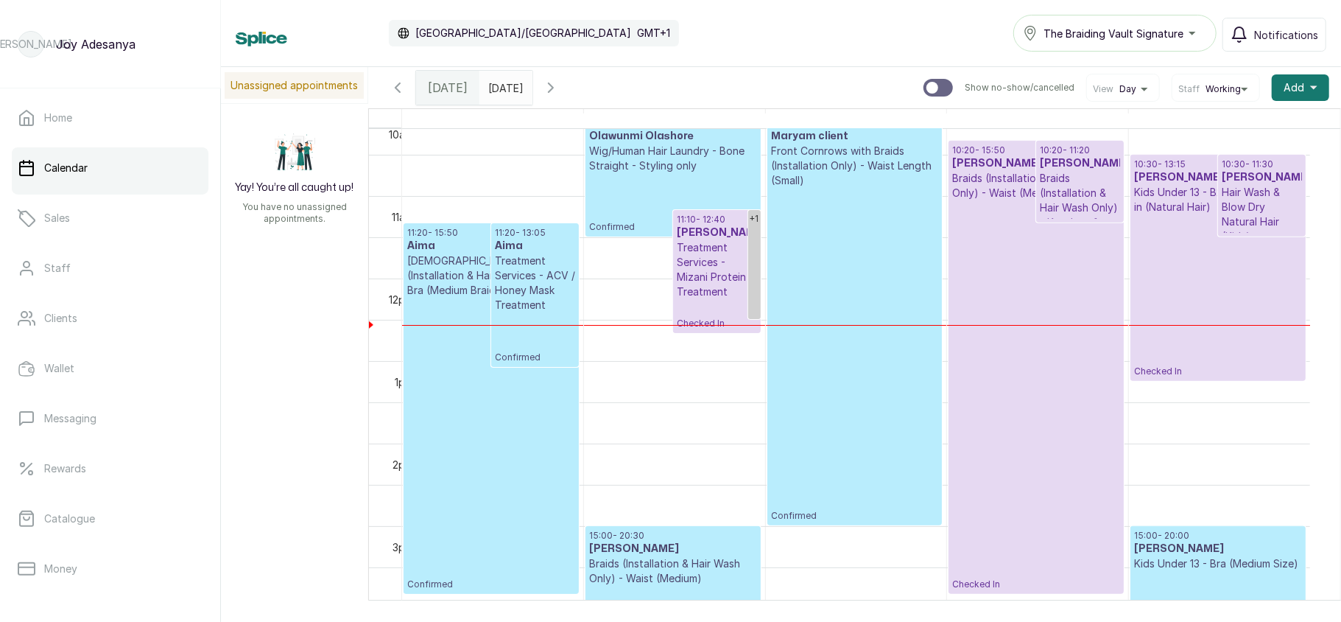
click at [560, 93] on icon "button" at bounding box center [551, 88] width 18 height 18
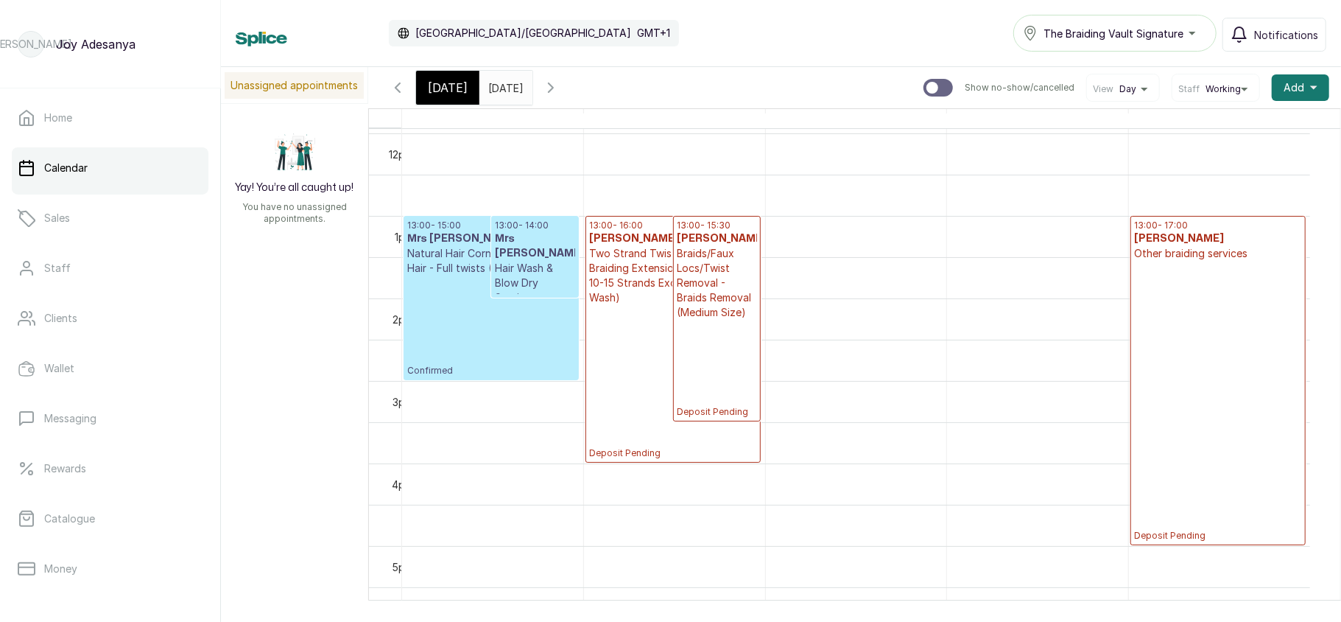
click at [553, 85] on icon "button" at bounding box center [551, 87] width 4 height 9
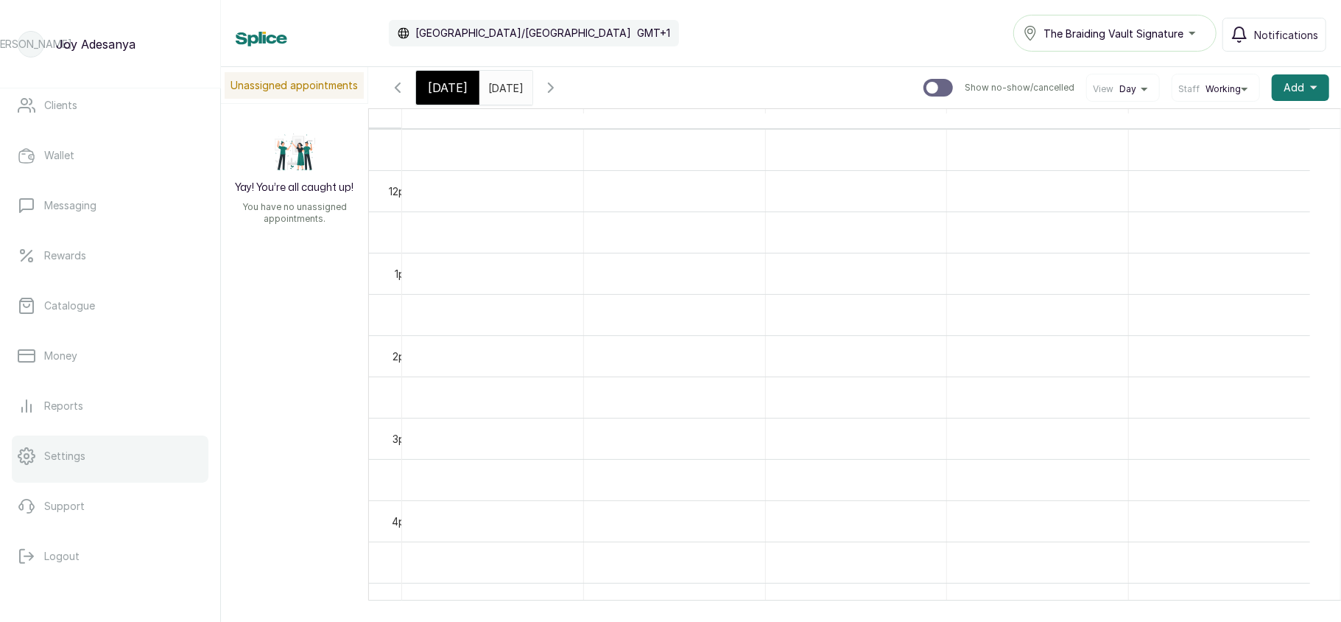
click at [77, 465] on link "Settings" at bounding box center [110, 455] width 197 height 41
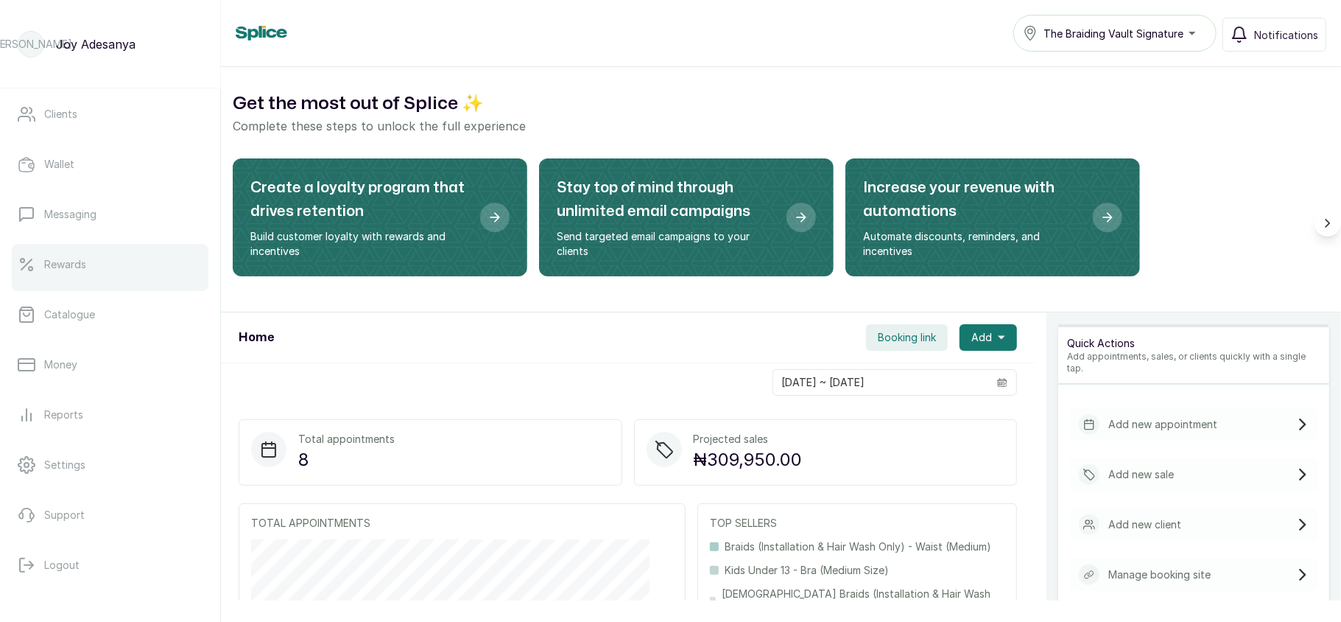
scroll to position [213, 0]
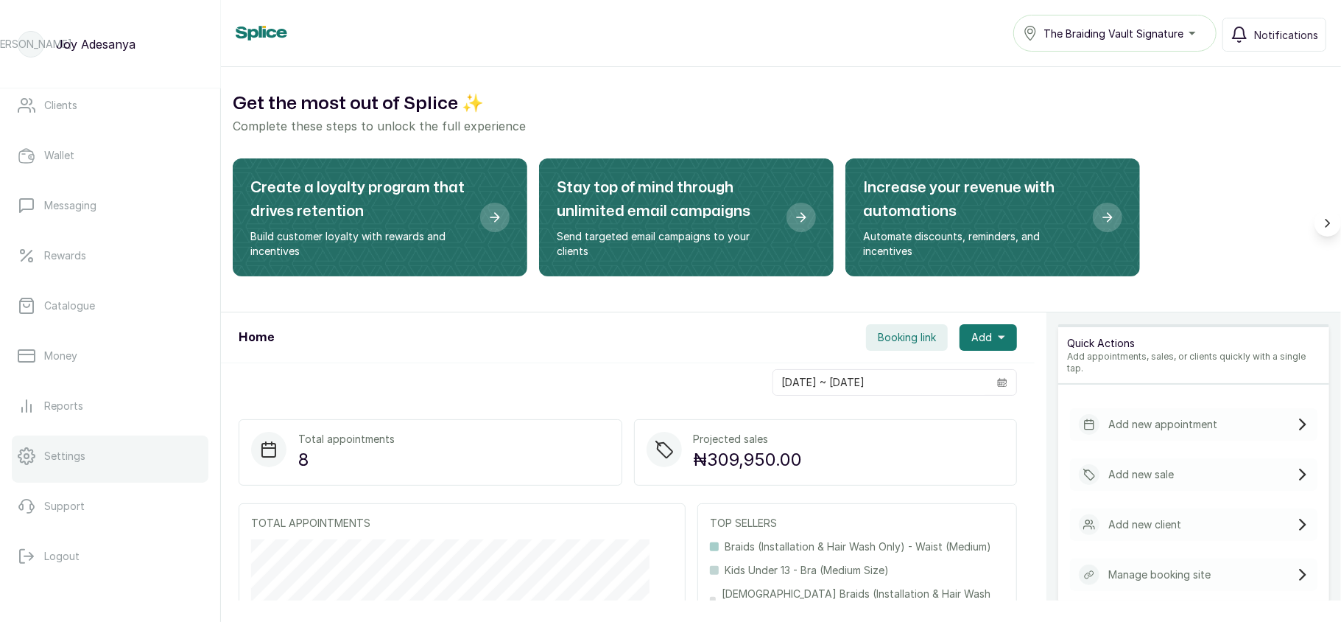
click at [97, 449] on link "Settings" at bounding box center [110, 455] width 197 height 41
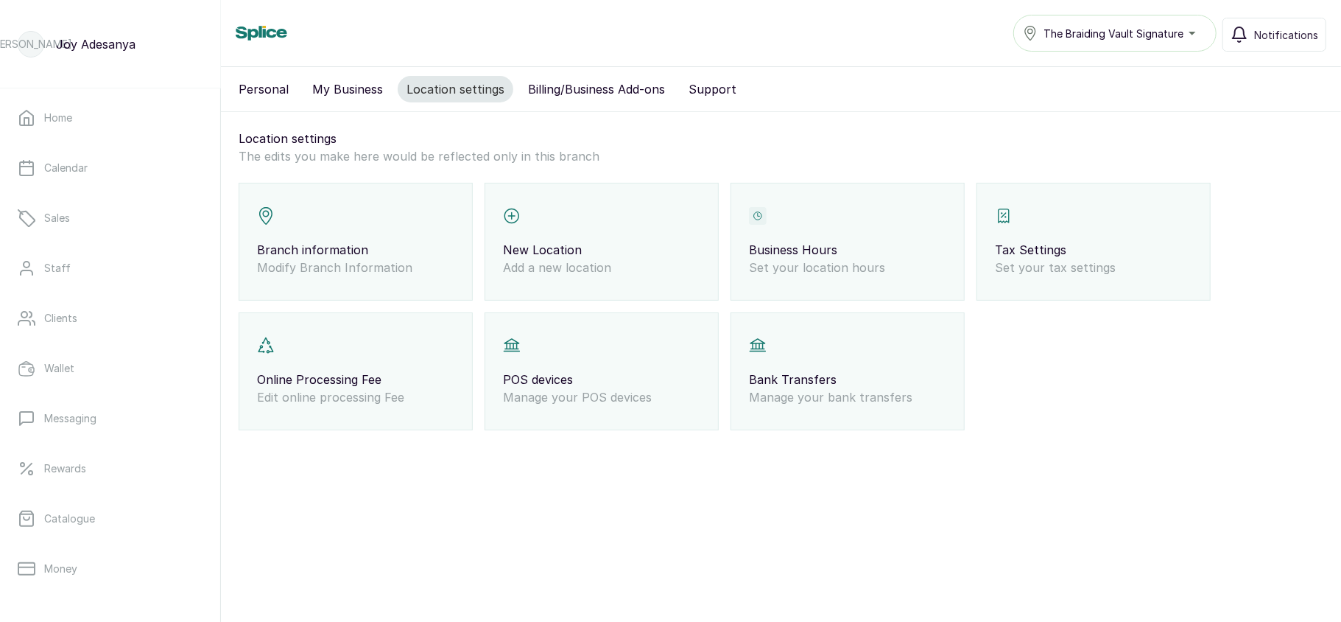
click at [831, 247] on p "Business Hours" at bounding box center [847, 250] width 197 height 18
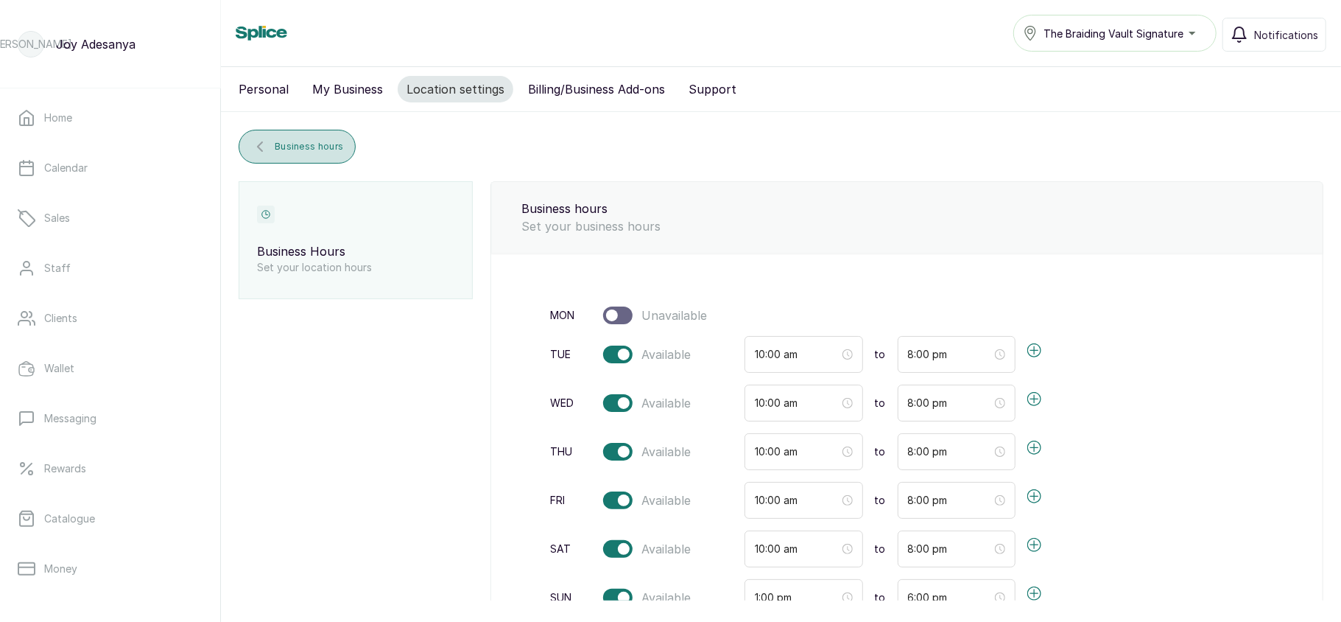
click at [324, 149] on span "Business hours" at bounding box center [309, 147] width 68 height 12
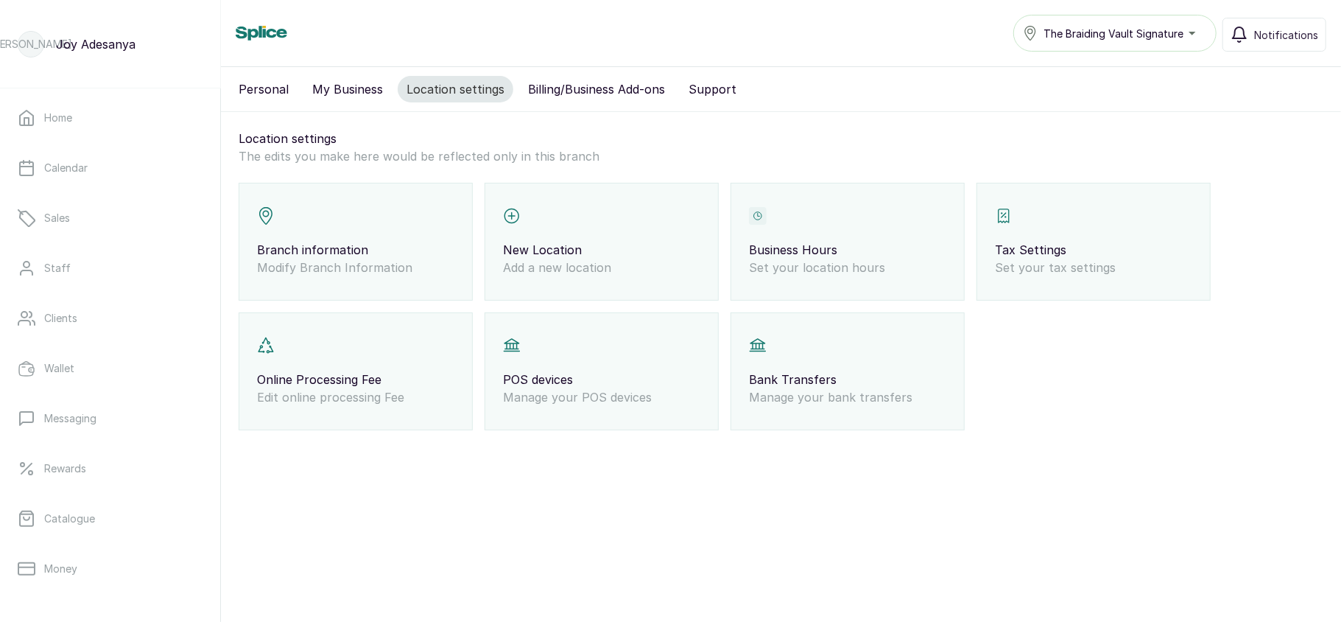
click at [1105, 32] on span "The Braiding Vault Signature" at bounding box center [1114, 33] width 140 height 15
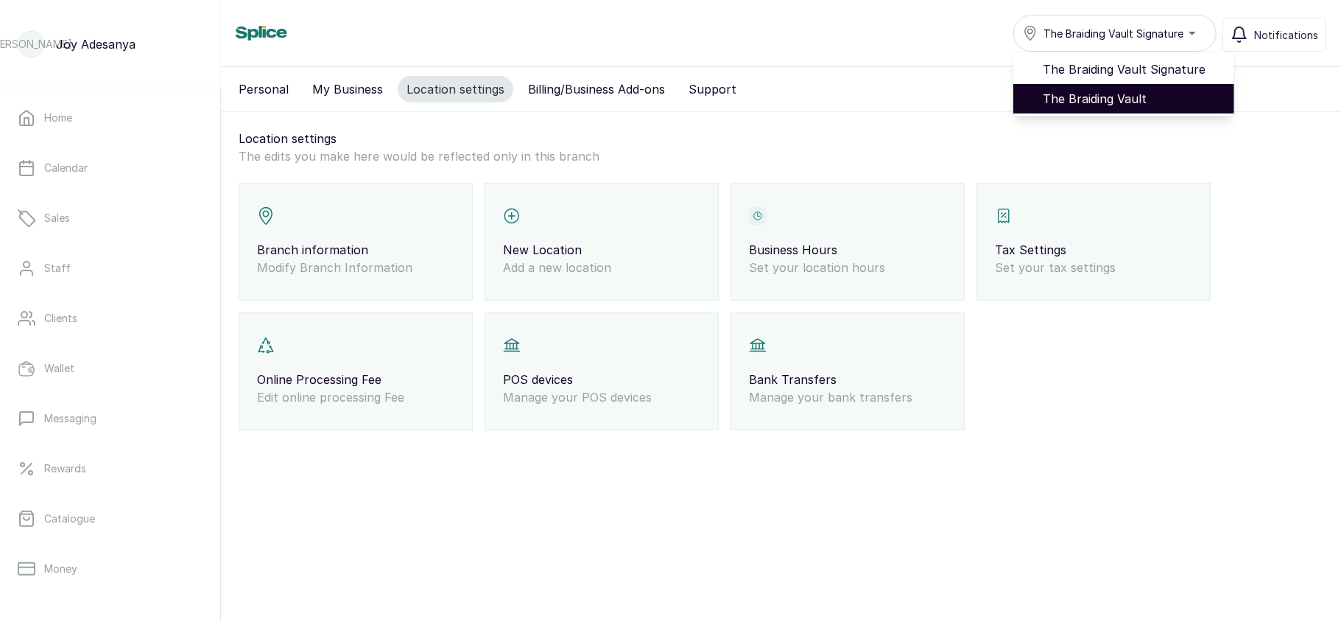
click at [1106, 93] on span "The Braiding Vault" at bounding box center [1133, 99] width 180 height 18
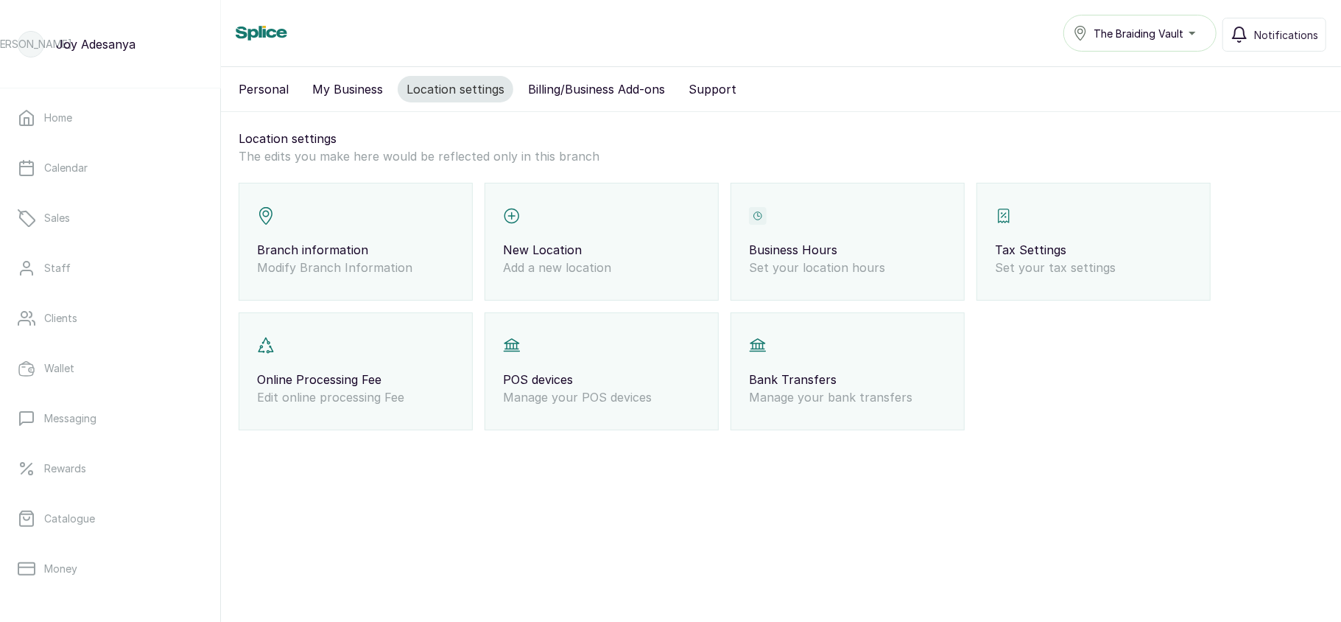
click at [919, 202] on div "Business Hours Set your location hours" at bounding box center [848, 242] width 234 height 118
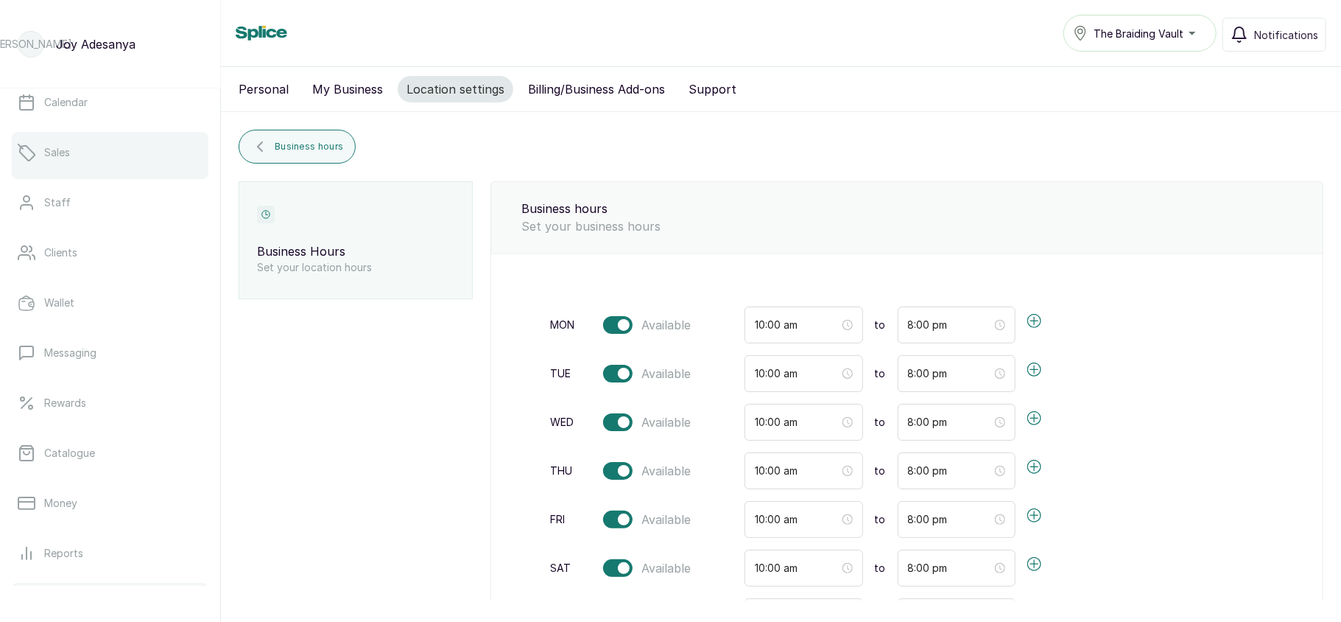
scroll to position [65, 0]
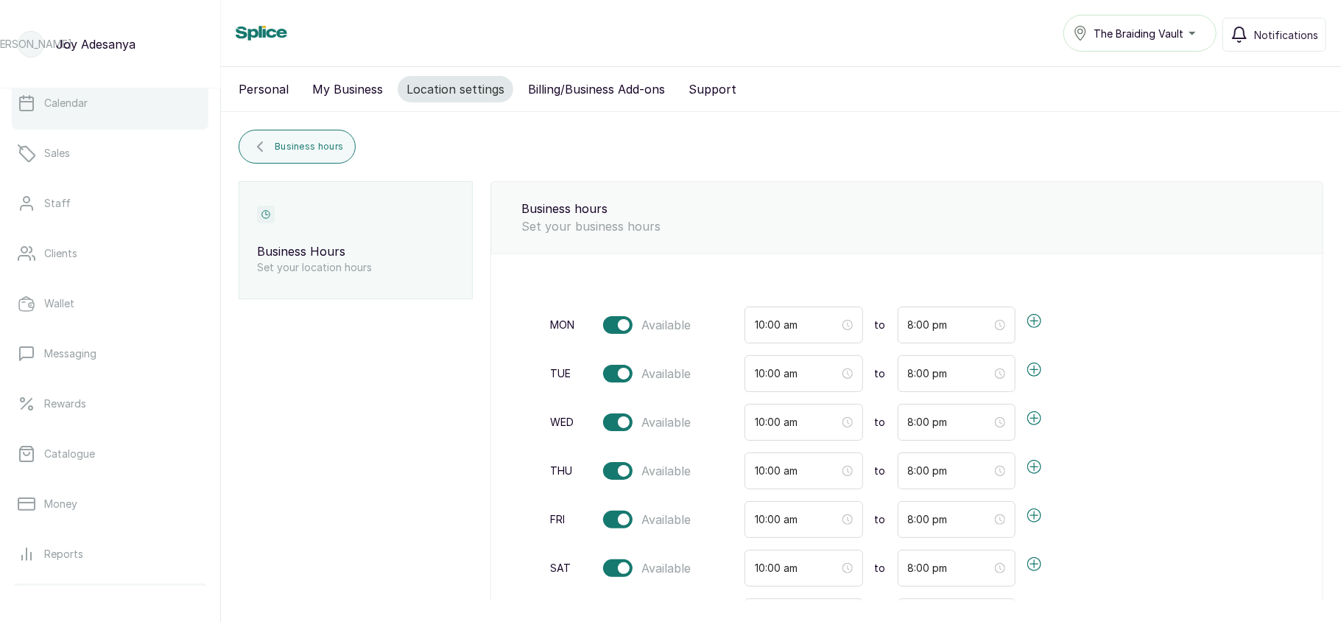
click at [108, 128] on div at bounding box center [110, 127] width 197 height 6
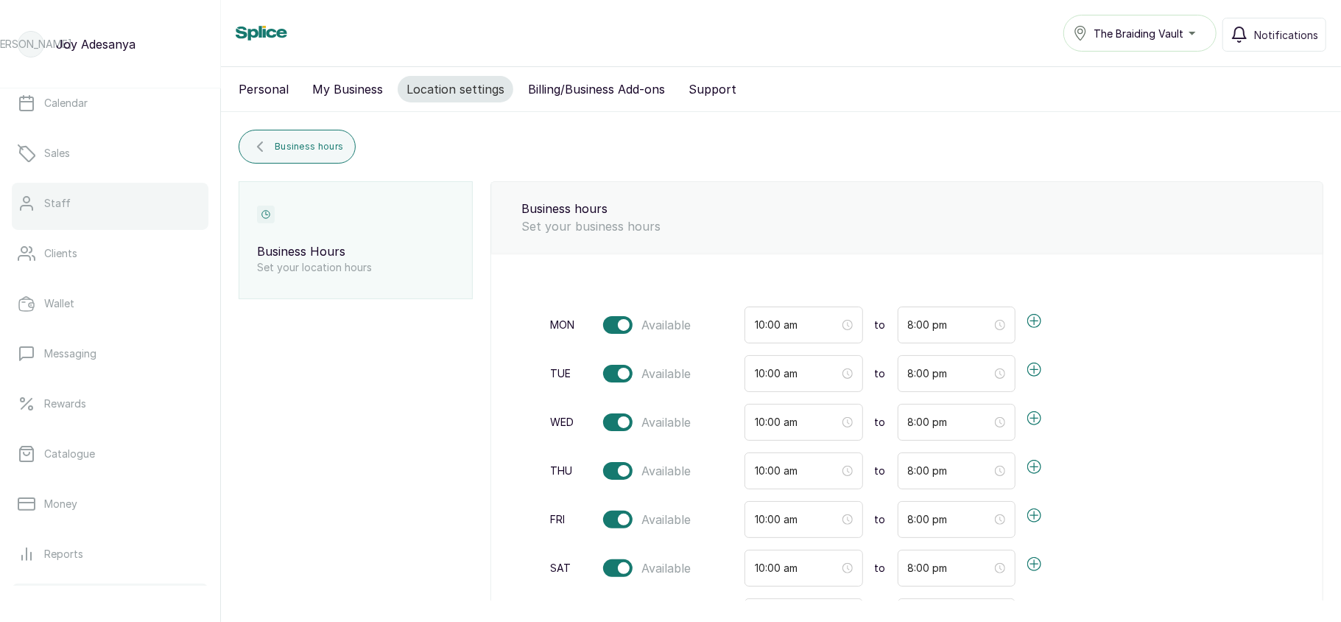
scroll to position [0, 0]
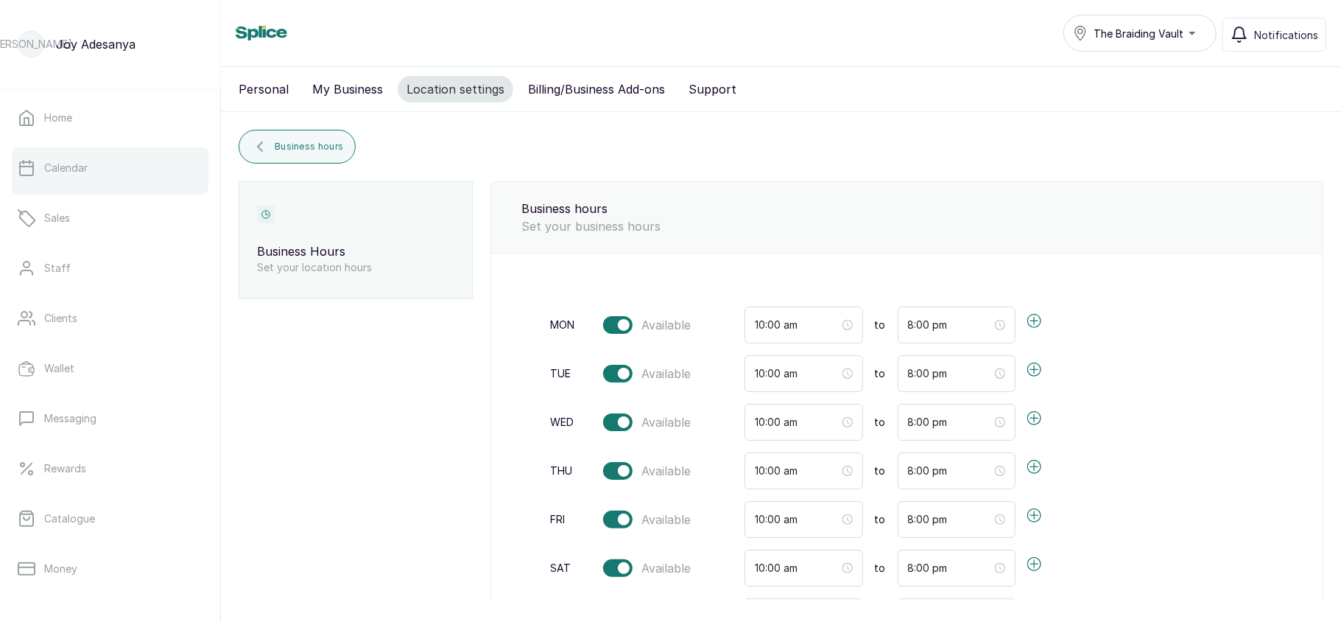
click at [78, 183] on link "Calendar" at bounding box center [110, 167] width 197 height 41
